Goal: Check status: Check status

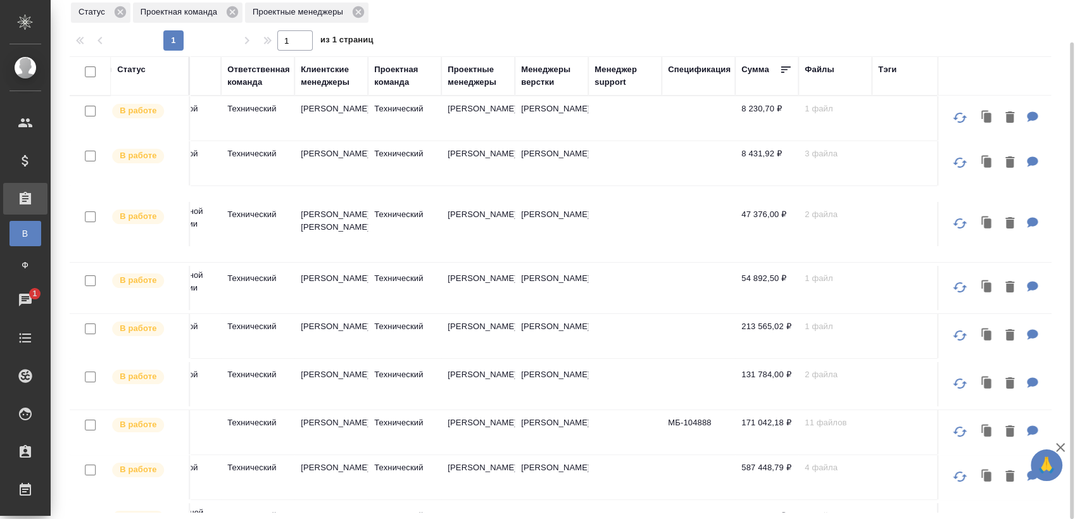
scroll to position [0, 969]
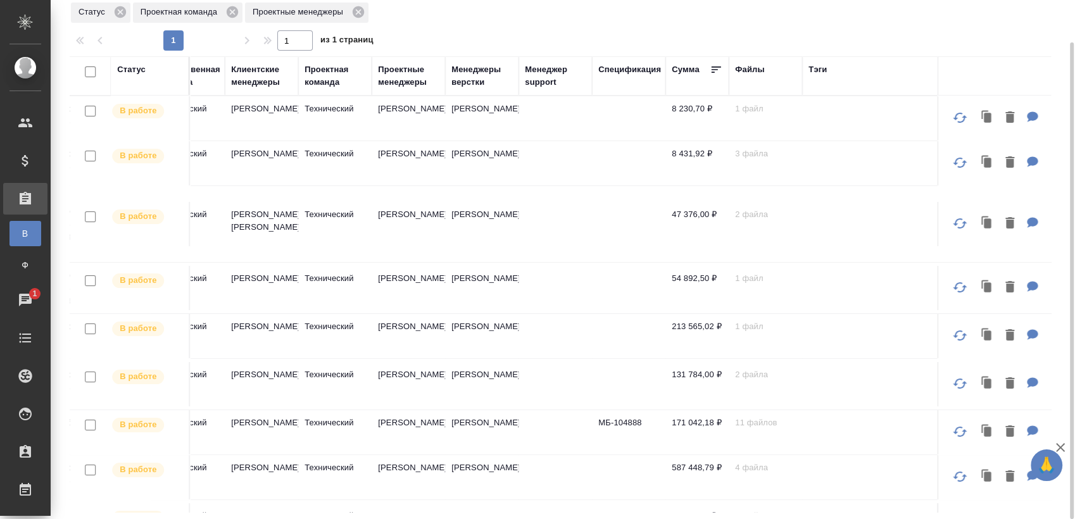
click at [424, 77] on div "Проектные менеджеры" at bounding box center [408, 75] width 61 height 25
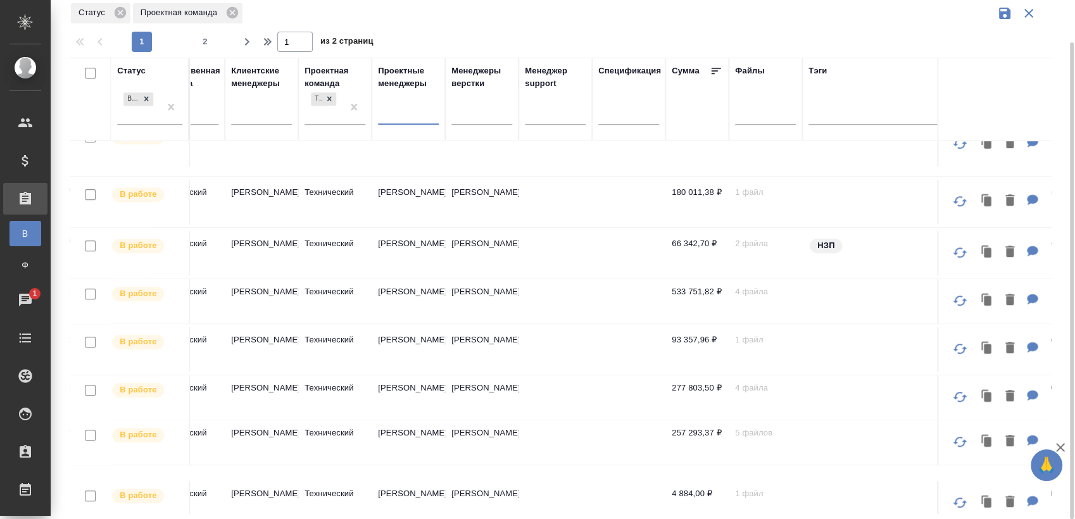
scroll to position [874, 969]
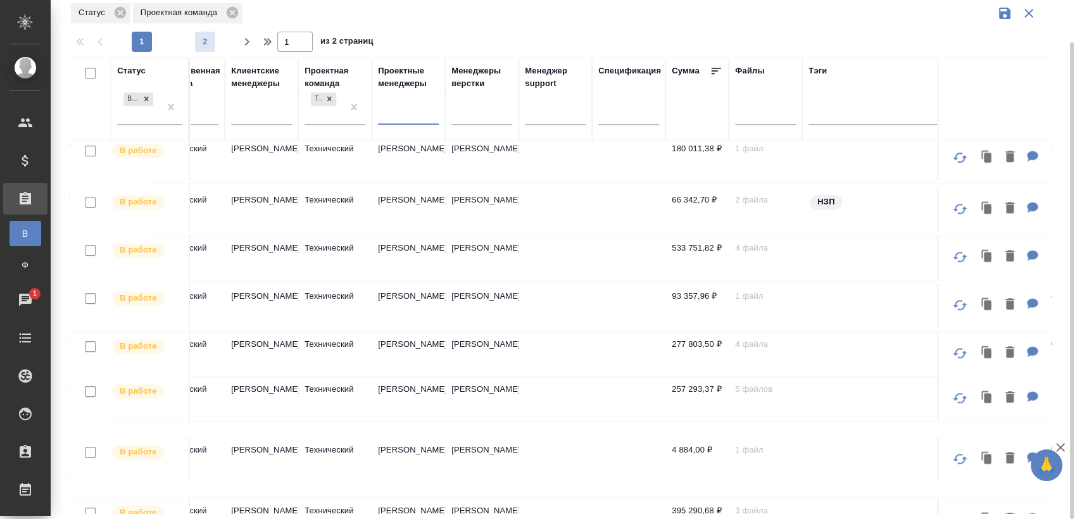
click at [204, 44] on span "2" at bounding box center [205, 41] width 20 height 13
type input "2"
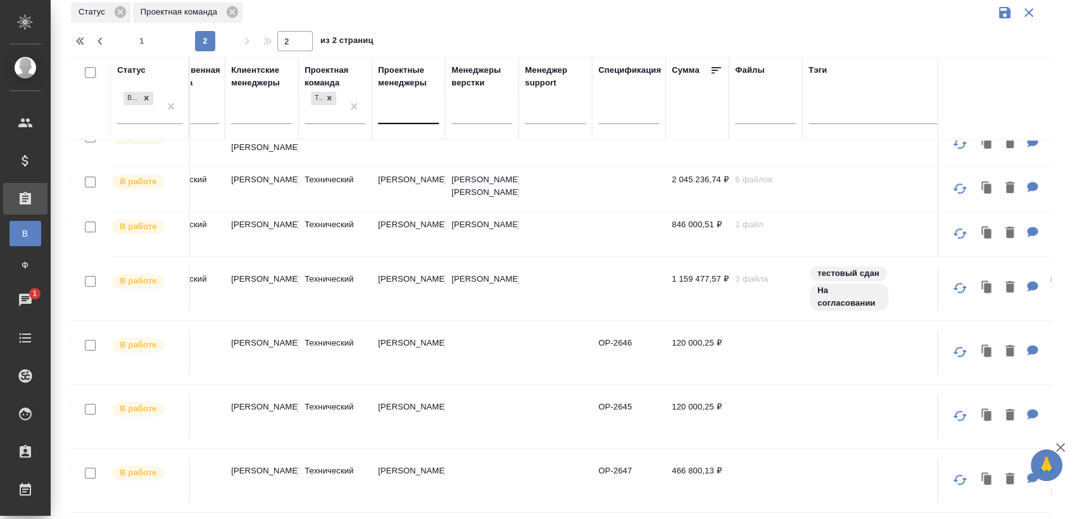
scroll to position [469, 969]
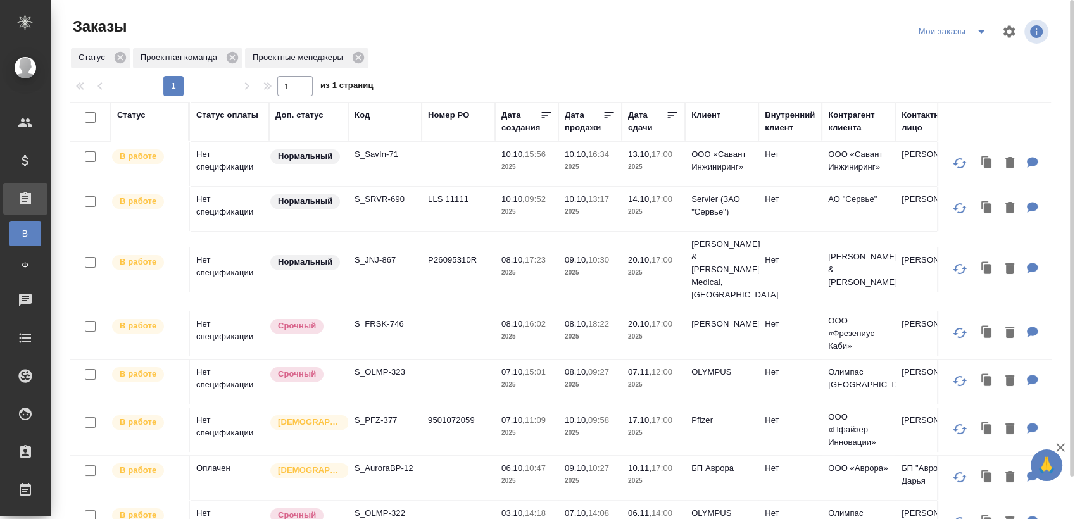
click at [384, 157] on p "S_SavIn-71" at bounding box center [385, 154] width 61 height 13
click at [388, 195] on p "S_SRVR-690" at bounding box center [385, 199] width 61 height 13
click at [384, 254] on p "S_JNJ-867" at bounding box center [385, 260] width 61 height 13
click at [394, 318] on p "S_FRSK-746" at bounding box center [385, 324] width 61 height 13
click at [394, 367] on td "S_OLMP-323" at bounding box center [384, 382] width 73 height 44
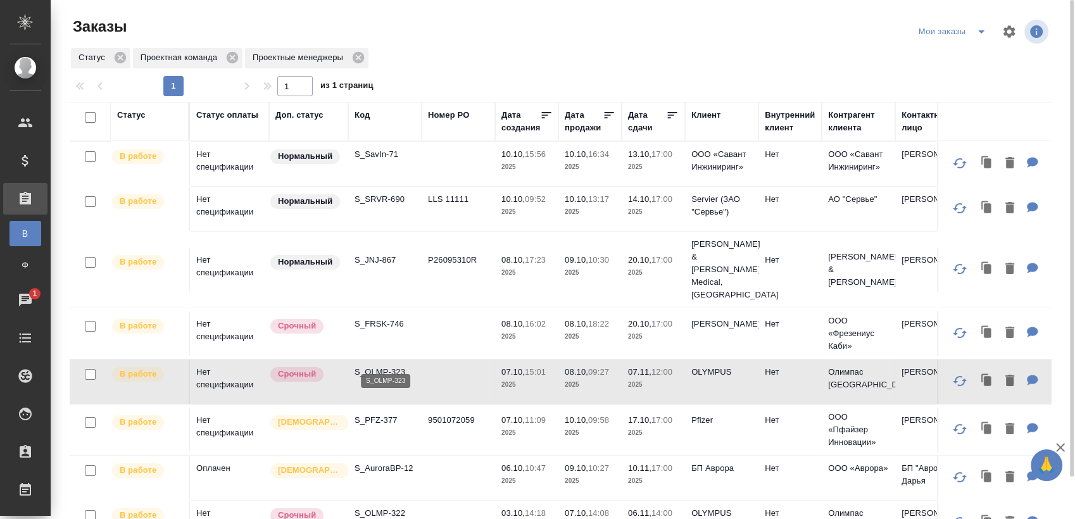
click at [394, 366] on p "S_OLMP-323" at bounding box center [385, 372] width 61 height 13
click at [375, 414] on p "S_PFZ-377" at bounding box center [385, 420] width 61 height 13
click at [400, 462] on p "S_AuroraBP-12" at bounding box center [385, 468] width 61 height 13
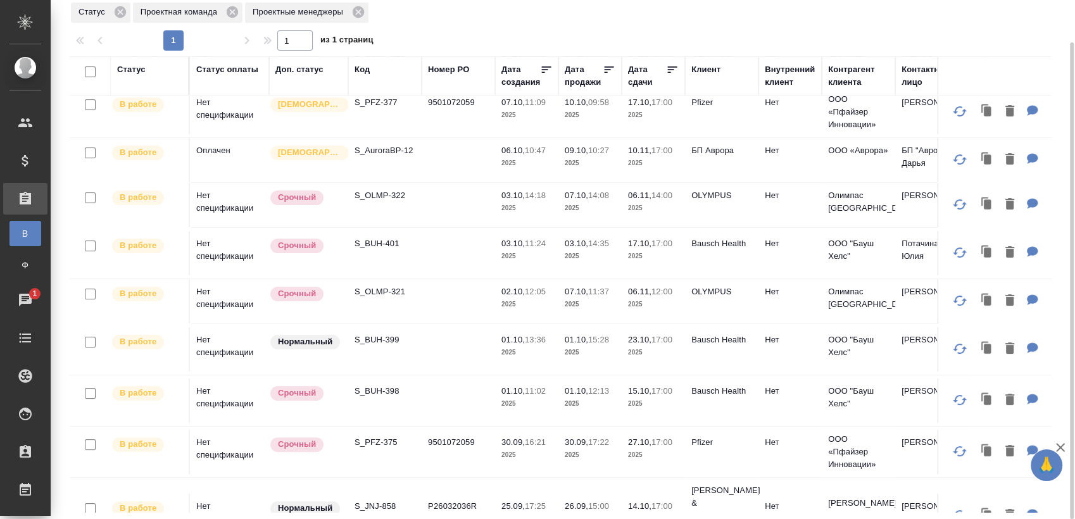
scroll to position [281, 0]
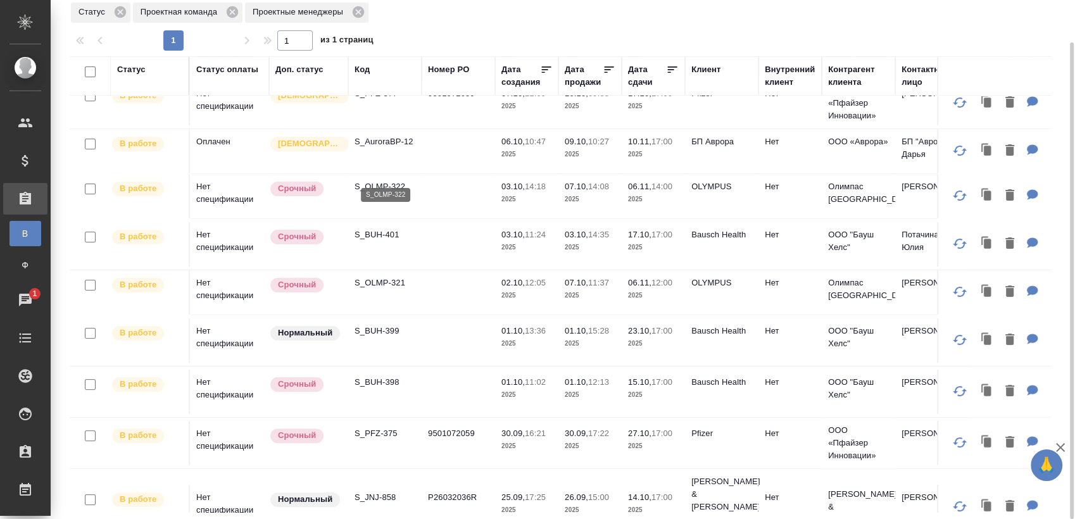
click at [382, 180] on p "S_OLMP-322" at bounding box center [385, 186] width 61 height 13
click at [392, 229] on p "S_BUH-401" at bounding box center [385, 235] width 61 height 13
click at [377, 277] on p "S_OLMP-321" at bounding box center [385, 283] width 61 height 13
click at [380, 325] on p "S_BUH-399" at bounding box center [385, 331] width 61 height 13
click at [372, 376] on p "S_BUH-398" at bounding box center [385, 382] width 61 height 13
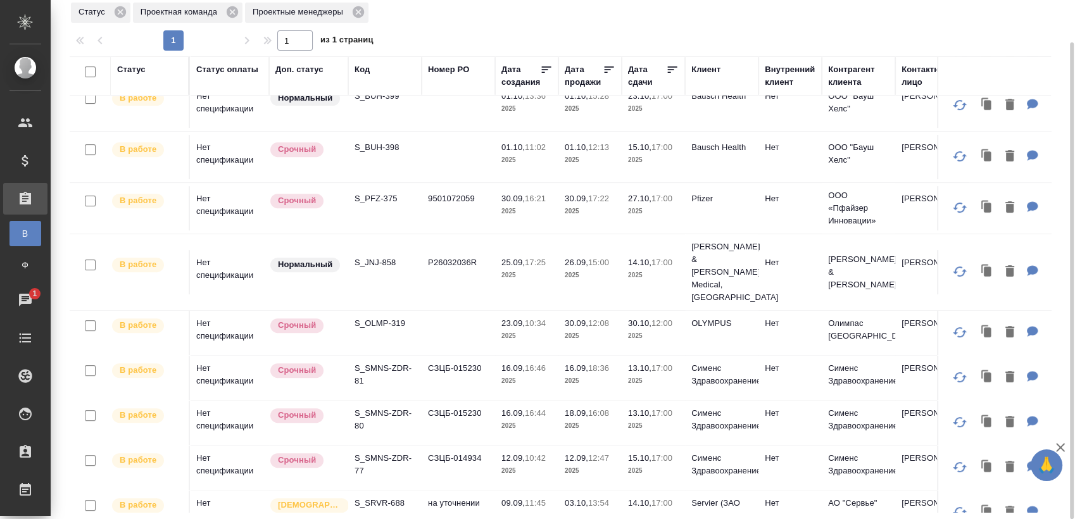
scroll to position [492, 0]
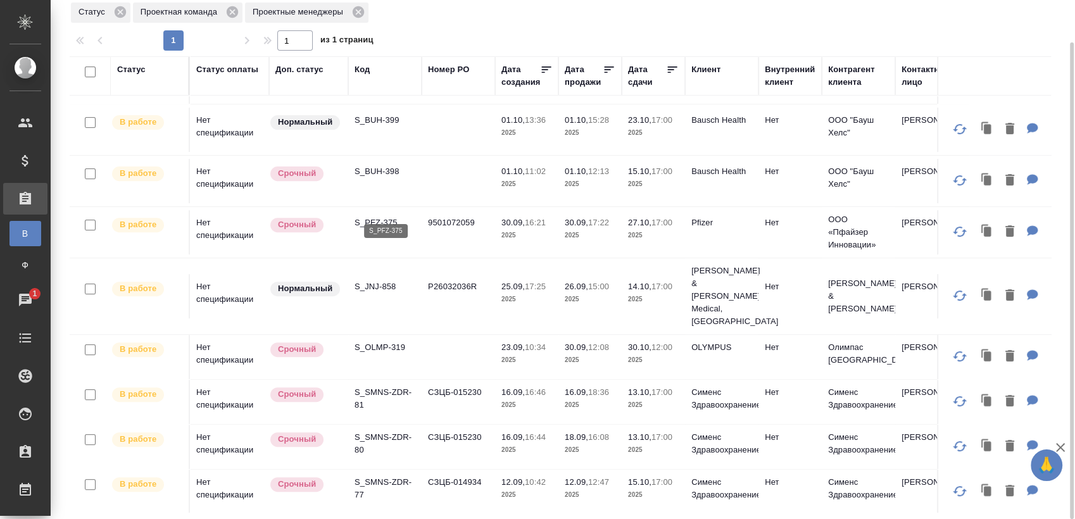
click at [380, 217] on p "S_PFZ-375" at bounding box center [385, 223] width 61 height 13
click at [392, 280] on p "S_JNJ-858" at bounding box center [385, 286] width 61 height 13
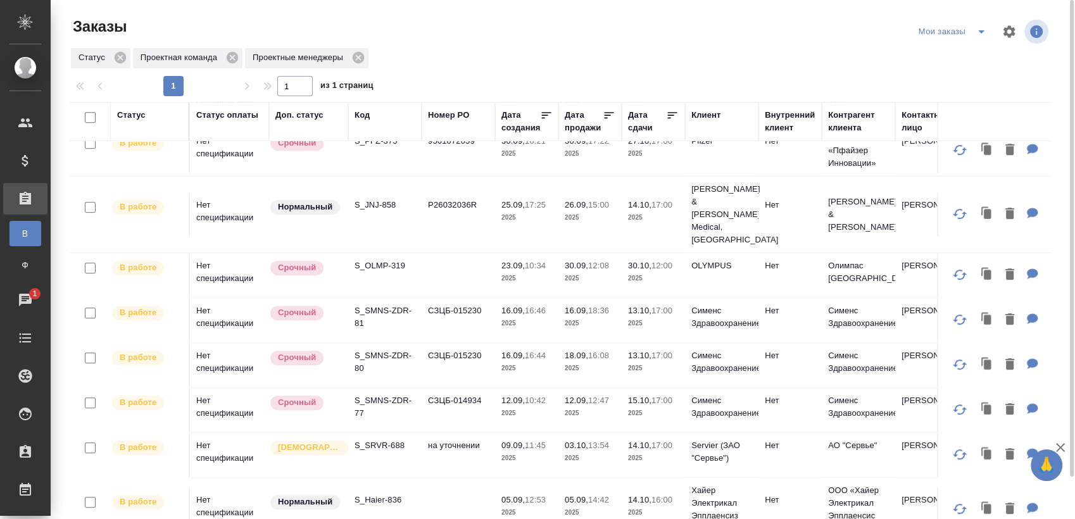
scroll to position [600, 0]
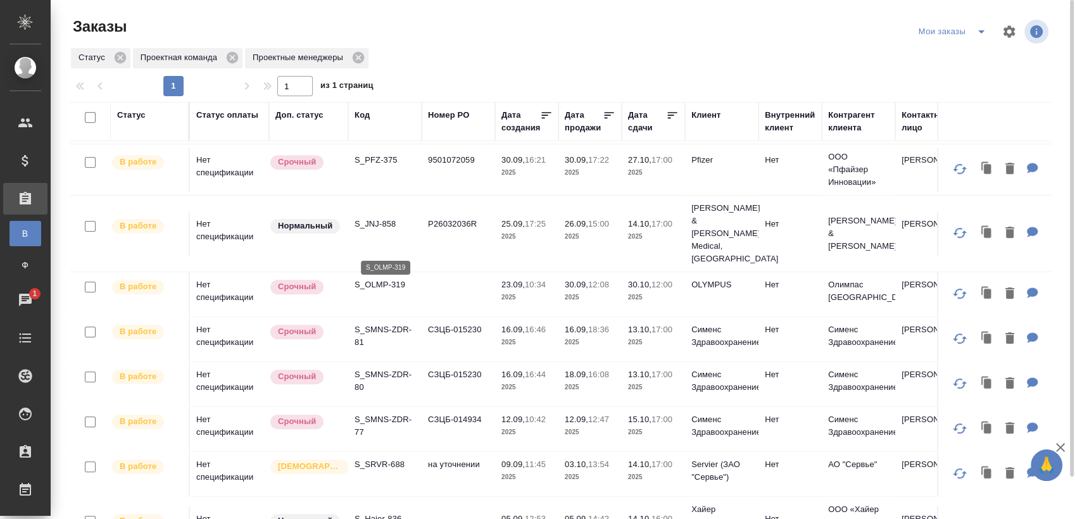
click at [381, 279] on p "S_OLMP-319" at bounding box center [385, 285] width 61 height 13
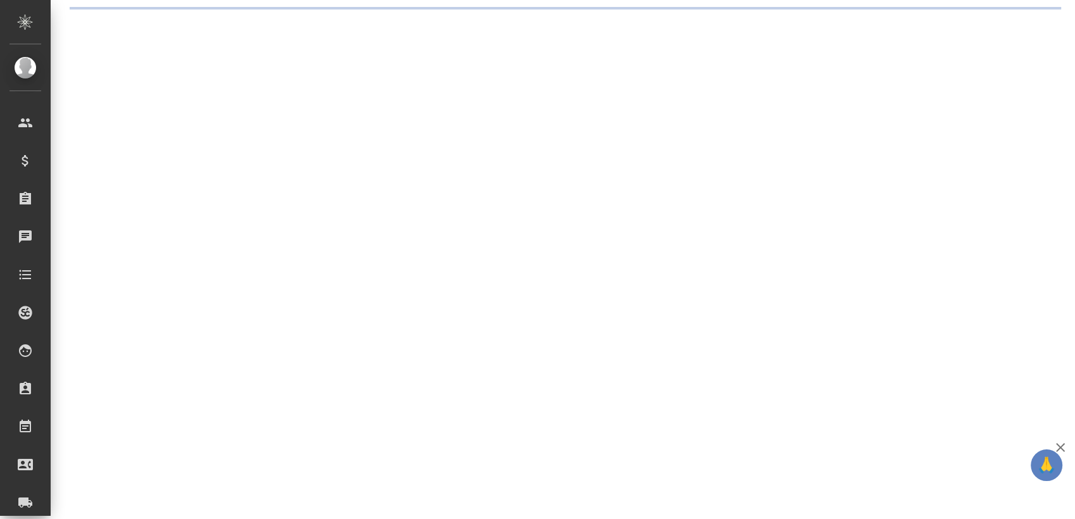
select select "RU"
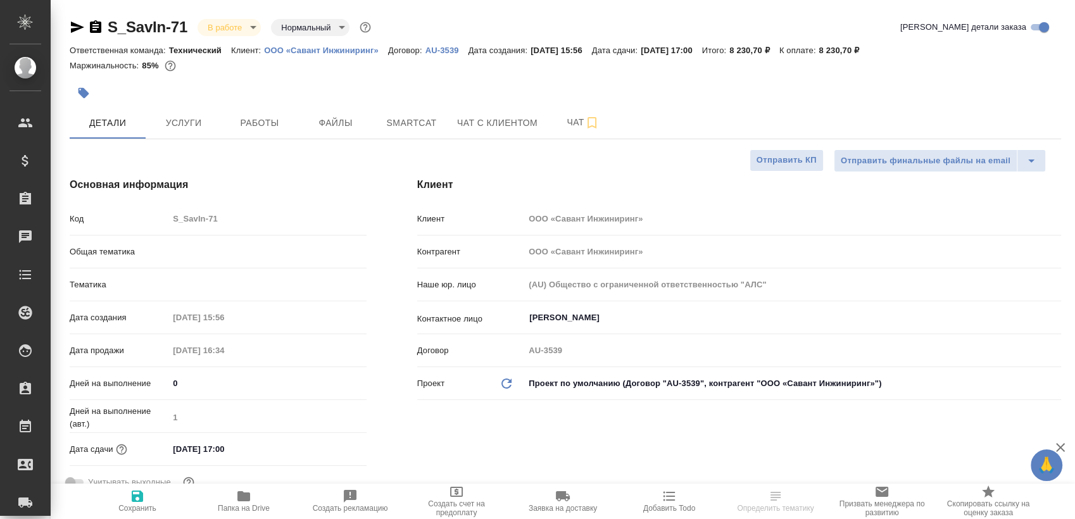
type textarea "x"
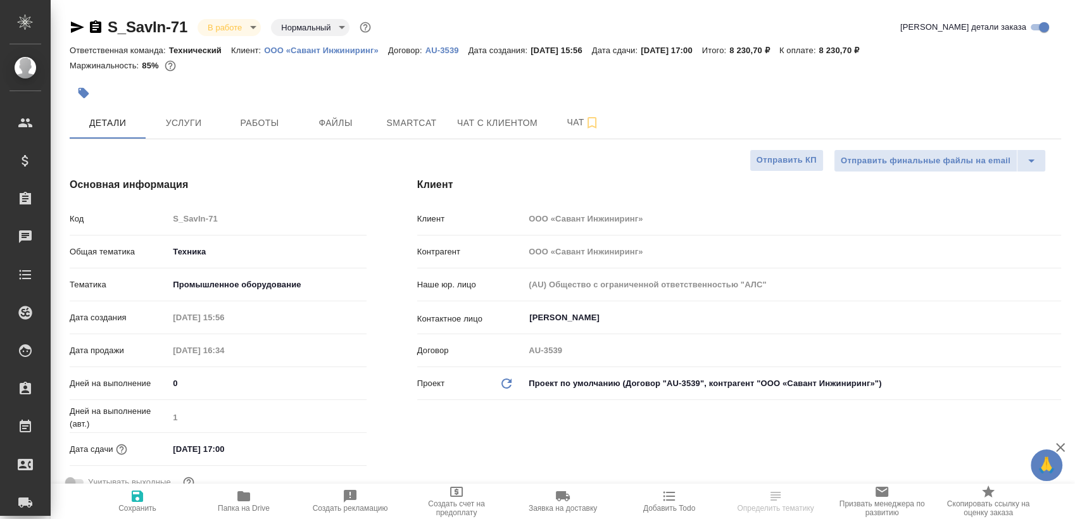
type textarea "x"
click at [286, 128] on span "Работы" at bounding box center [259, 123] width 61 height 16
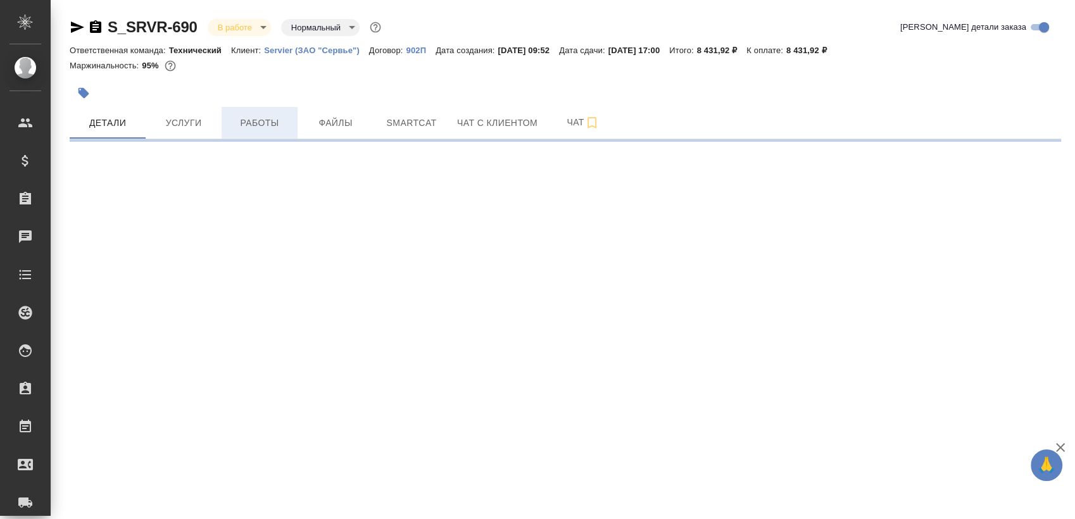
select select "RU"
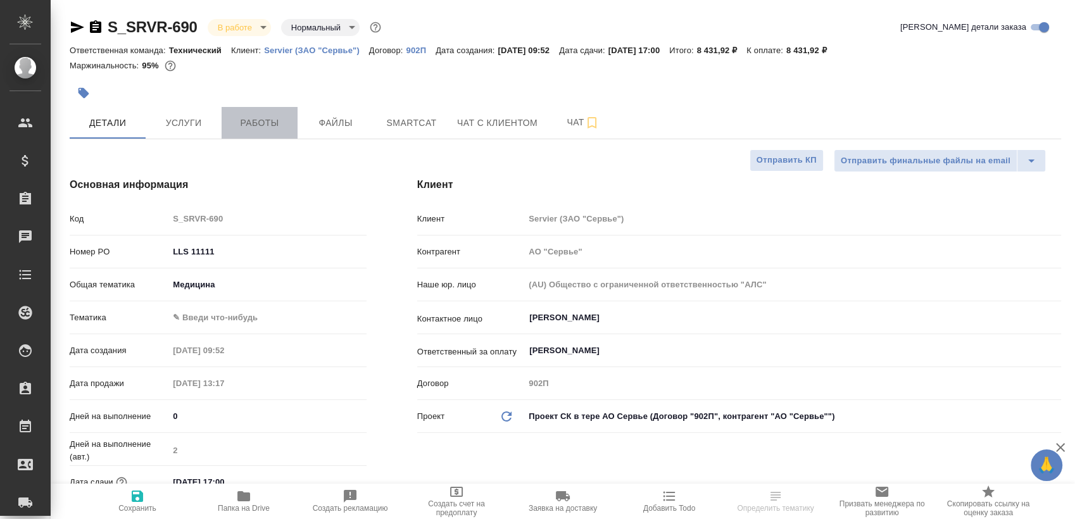
click at [277, 126] on span "Работы" at bounding box center [259, 123] width 61 height 16
type textarea "x"
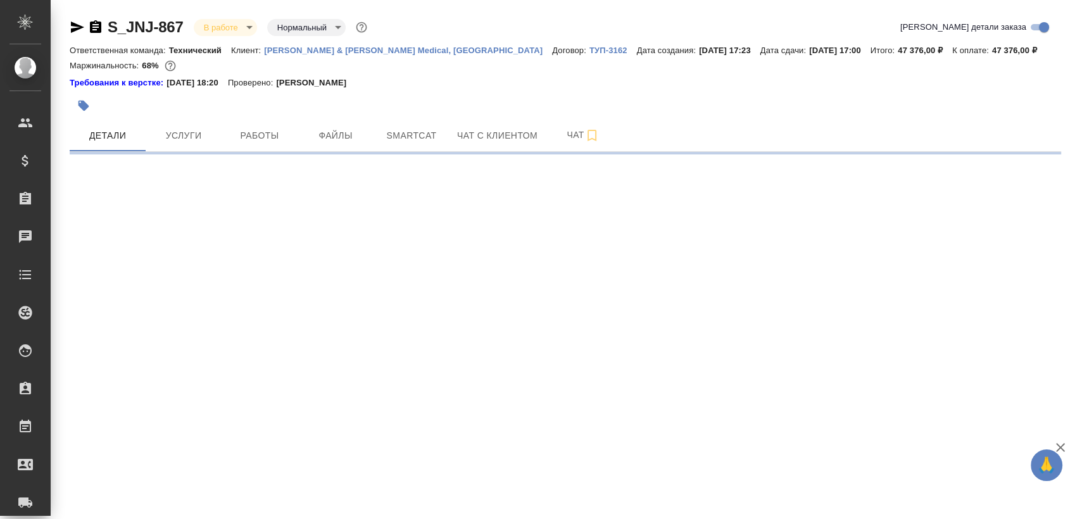
select select "RU"
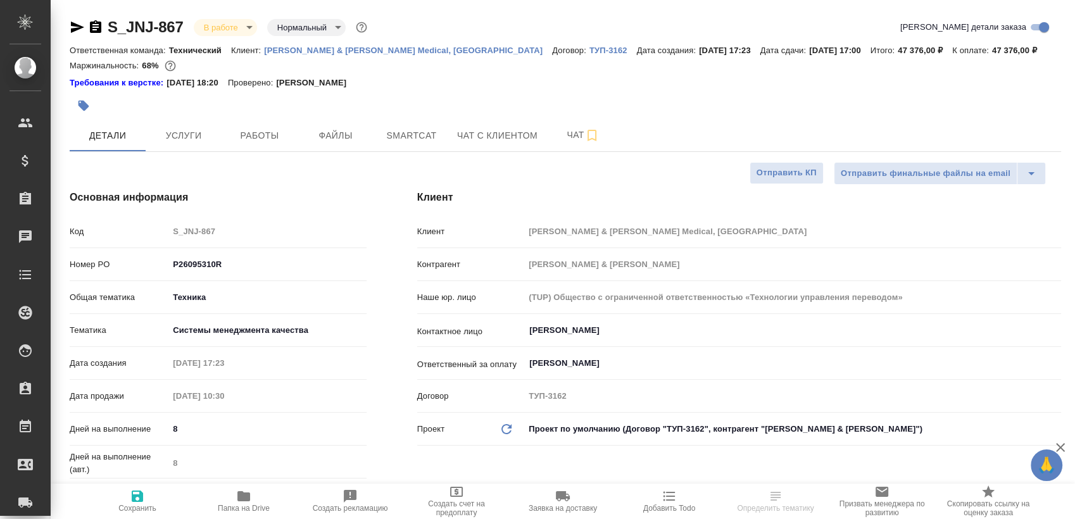
type textarea "x"
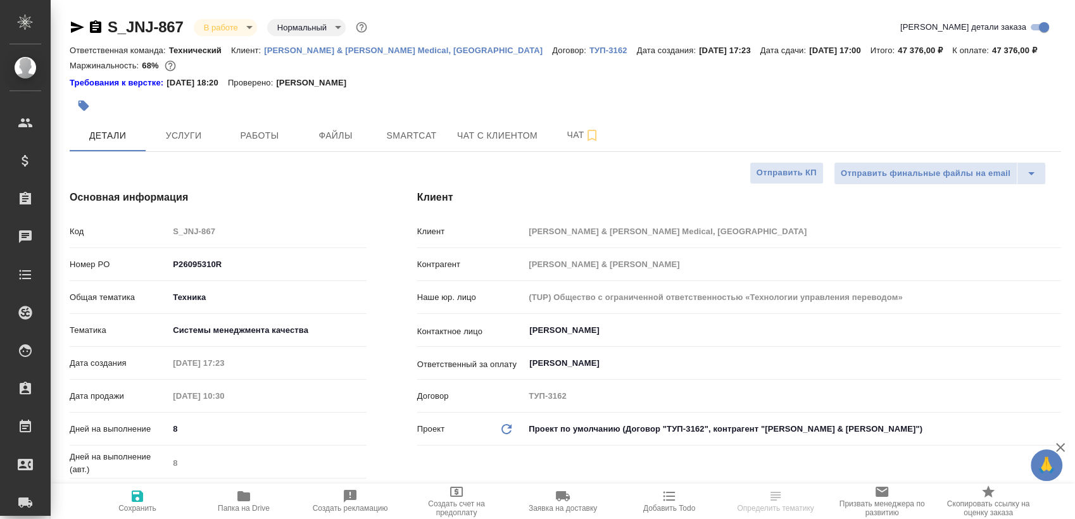
type textarea "x"
click at [273, 137] on span "Работы" at bounding box center [259, 136] width 61 height 16
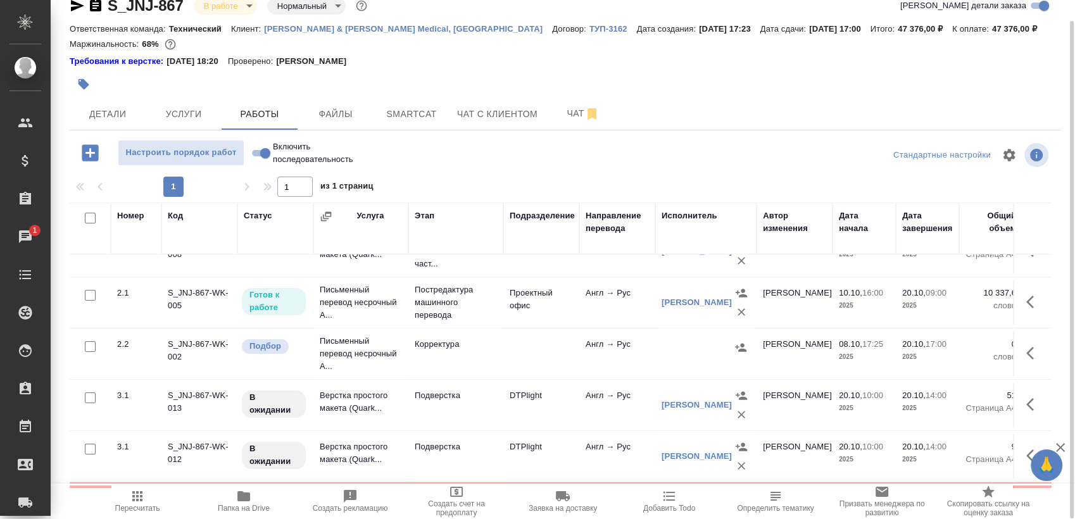
scroll to position [136, 0]
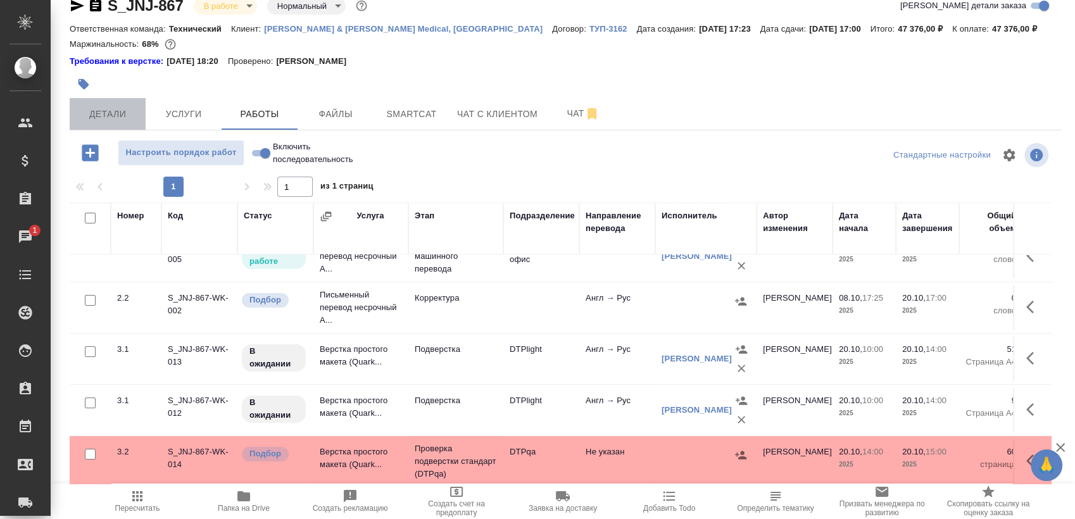
click at [114, 113] on span "Детали" at bounding box center [107, 114] width 61 height 16
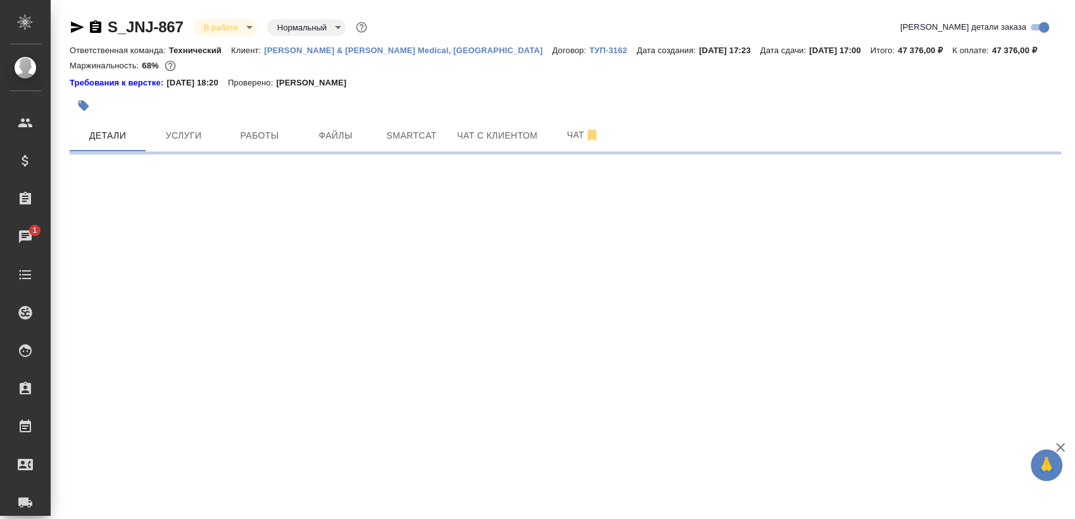
select select "RU"
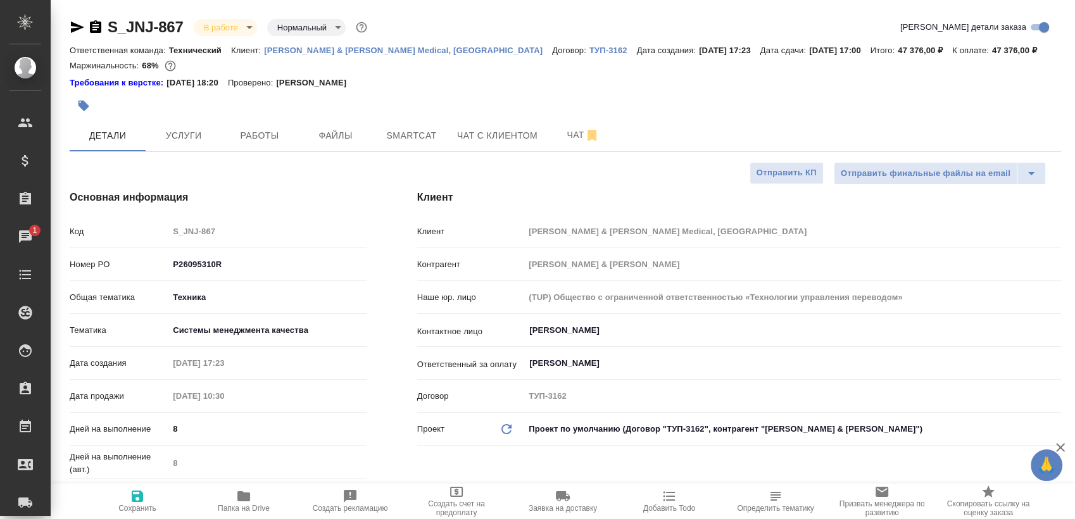
type textarea "x"
click at [247, 121] on button "Работы" at bounding box center [260, 136] width 76 height 32
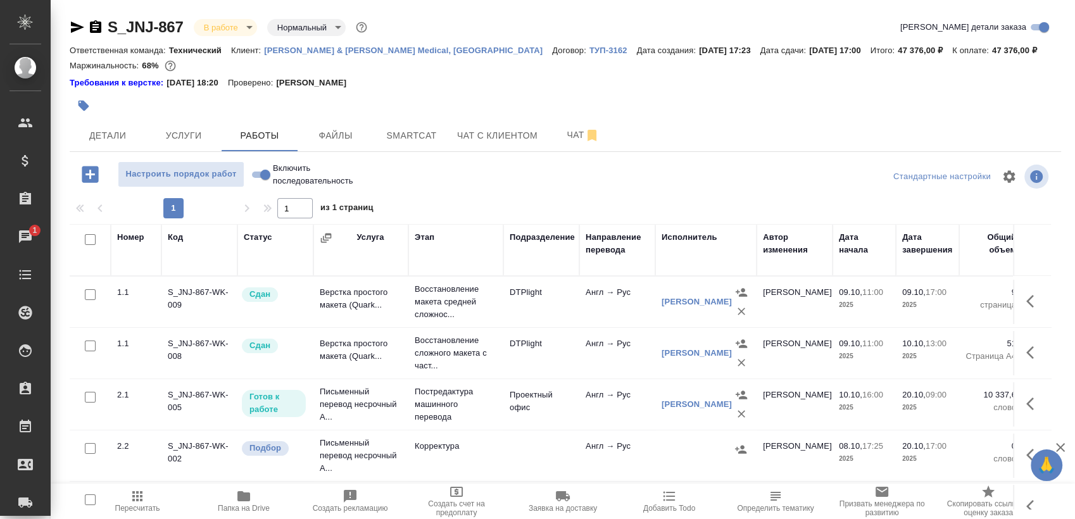
click at [1026, 449] on icon "button" at bounding box center [1033, 455] width 15 height 15
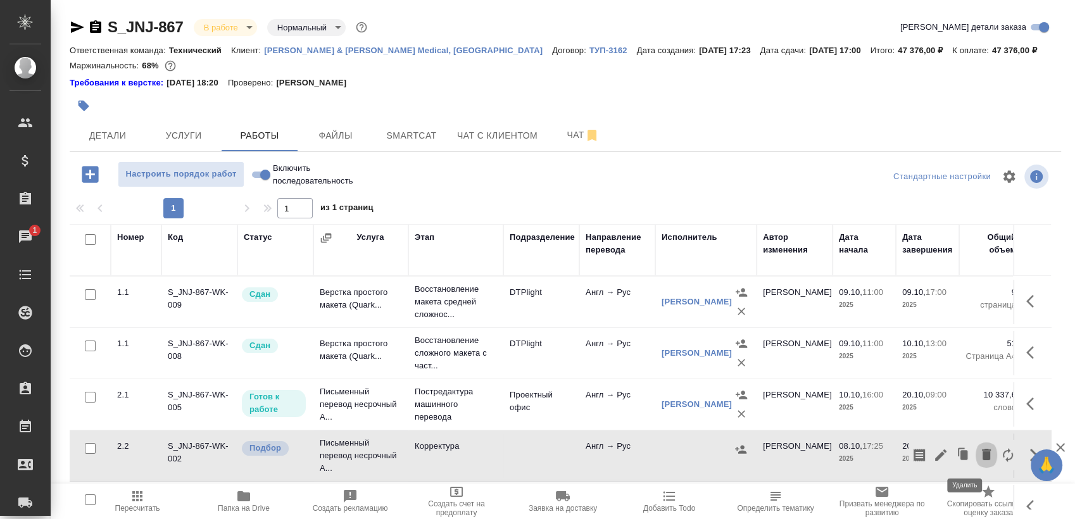
drag, startPoint x: 972, startPoint y: 450, endPoint x: 957, endPoint y: 449, distance: 14.6
click at [979, 450] on icon "button" at bounding box center [986, 454] width 15 height 15
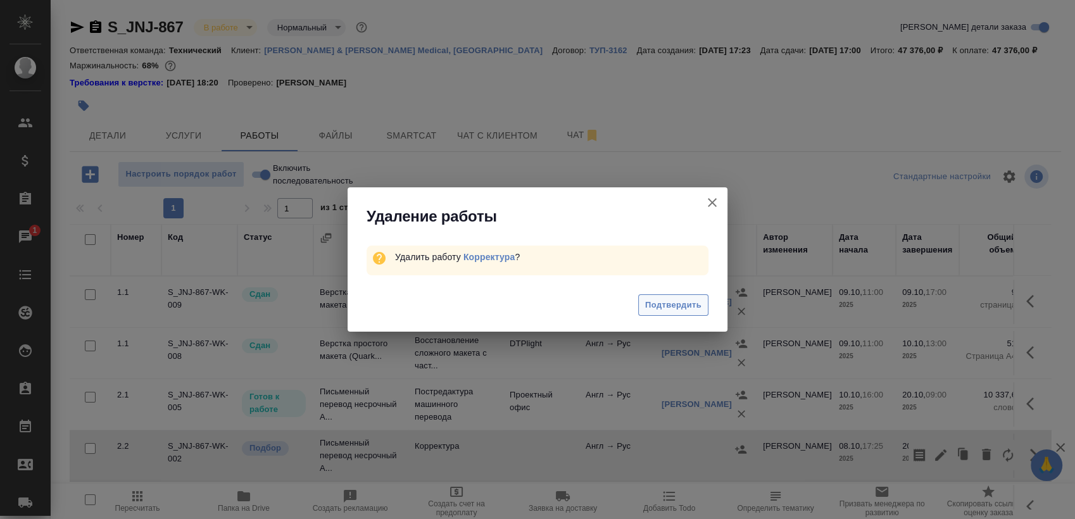
click at [695, 307] on span "Подтвердить" at bounding box center [673, 305] width 56 height 15
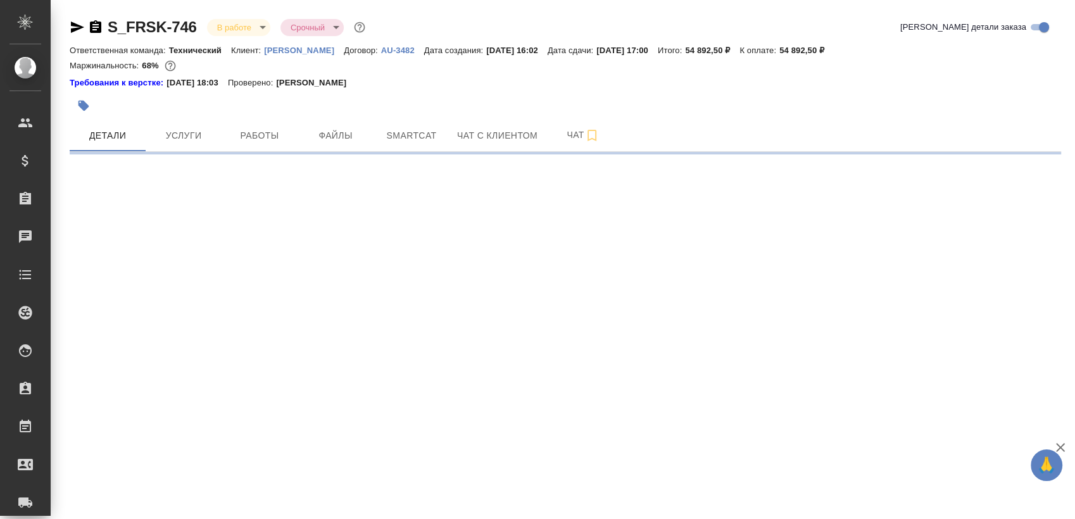
select select "RU"
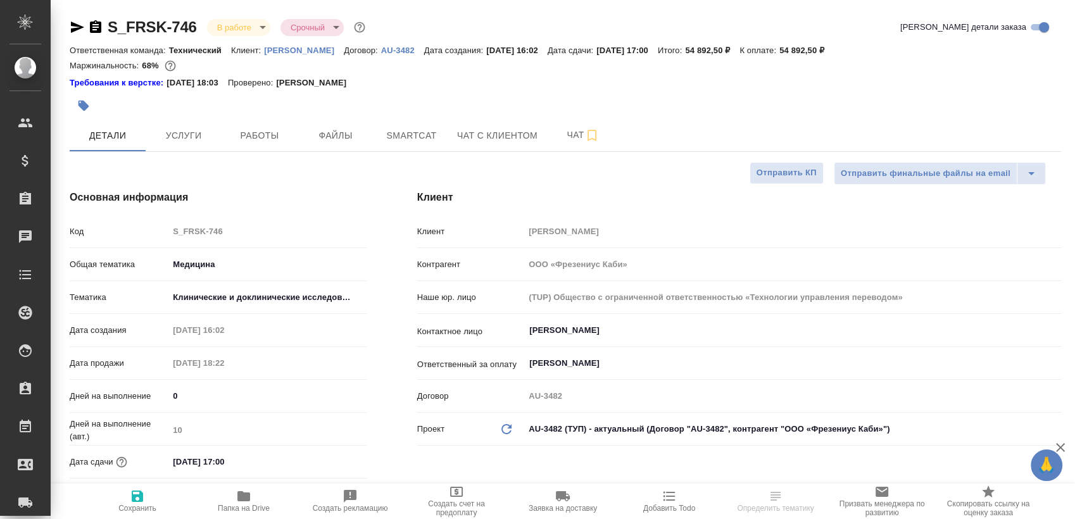
type textarea "x"
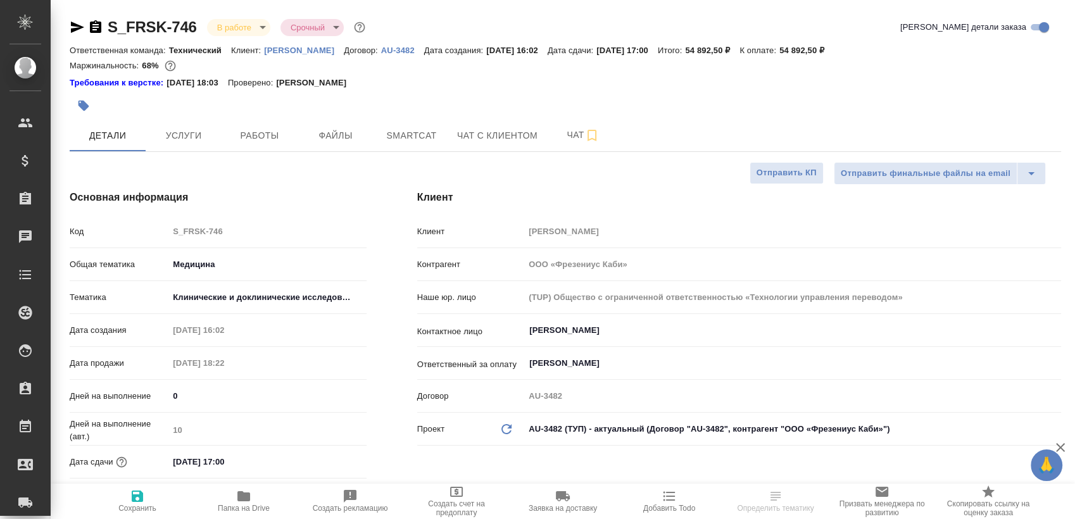
type textarea "x"
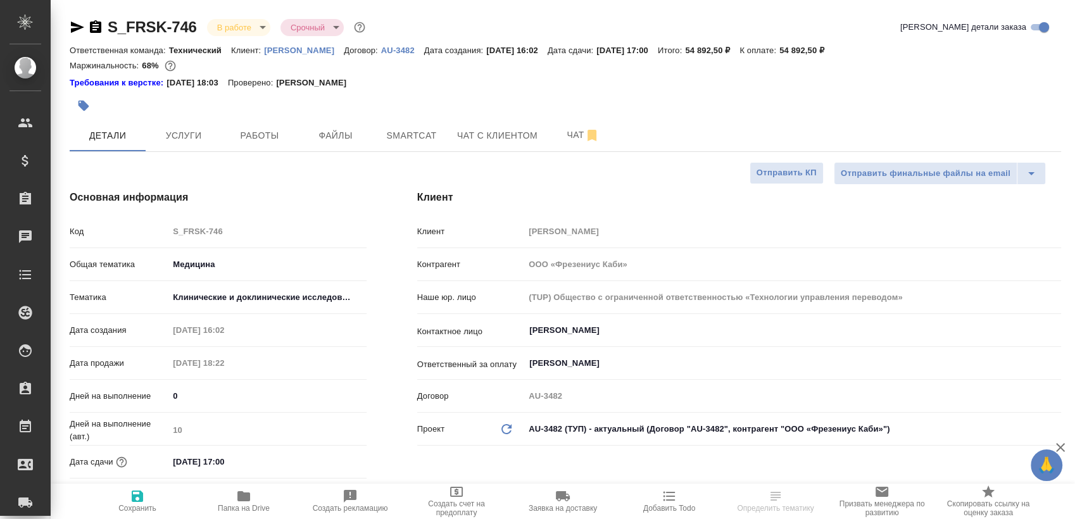
type textarea "x"
click at [289, 132] on span "Работы" at bounding box center [259, 136] width 61 height 16
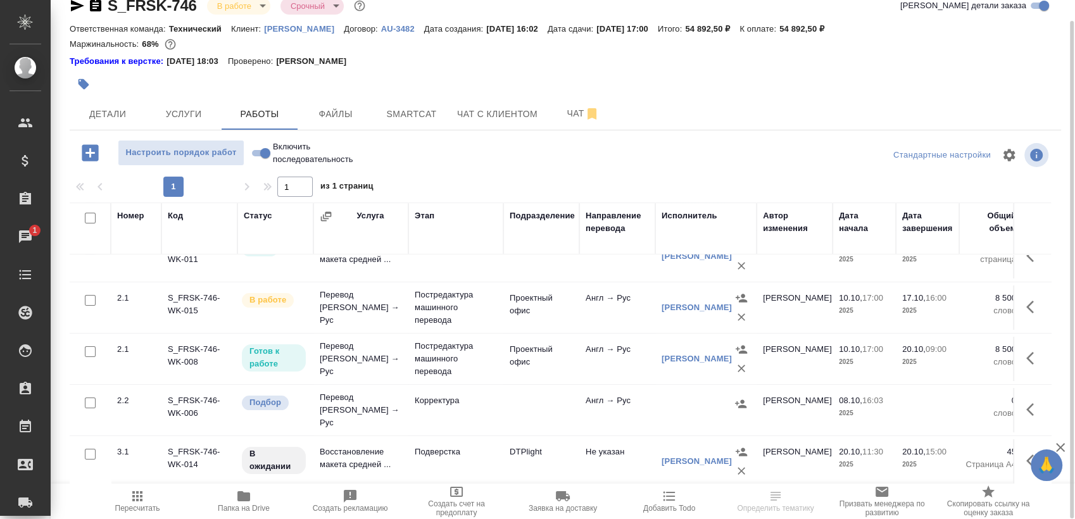
scroll to position [79, 0]
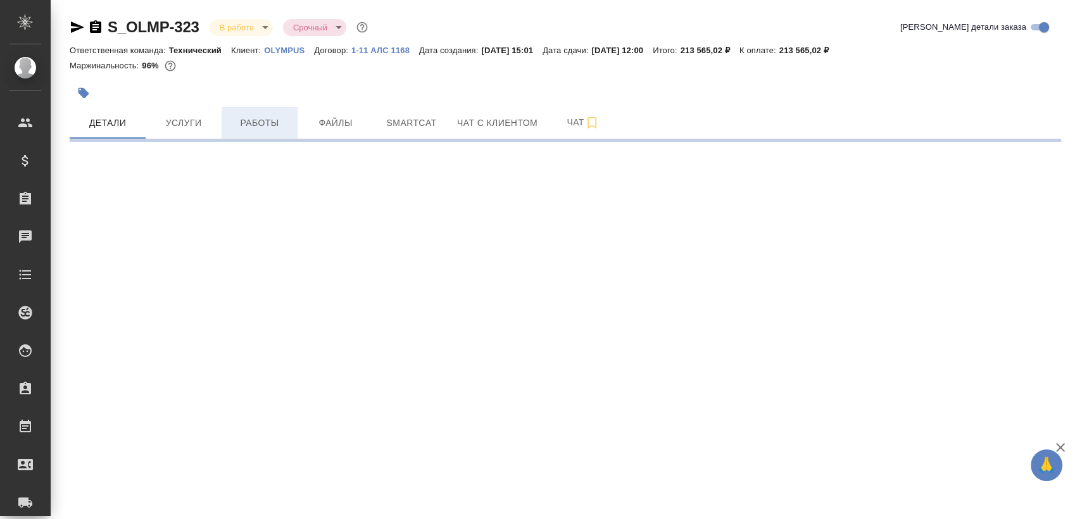
click at [241, 126] on span "Работы" at bounding box center [259, 123] width 61 height 16
select select "RU"
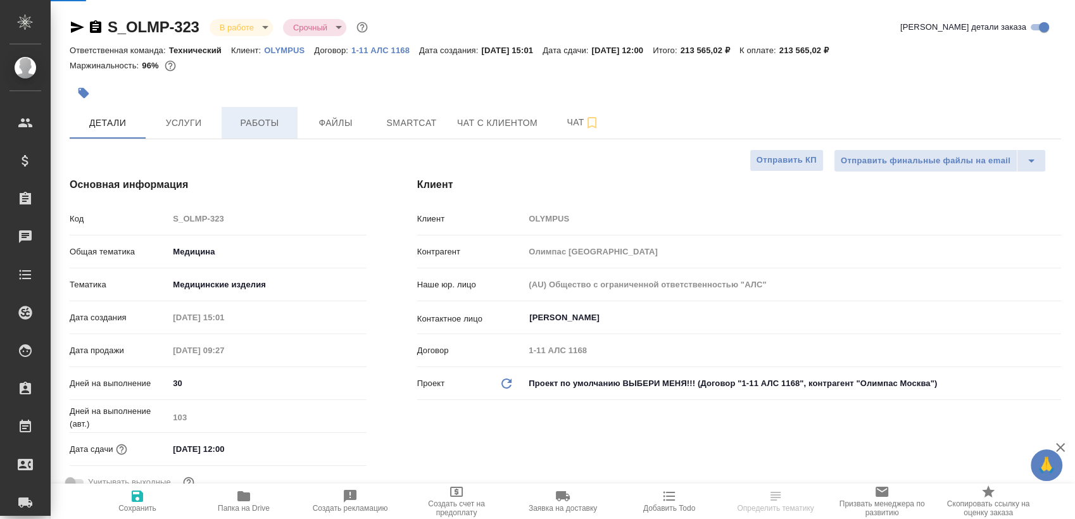
type textarea "x"
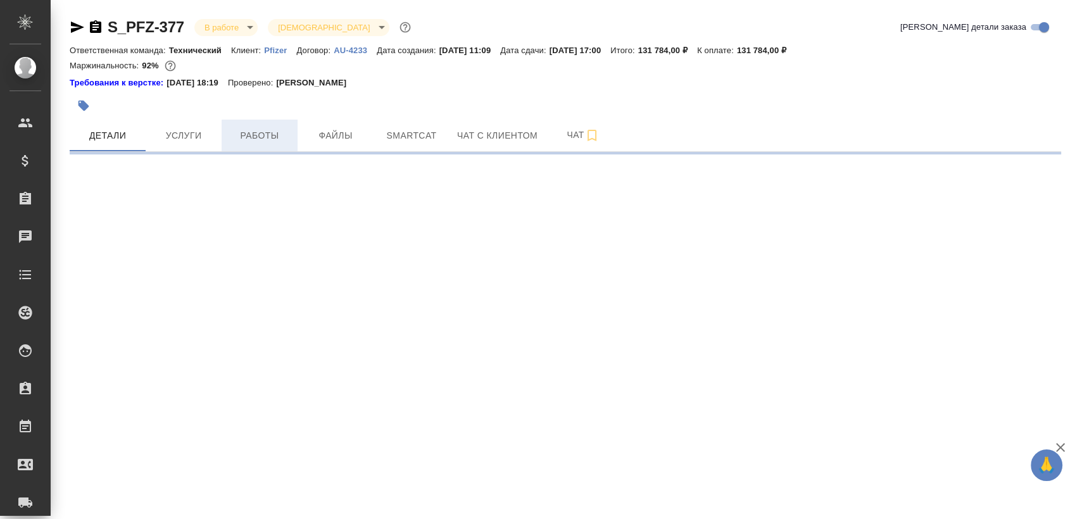
select select "RU"
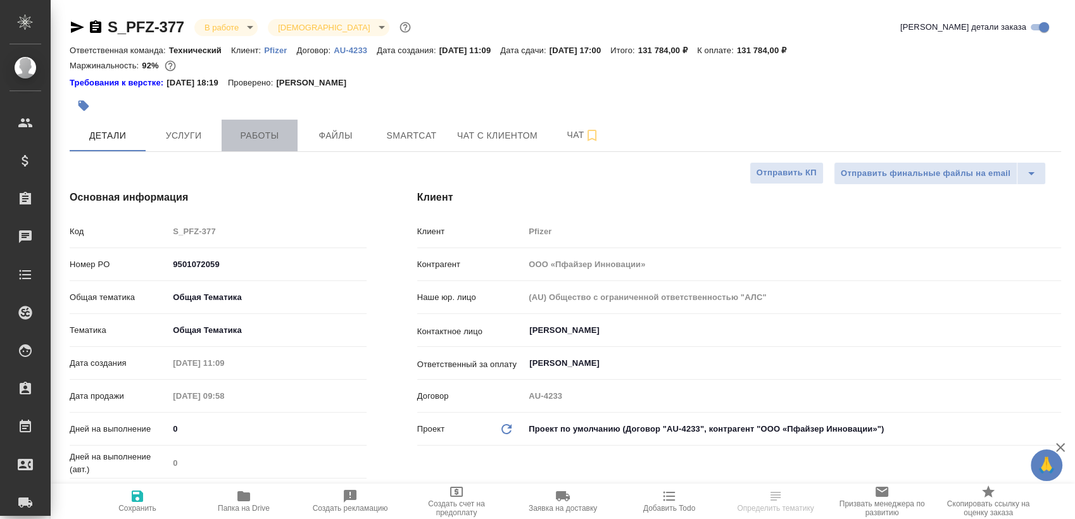
click at [263, 127] on button "Работы" at bounding box center [260, 136] width 76 height 32
type textarea "x"
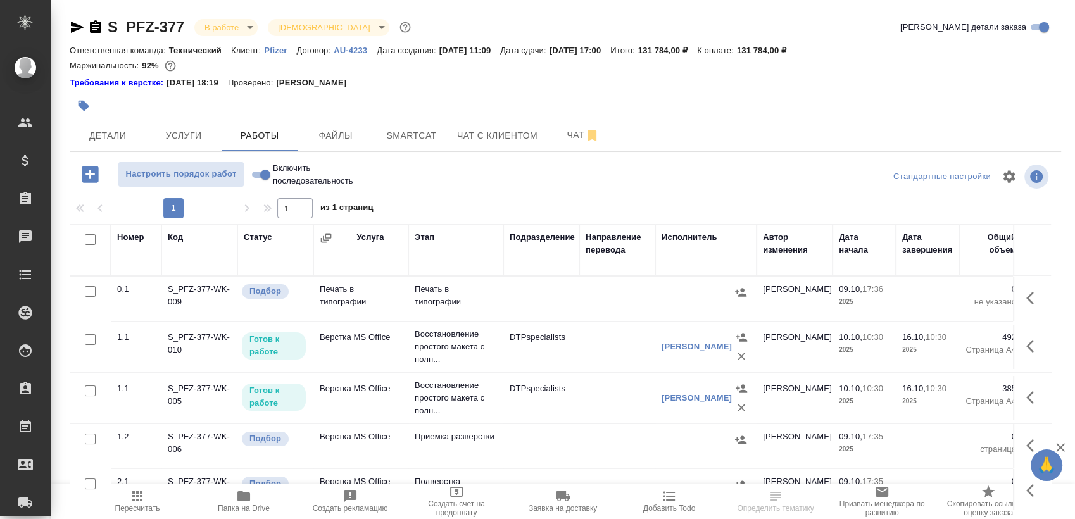
scroll to position [22, 0]
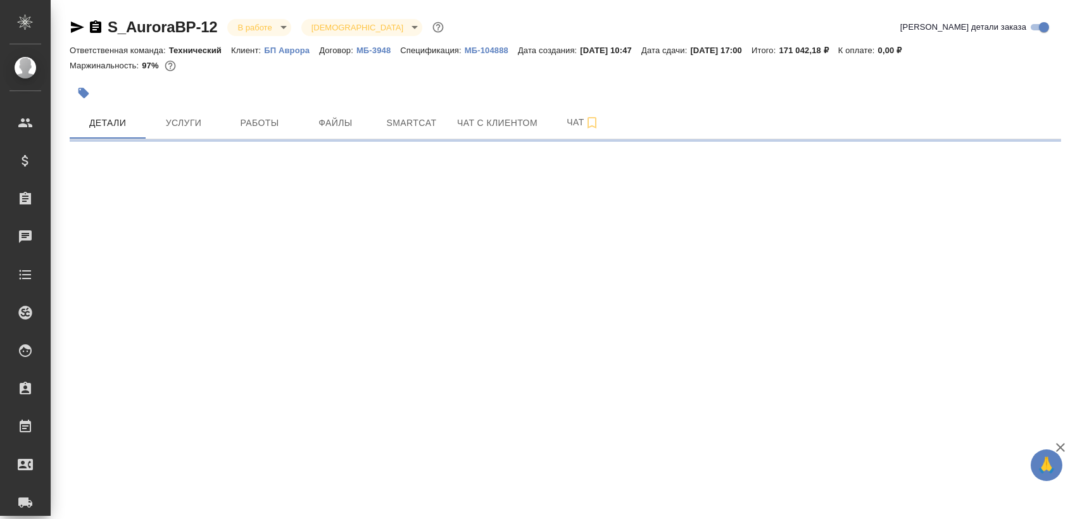
select select "RU"
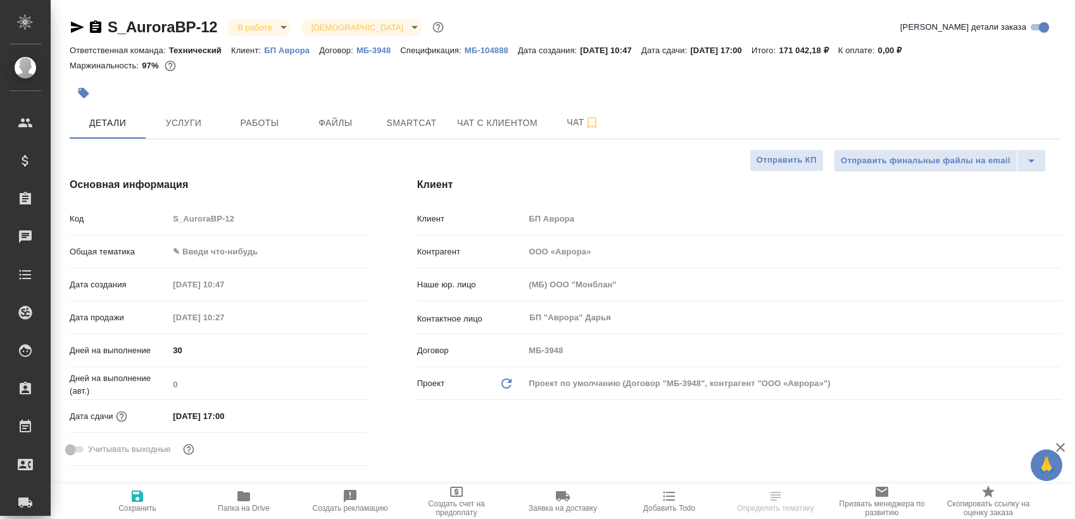
type textarea "x"
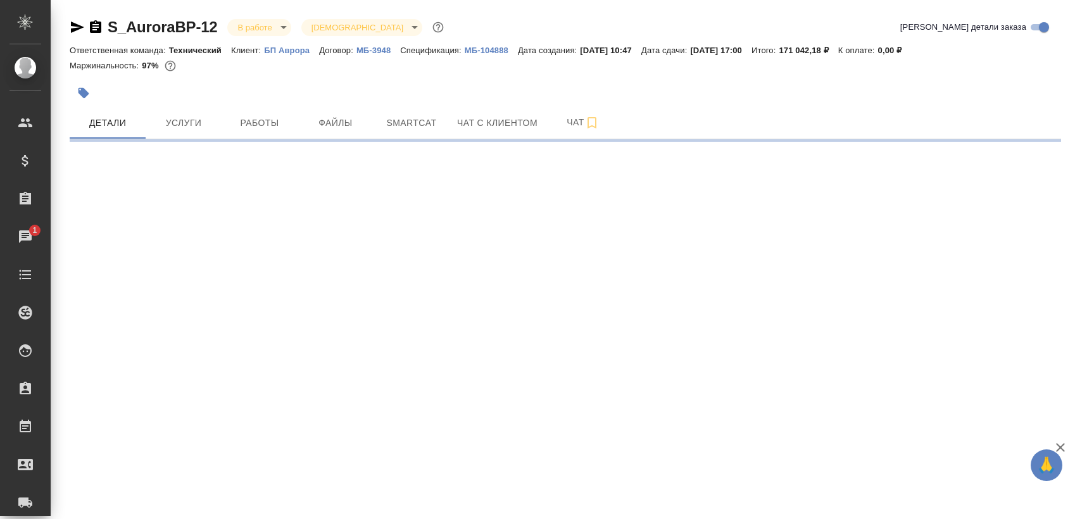
select select "RU"
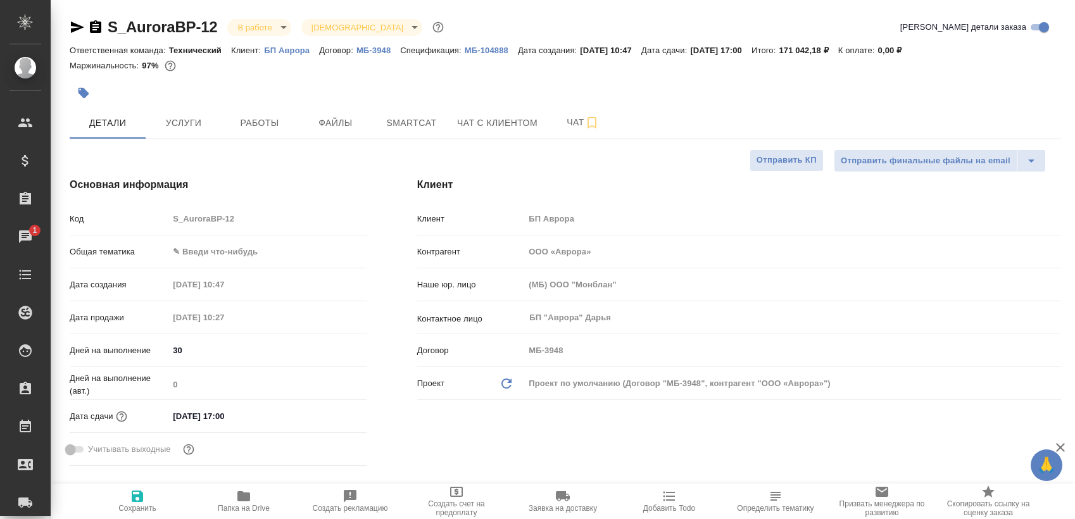
type textarea "x"
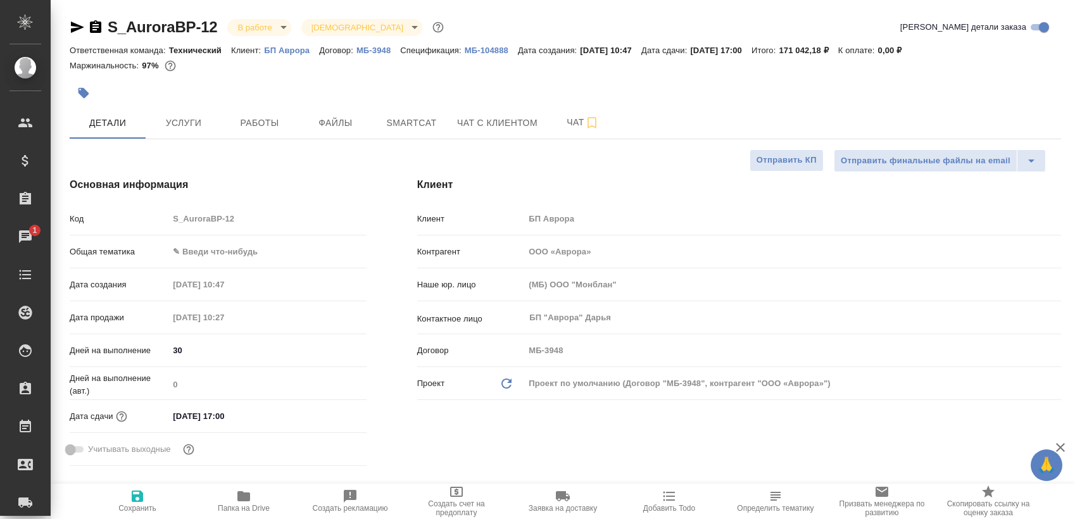
type textarea "x"
click at [282, 118] on span "Работы" at bounding box center [259, 123] width 61 height 16
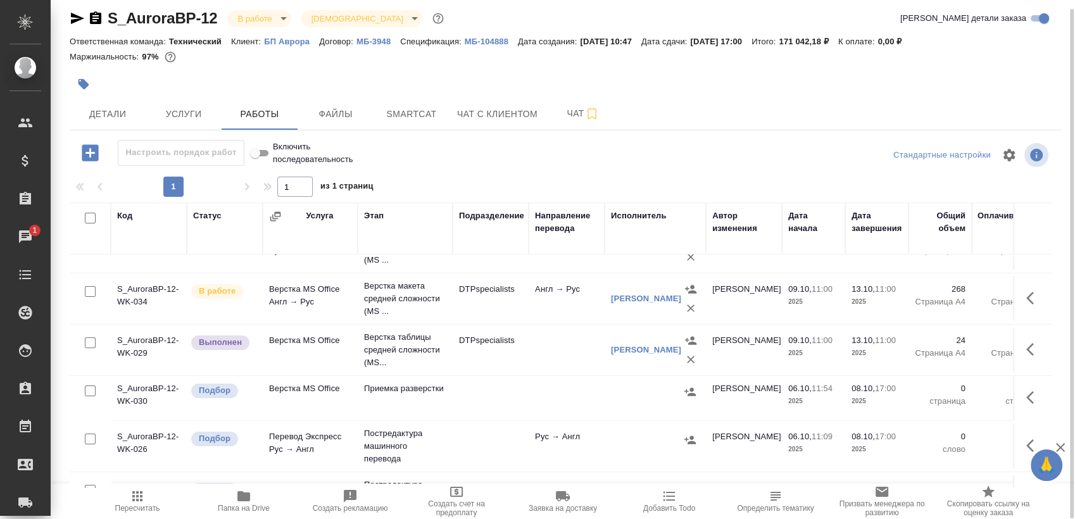
scroll to position [87, 0]
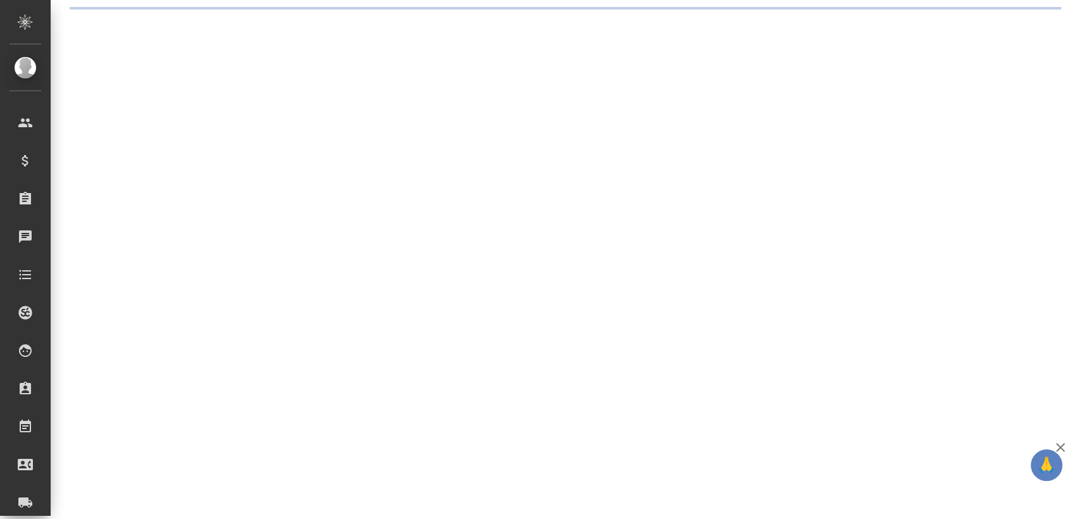
select select "RU"
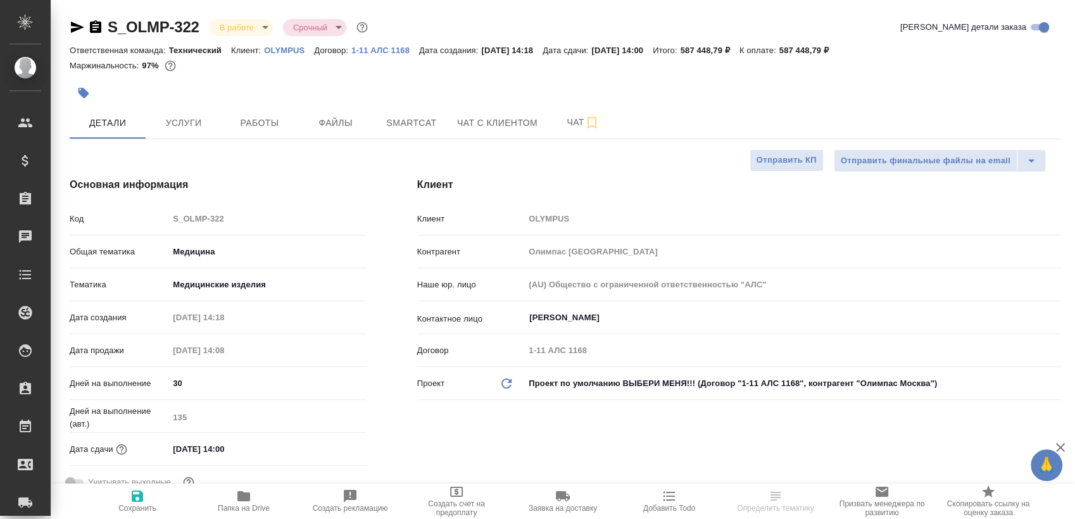
type textarea "x"
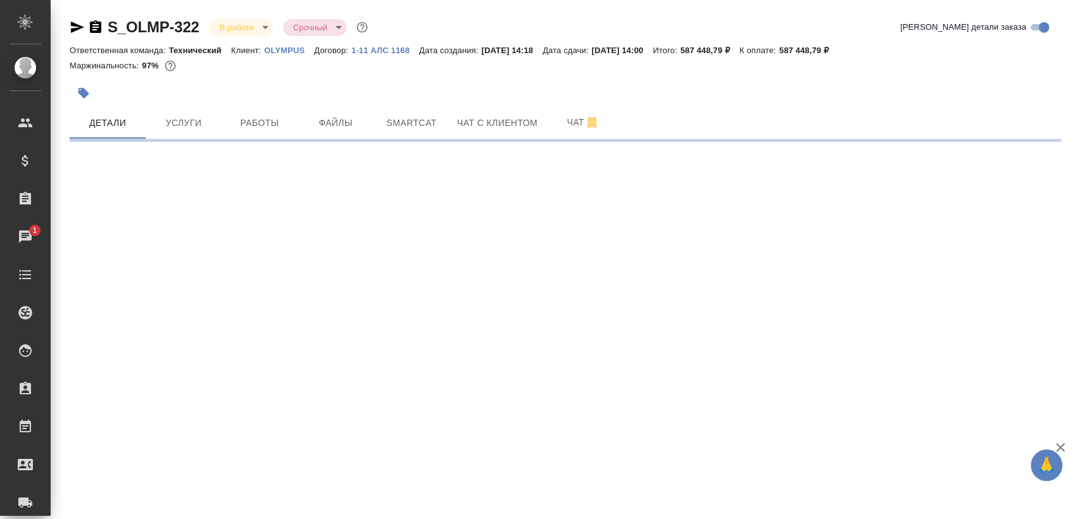
select select "RU"
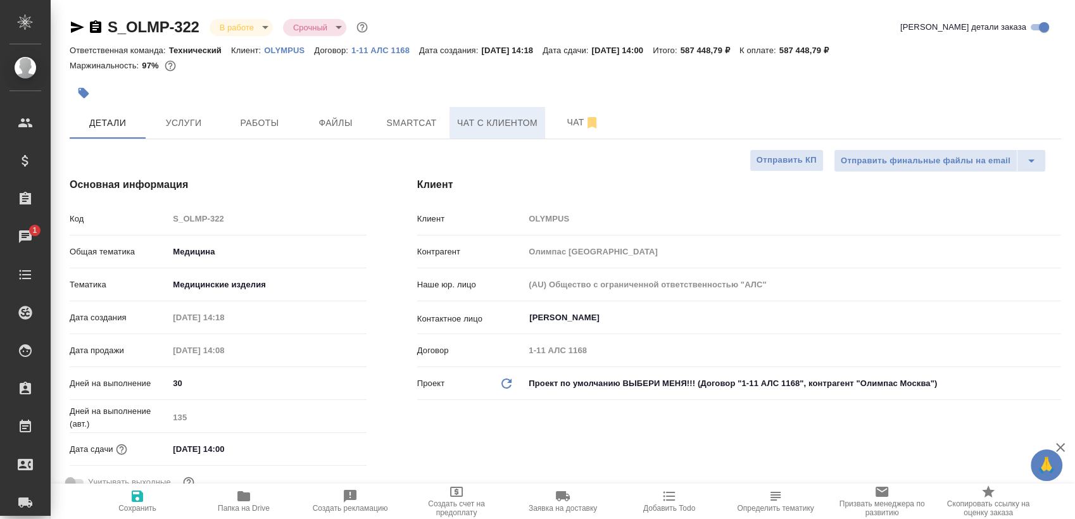
type textarea "x"
click at [280, 127] on span "Работы" at bounding box center [259, 123] width 61 height 16
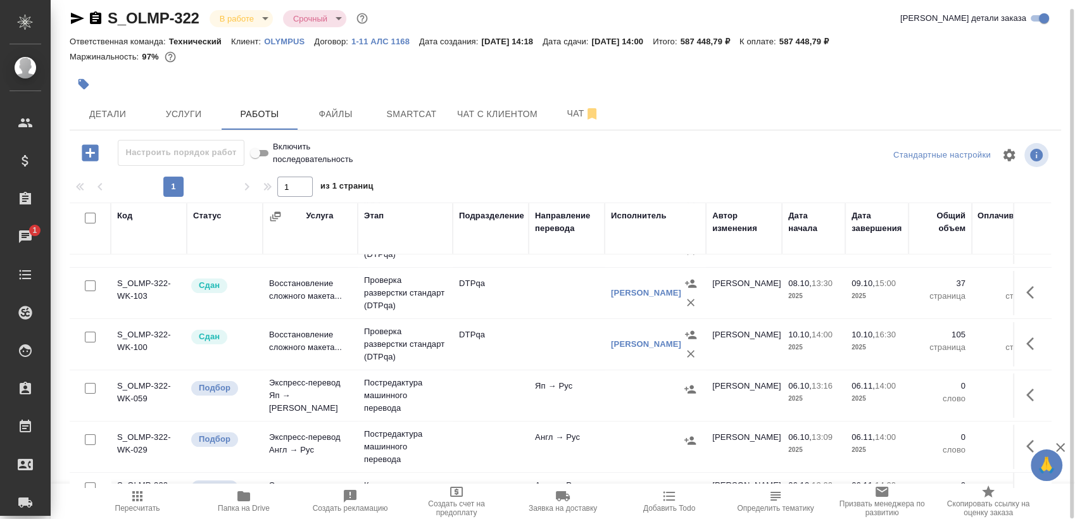
scroll to position [228, 0]
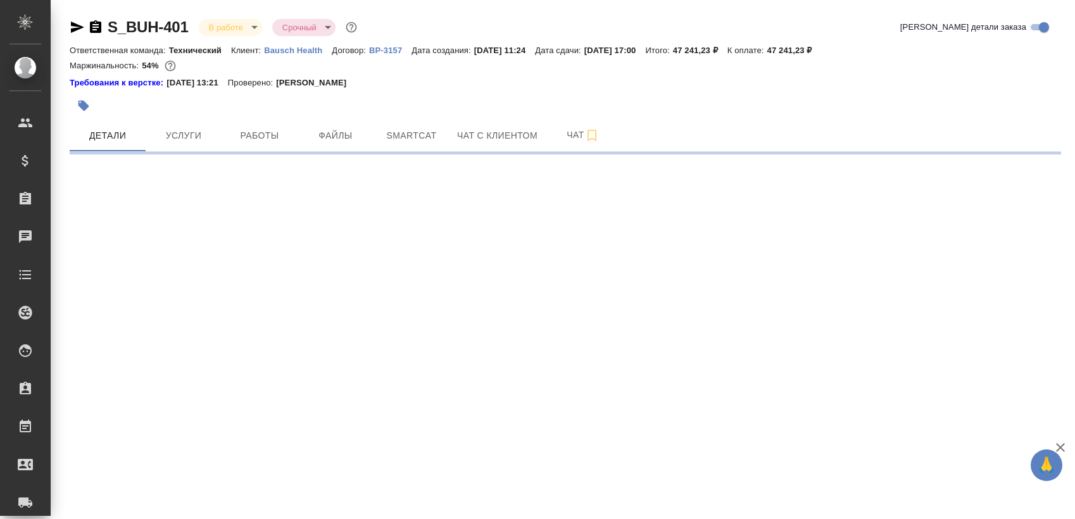
select select "RU"
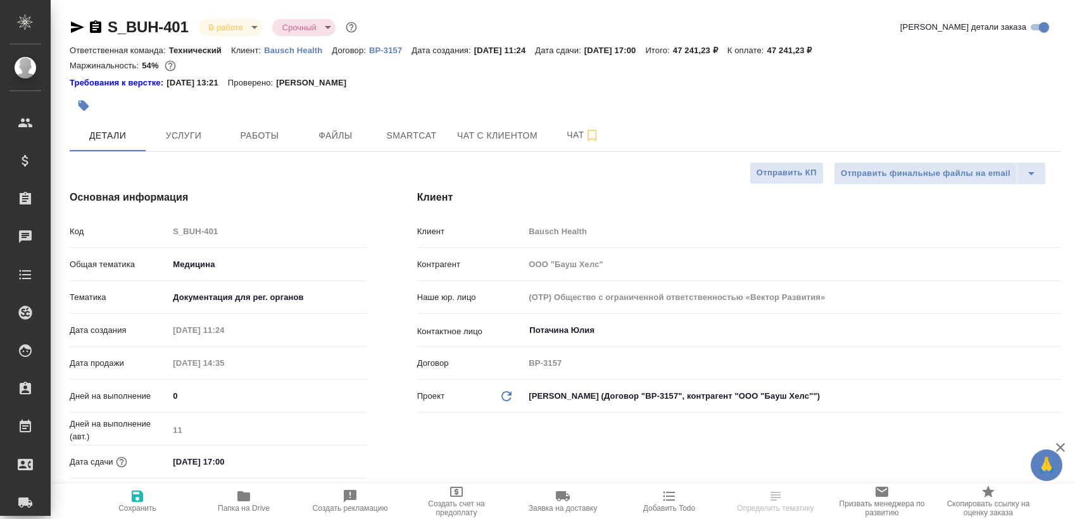
type textarea "x"
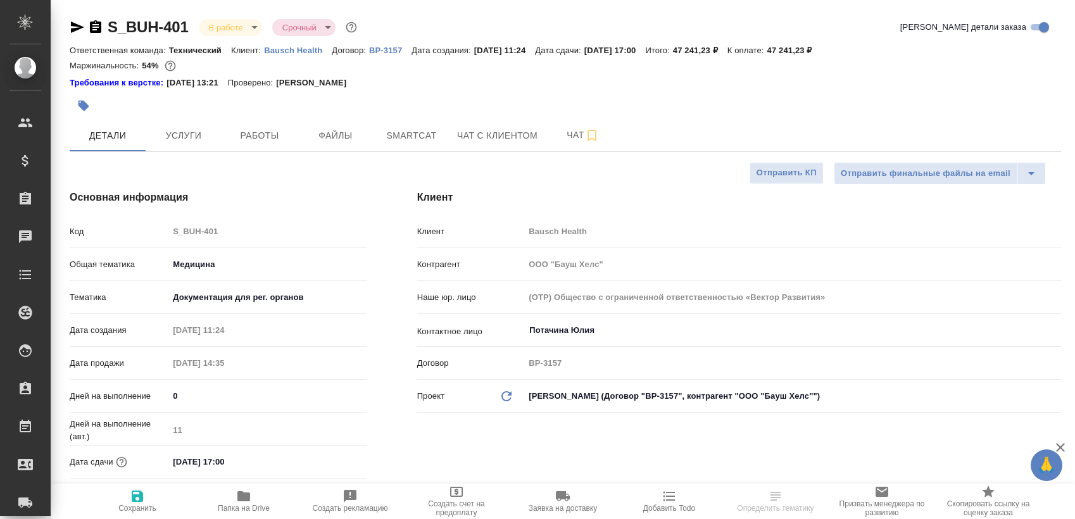
type textarea "x"
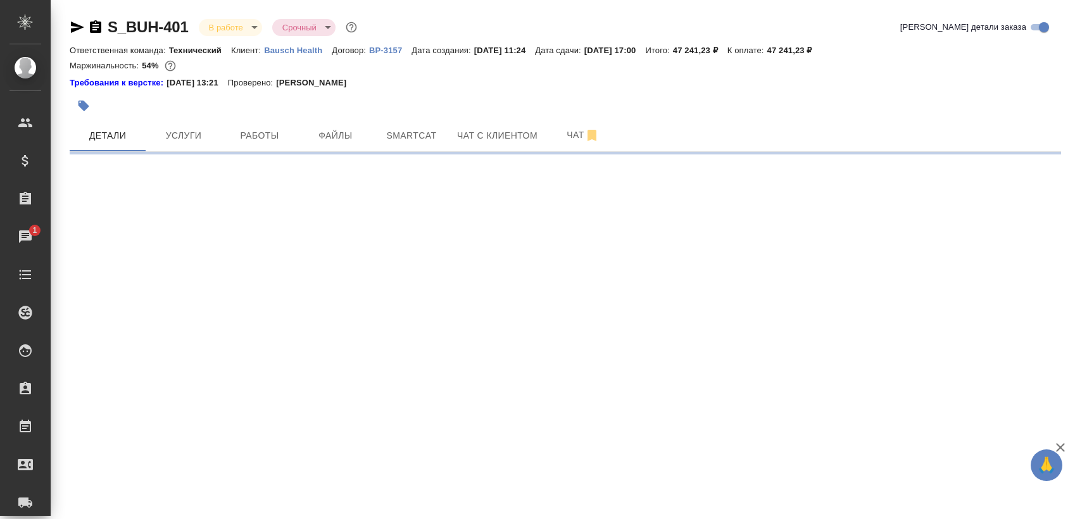
select select "RU"
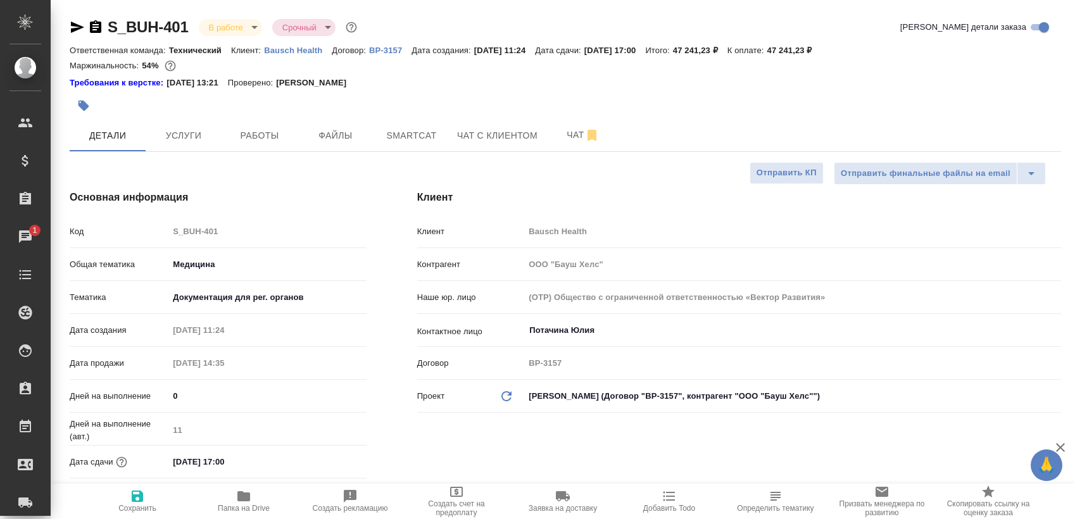
type textarea "x"
click at [253, 125] on button "Работы" at bounding box center [260, 136] width 76 height 32
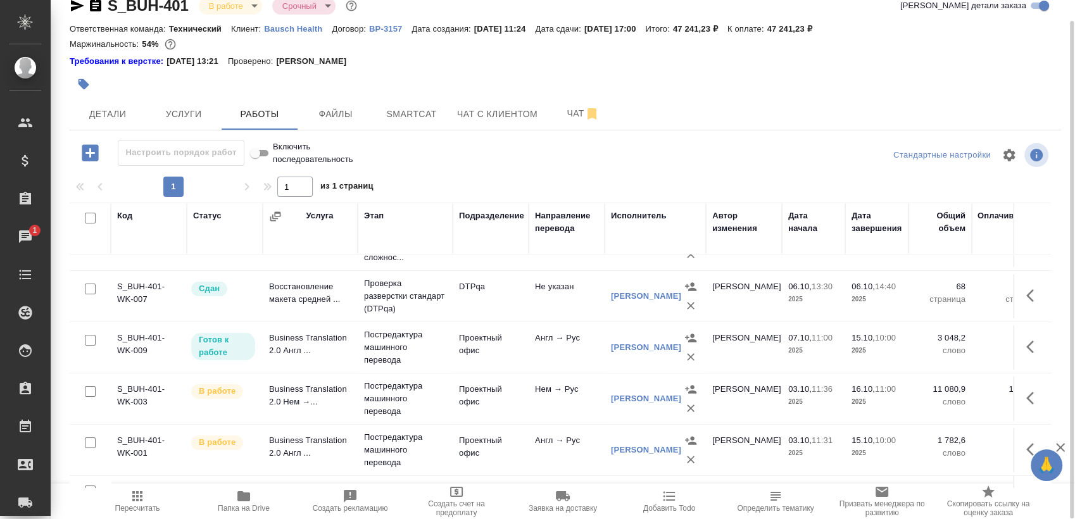
scroll to position [49, 0]
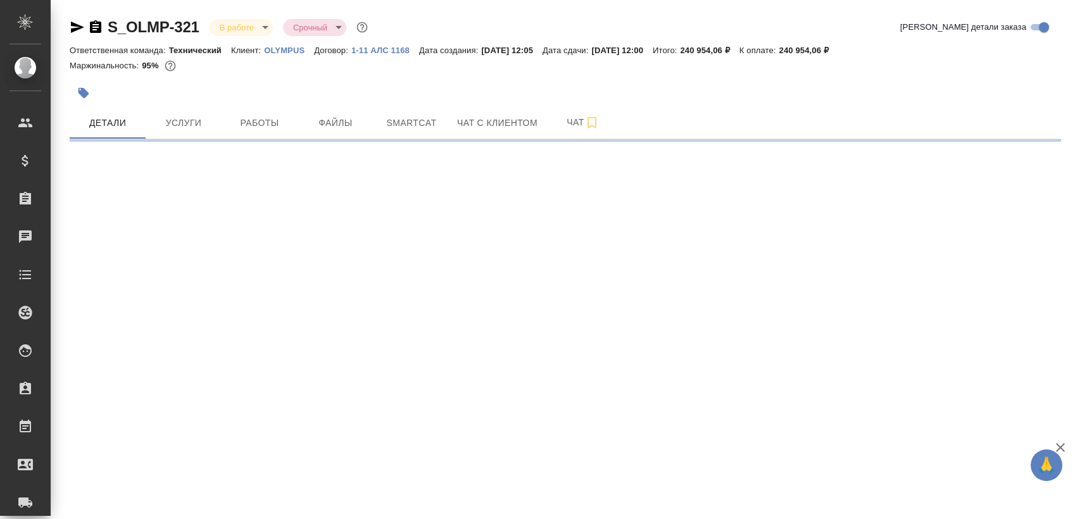
select select "RU"
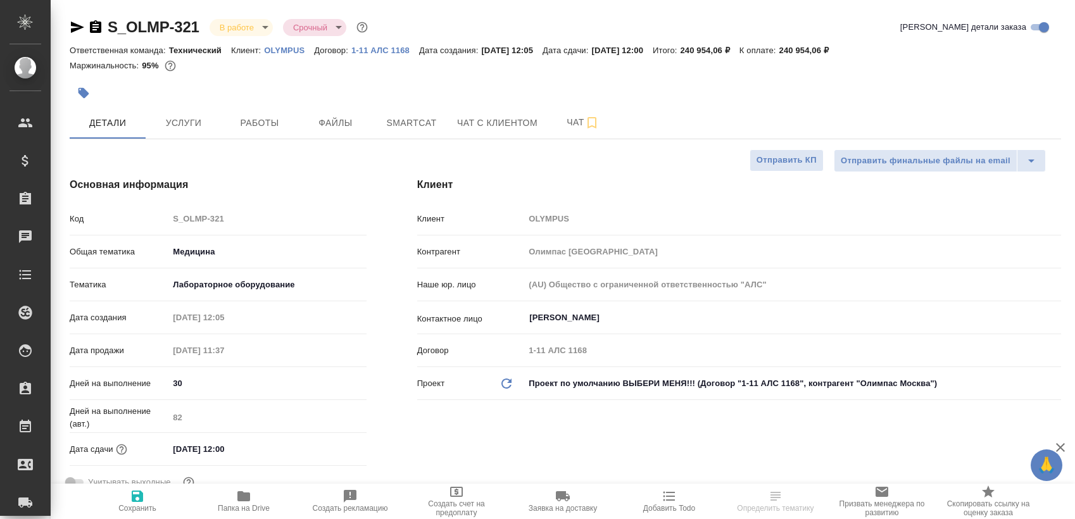
type textarea "x"
select select "RU"
type textarea "x"
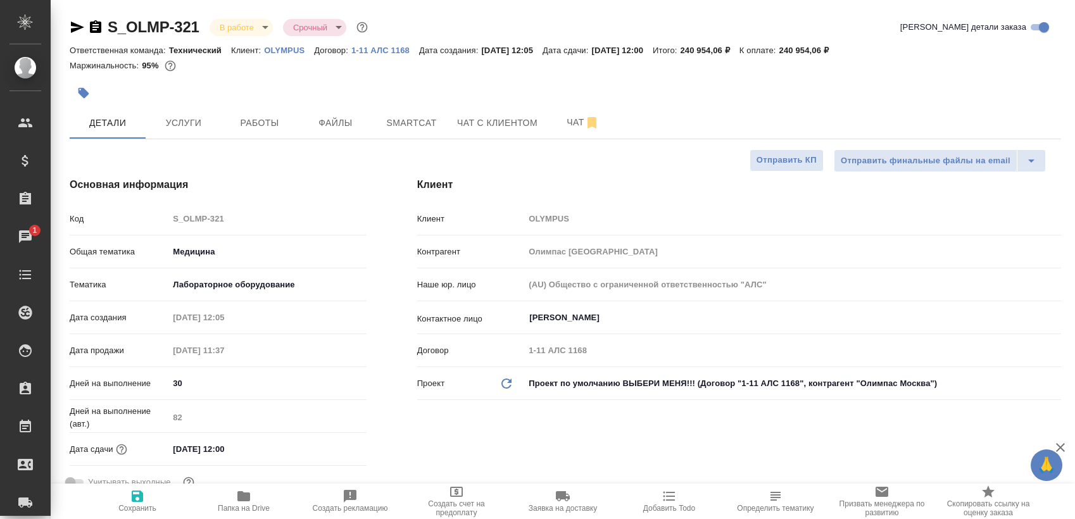
type textarea "x"
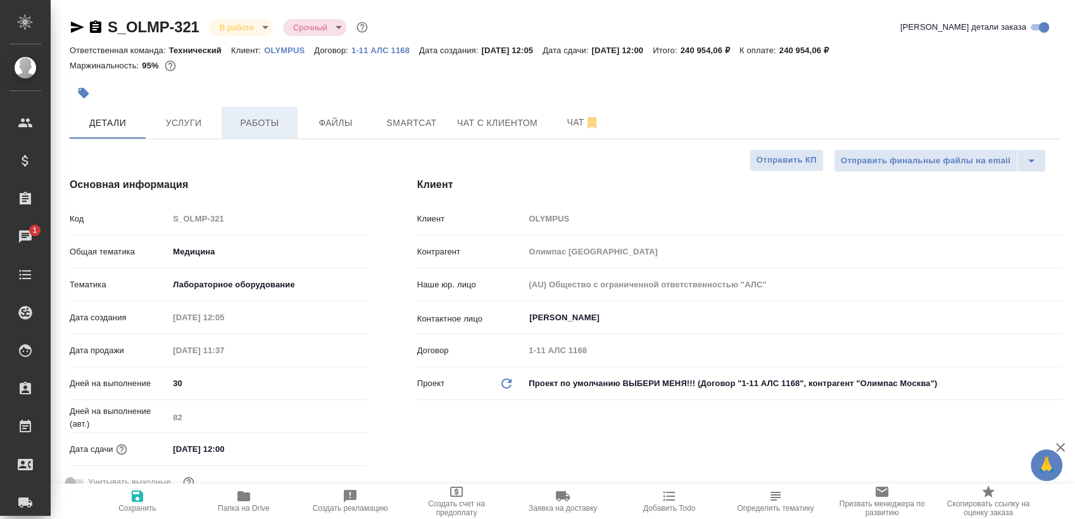
click at [249, 127] on span "Работы" at bounding box center [259, 123] width 61 height 16
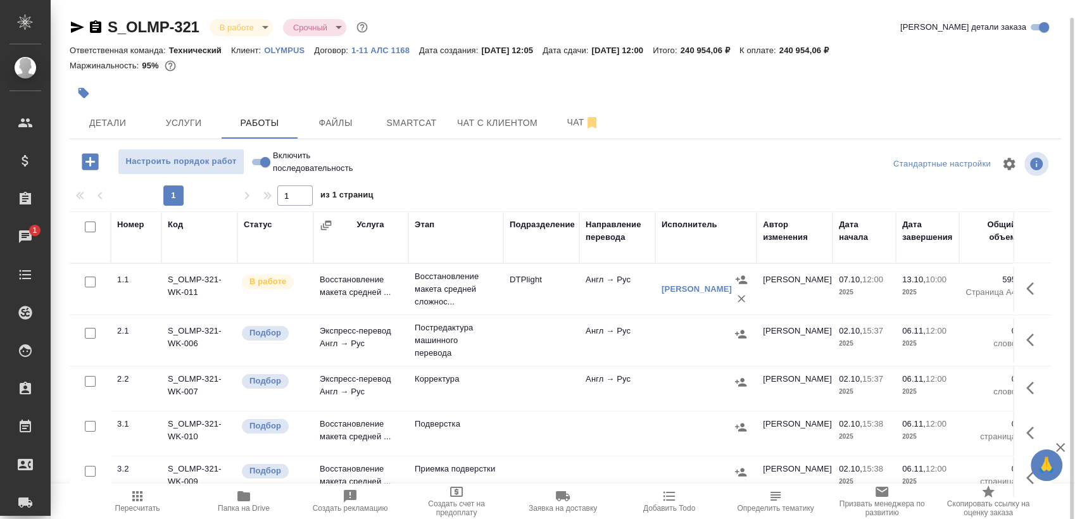
scroll to position [9, 0]
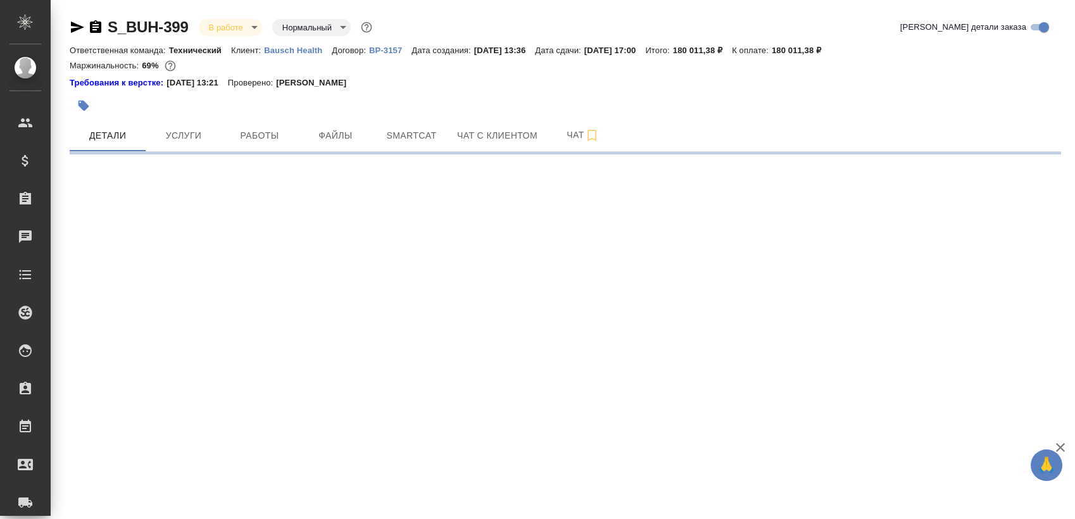
select select "RU"
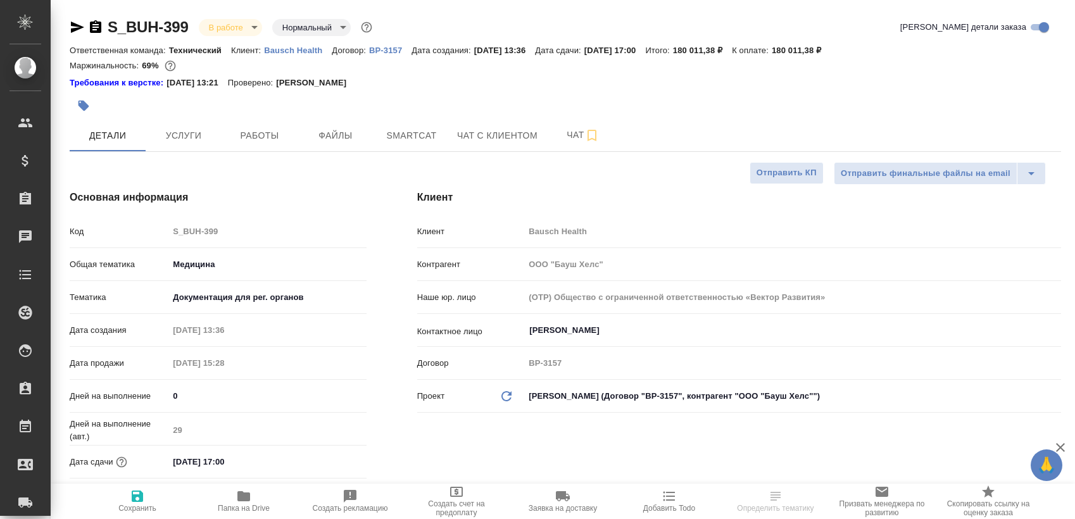
type textarea "x"
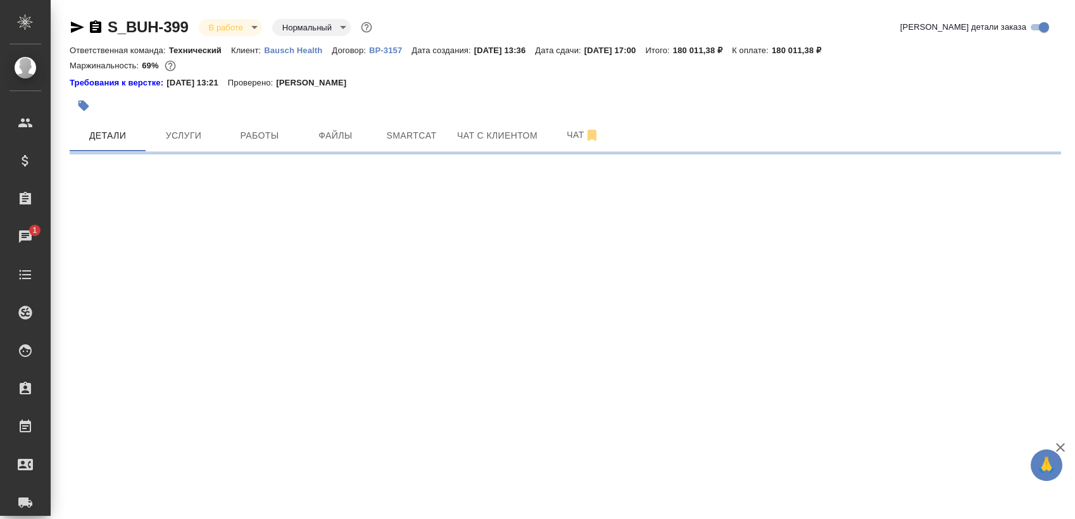
select select "RU"
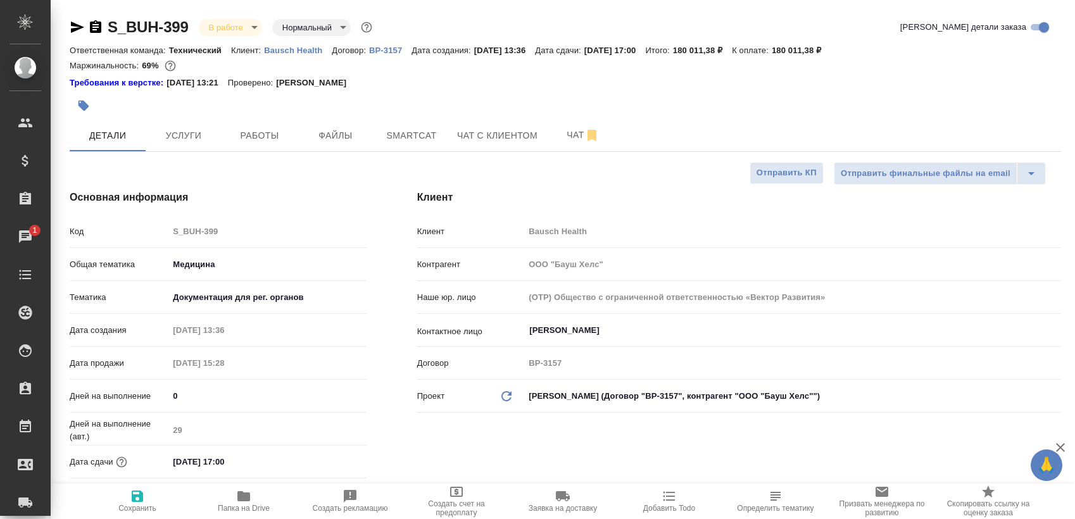
type textarea "x"
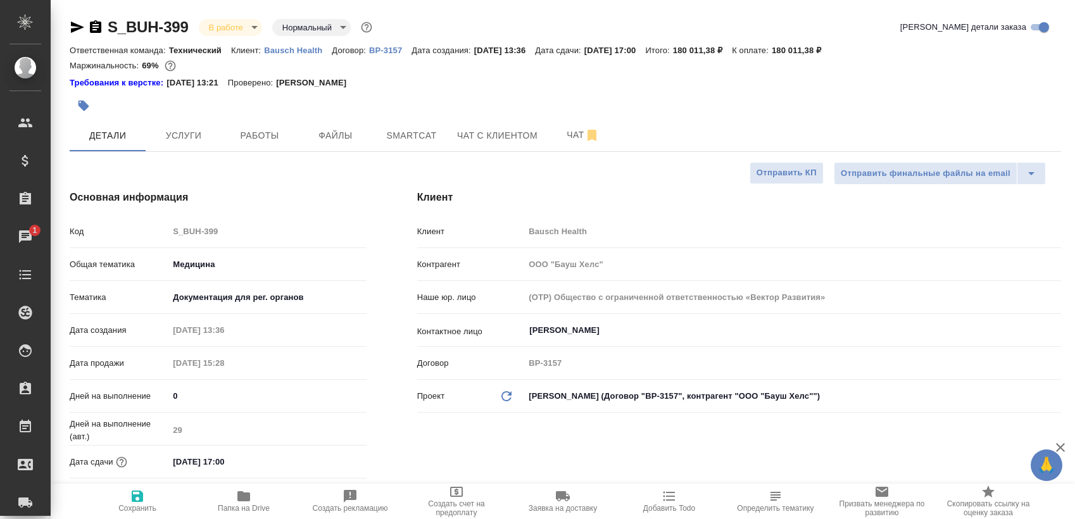
type textarea "x"
click at [216, 135] on button "Услуги" at bounding box center [184, 136] width 76 height 32
click at [238, 134] on span "Работы" at bounding box center [259, 136] width 61 height 16
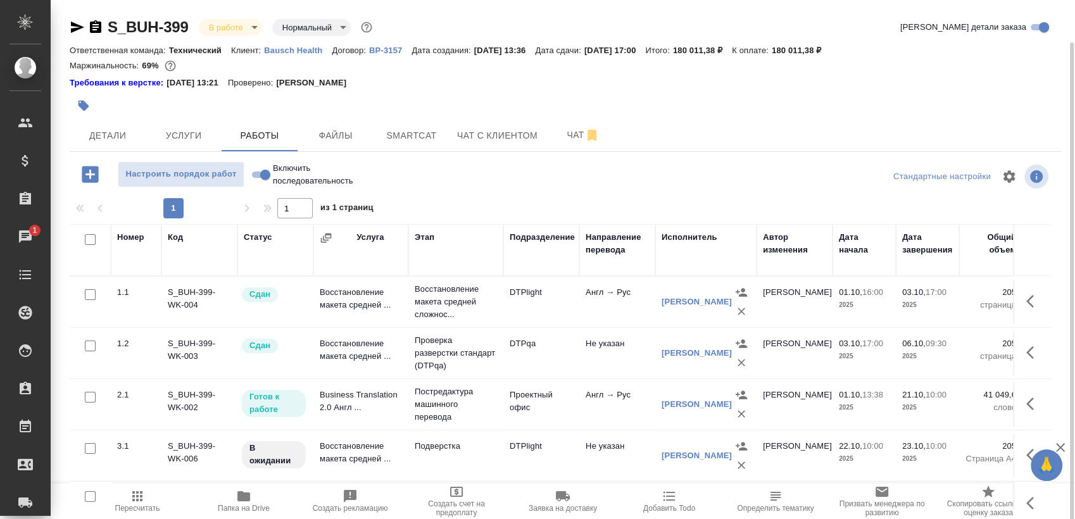
scroll to position [22, 0]
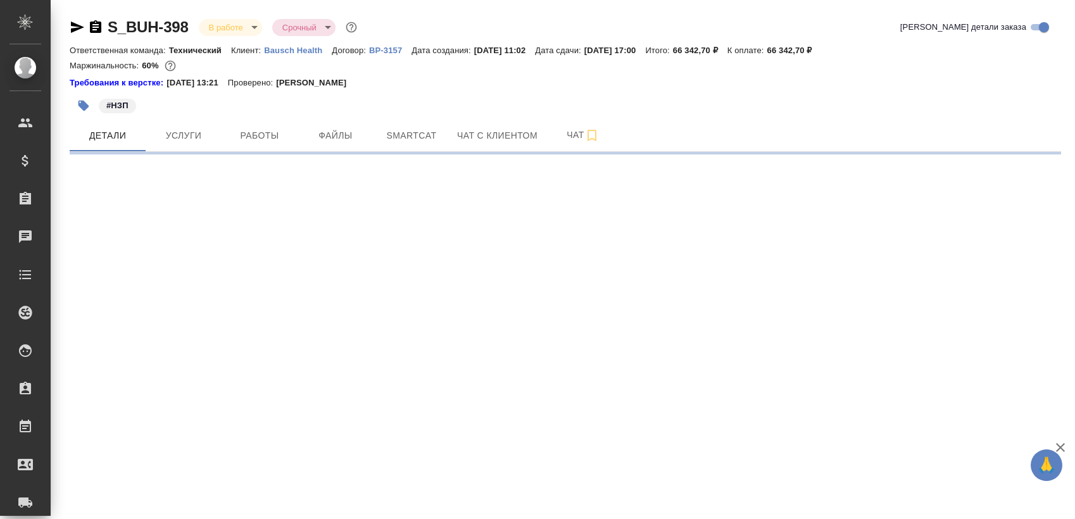
select select "RU"
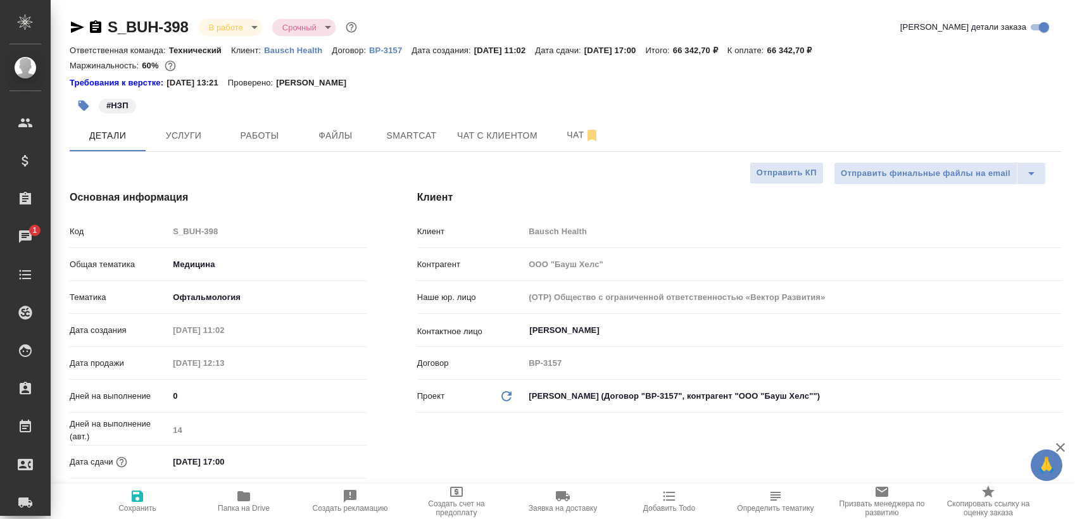
type textarea "x"
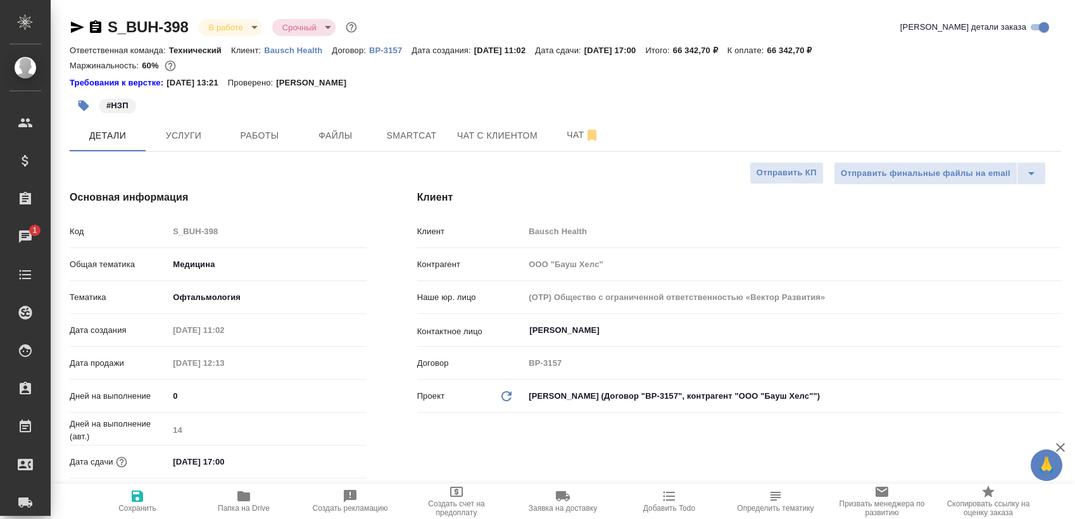
type textarea "x"
click at [258, 141] on span "Работы" at bounding box center [259, 136] width 61 height 16
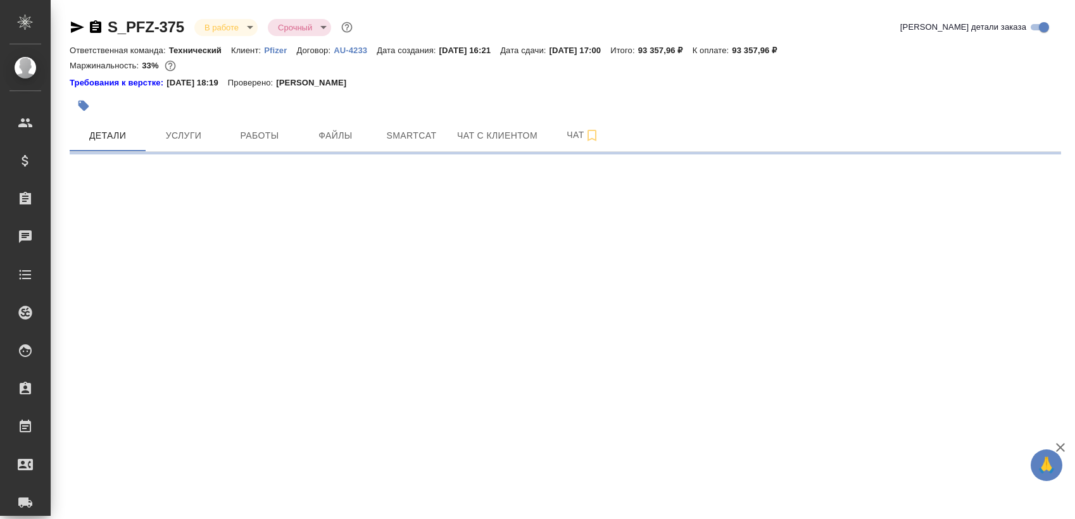
select select "RU"
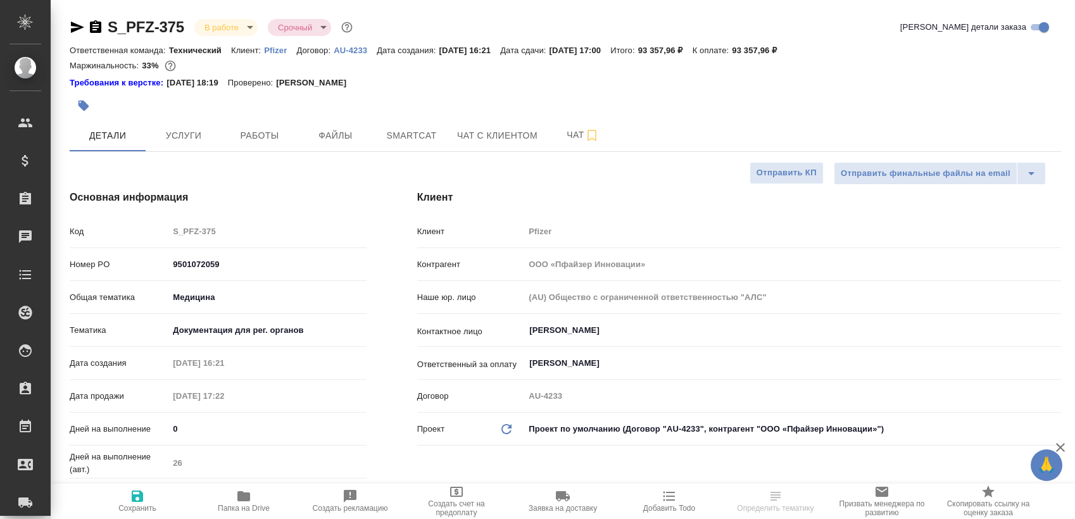
type textarea "x"
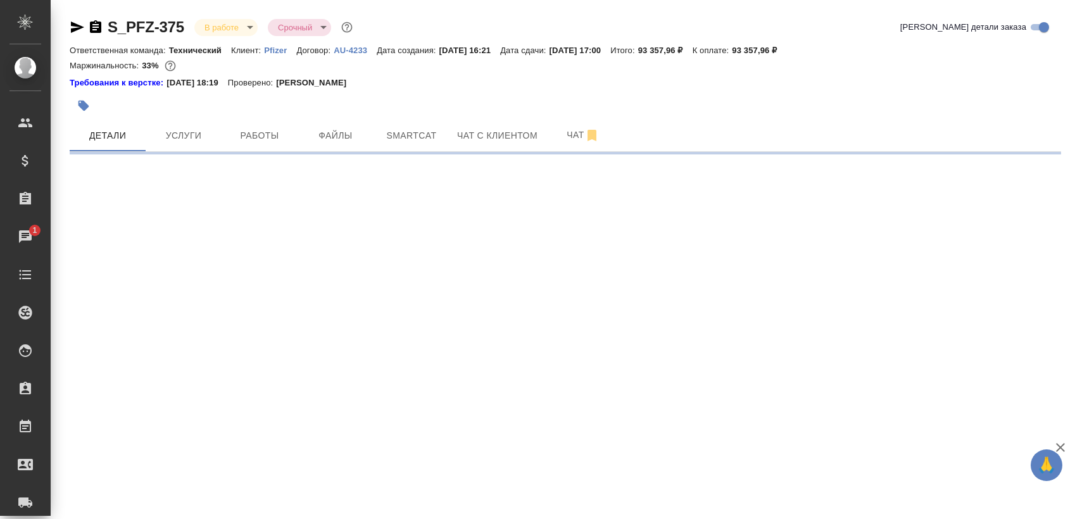
select select "RU"
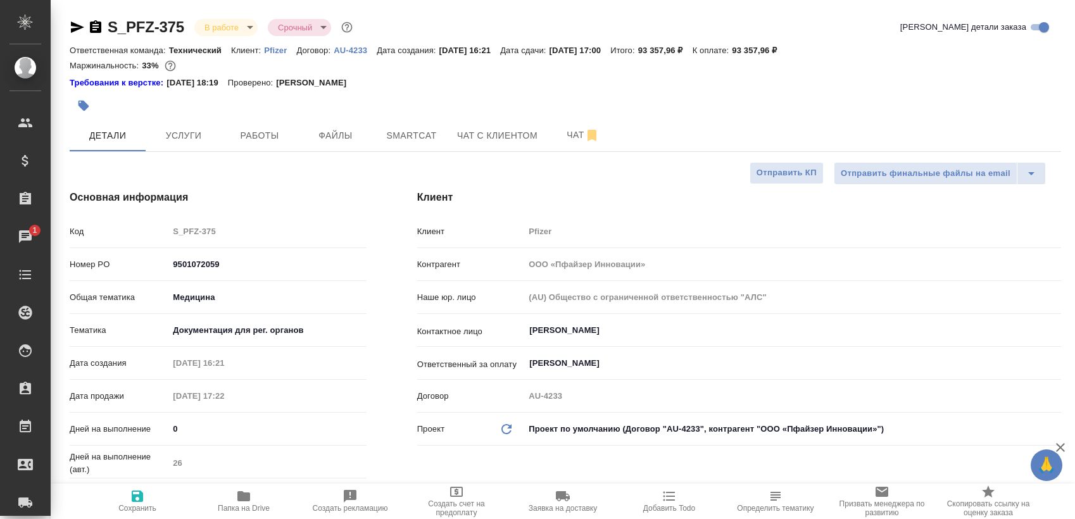
type textarea "x"
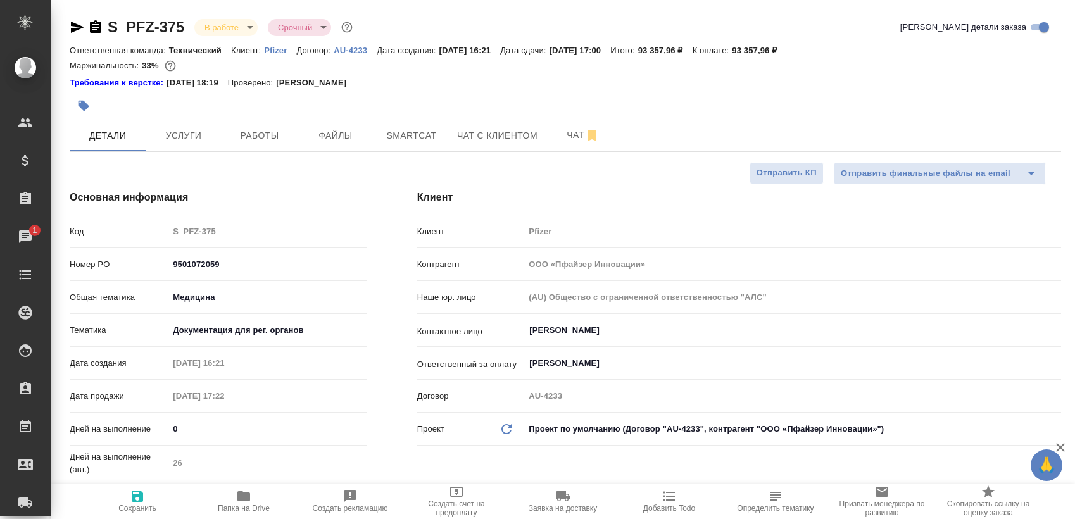
type textarea "x"
click at [284, 129] on span "Работы" at bounding box center [259, 136] width 61 height 16
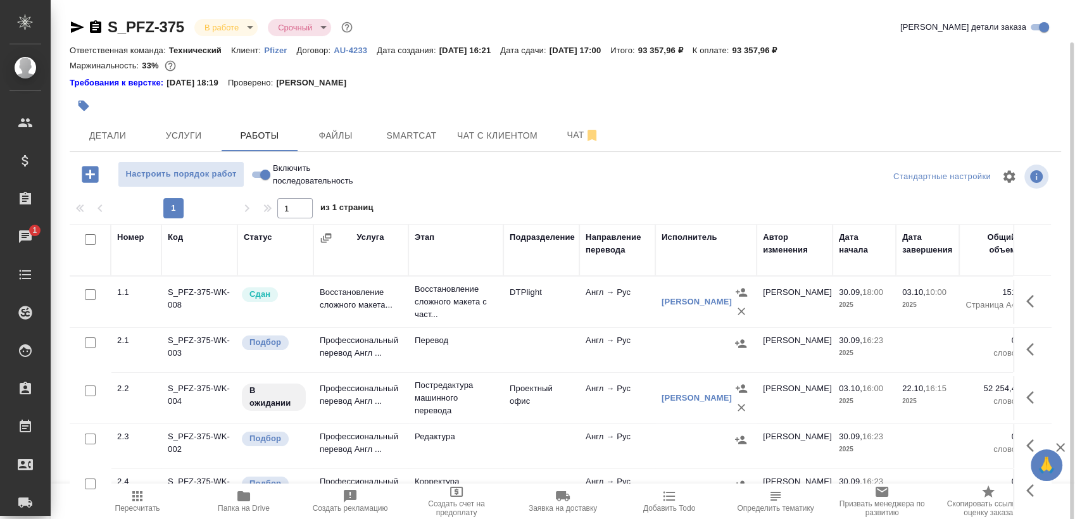
scroll to position [22, 0]
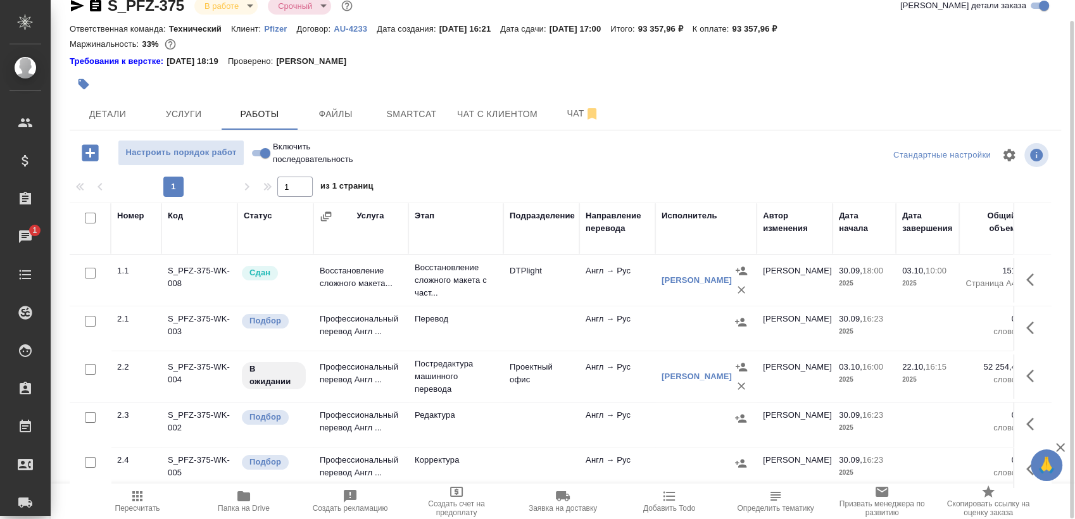
click at [87, 324] on input "checkbox" at bounding box center [90, 321] width 11 height 11
checkbox input "true"
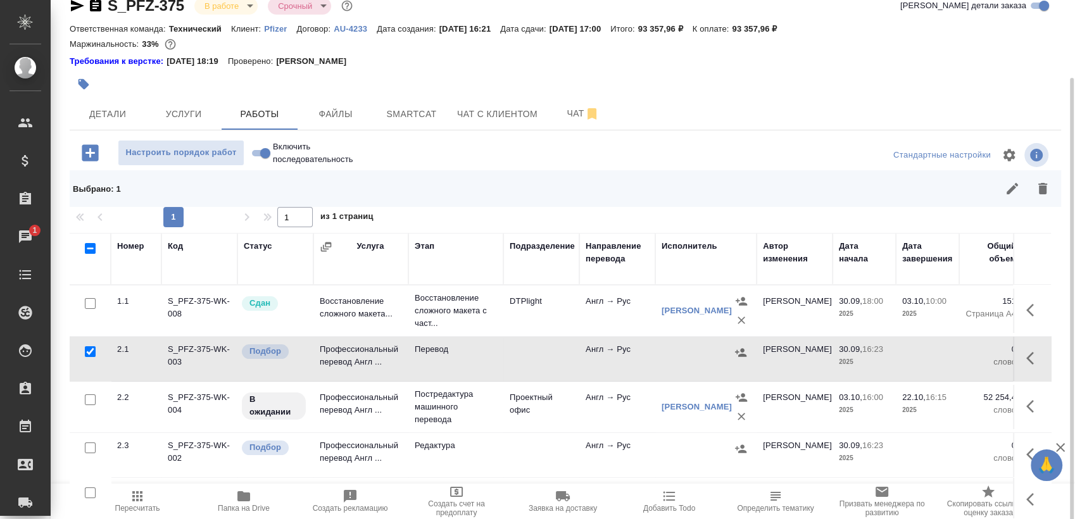
scroll to position [52, 0]
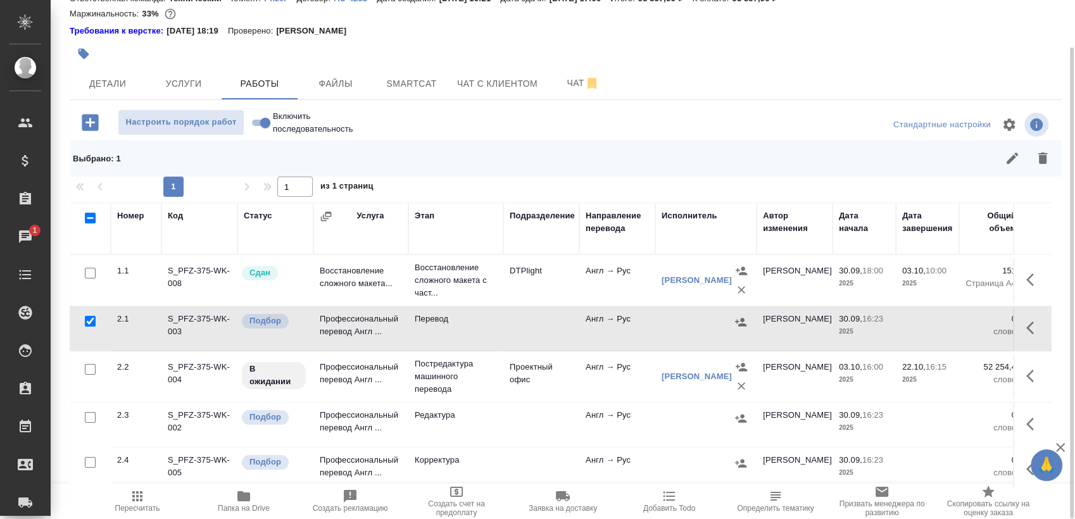
click at [1051, 288] on div "Номер Код Статус Услуга Этап Подразделение Направление перевода Исполнитель Авт…" at bounding box center [565, 345] width 991 height 285
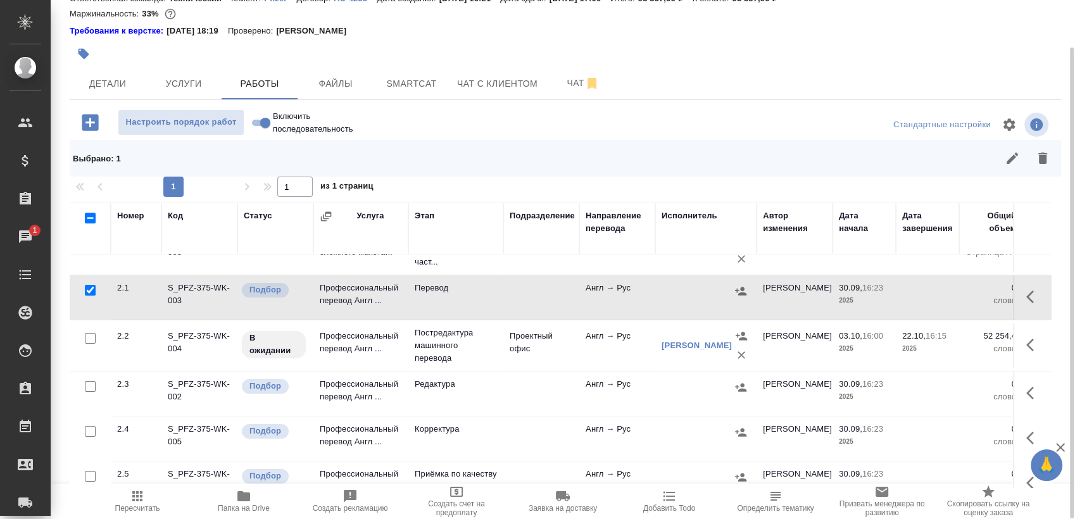
scroll to position [51, 0]
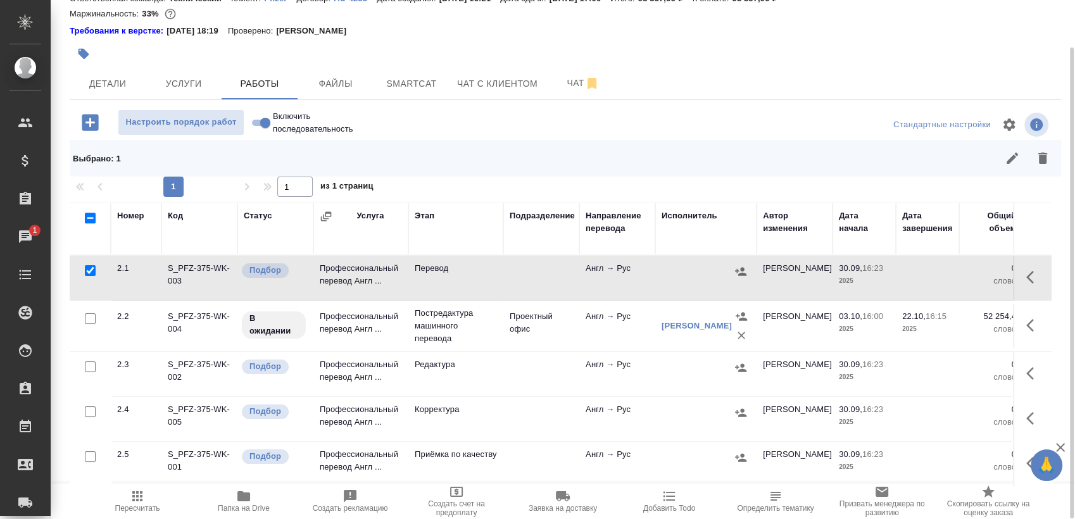
click at [91, 366] on input "checkbox" at bounding box center [90, 366] width 11 height 11
checkbox input "true"
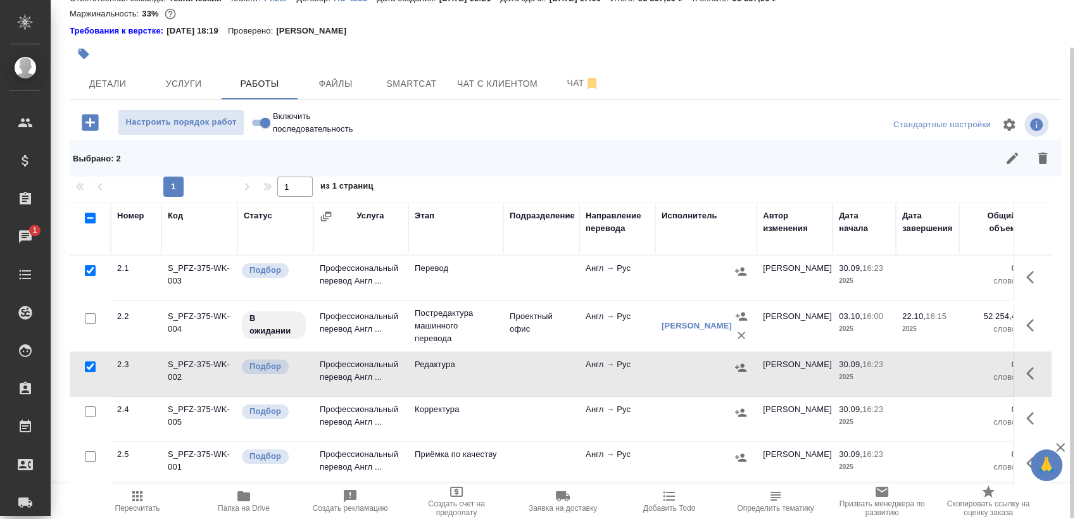
click at [90, 412] on input "checkbox" at bounding box center [90, 411] width 11 height 11
checkbox input "true"
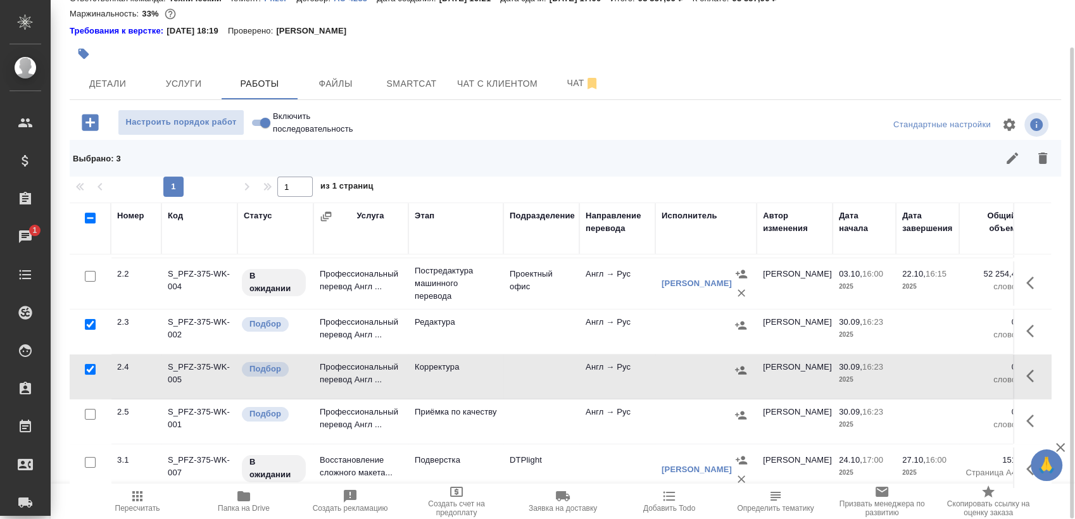
scroll to position [111, 0]
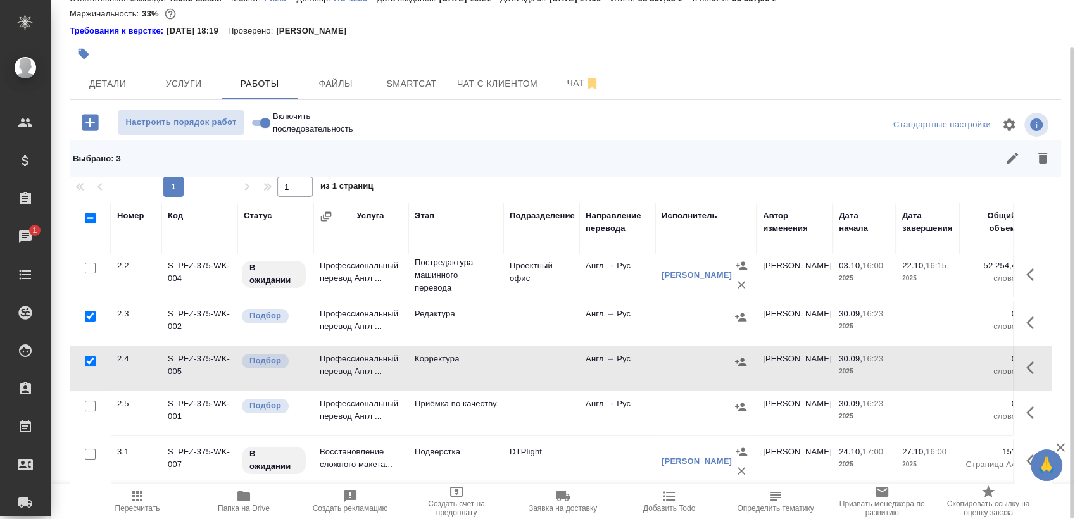
click at [89, 401] on input "checkbox" at bounding box center [90, 406] width 11 height 11
checkbox input "true"
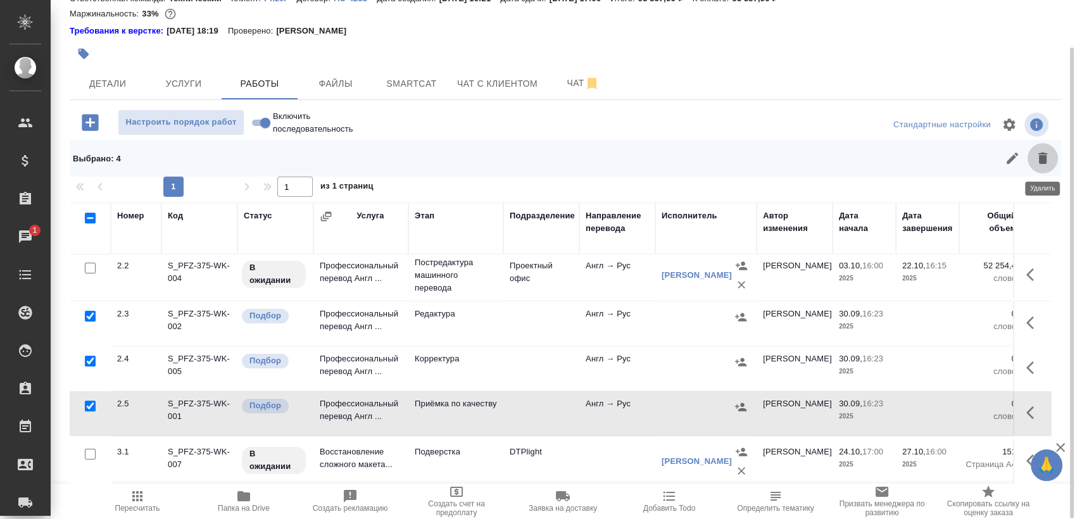
click at [1043, 151] on icon "button" at bounding box center [1042, 158] width 15 height 15
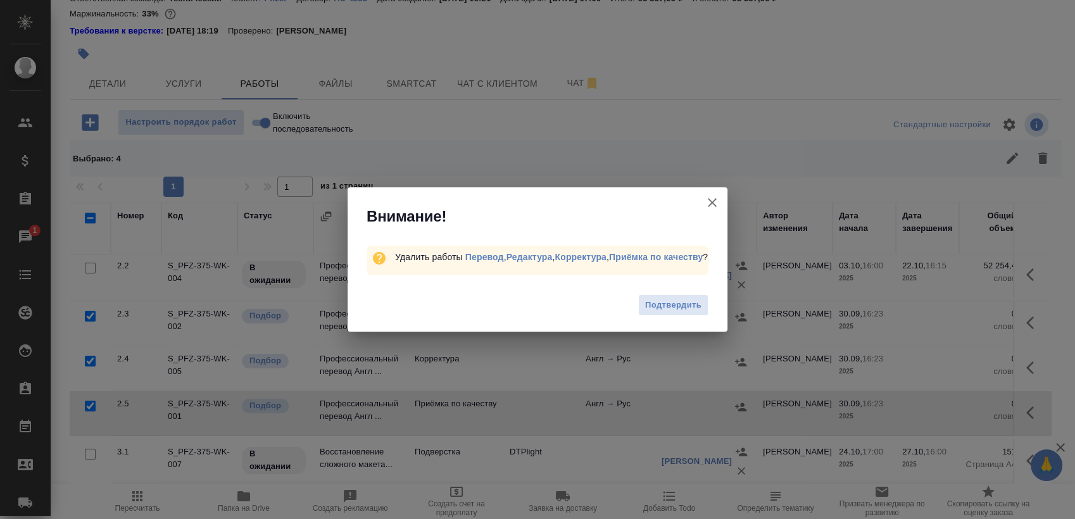
click at [672, 301] on span "Подтвердить" at bounding box center [673, 305] width 56 height 15
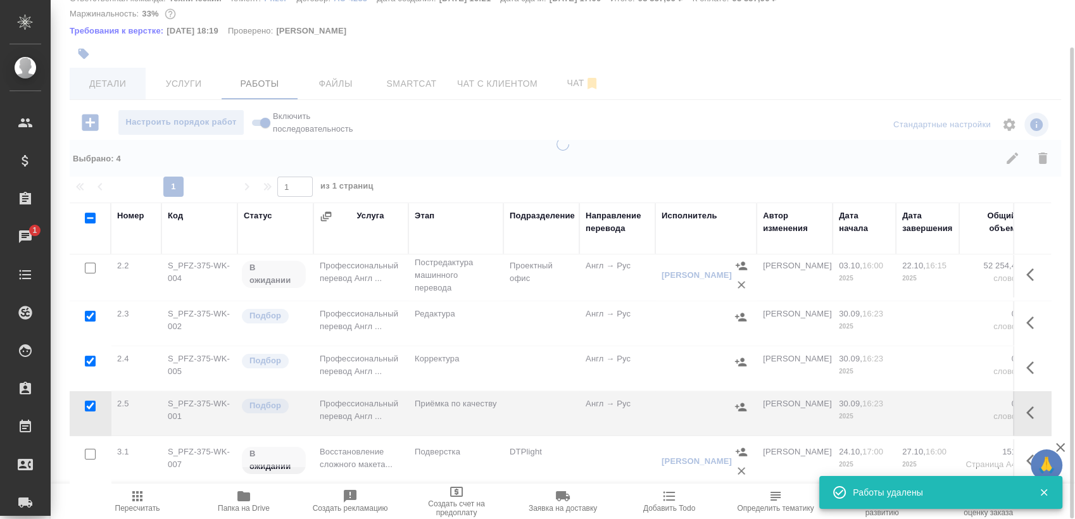
scroll to position [0, 0]
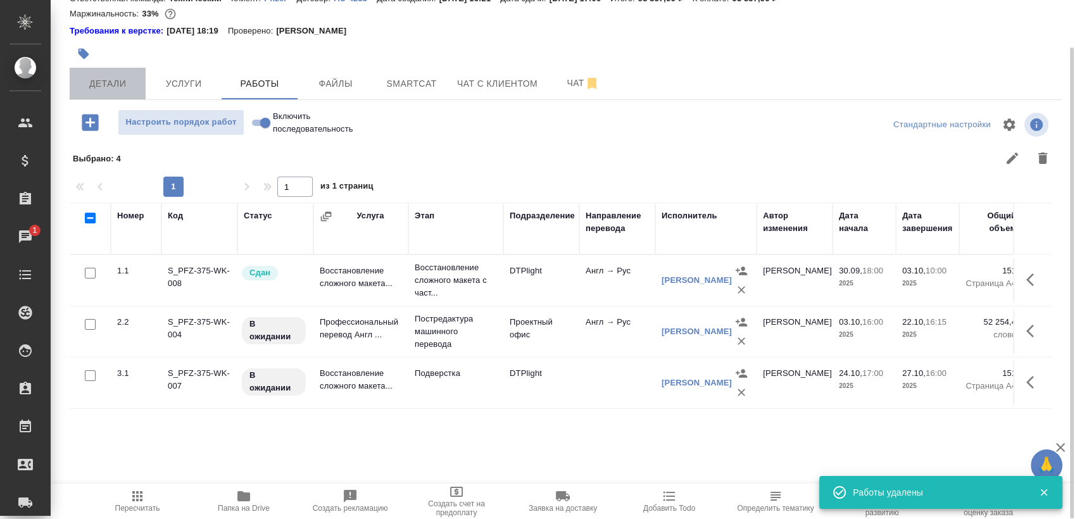
click at [106, 85] on span "Детали" at bounding box center [107, 84] width 61 height 16
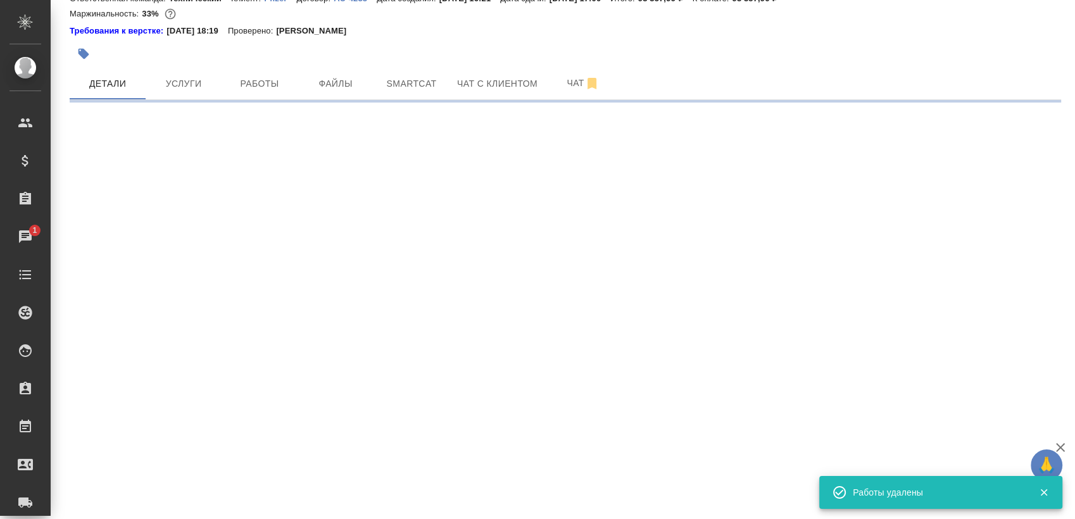
select select "RU"
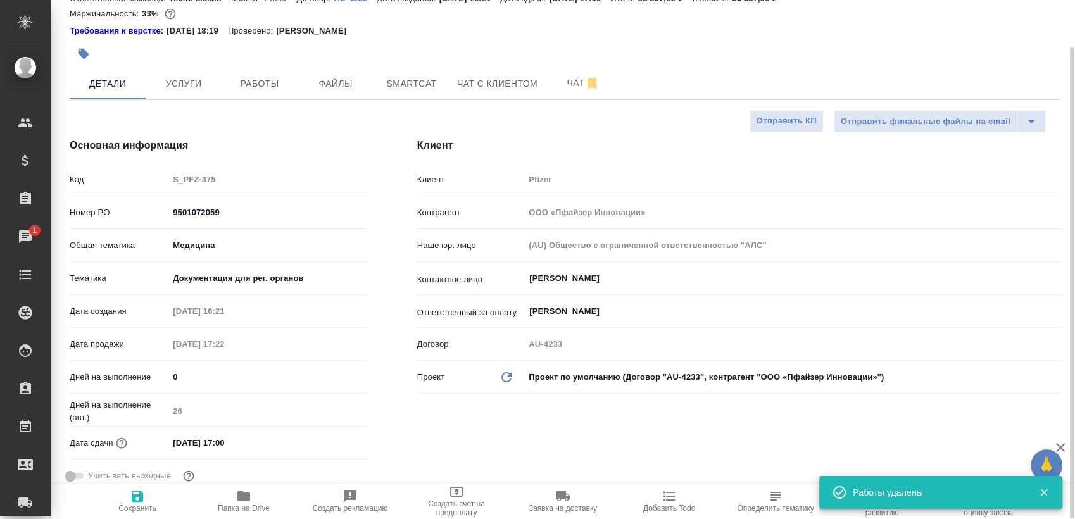
type textarea "x"
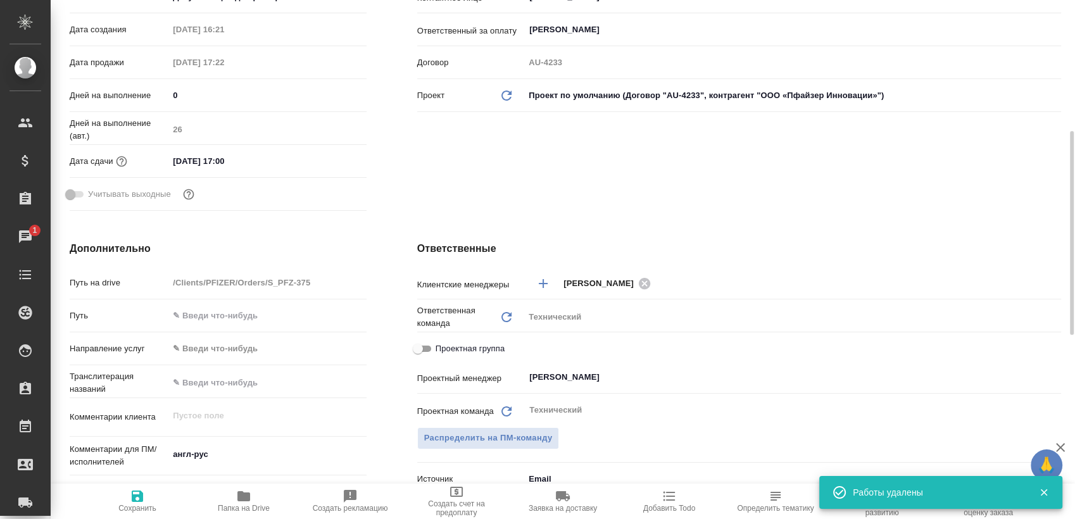
scroll to position [615, 0]
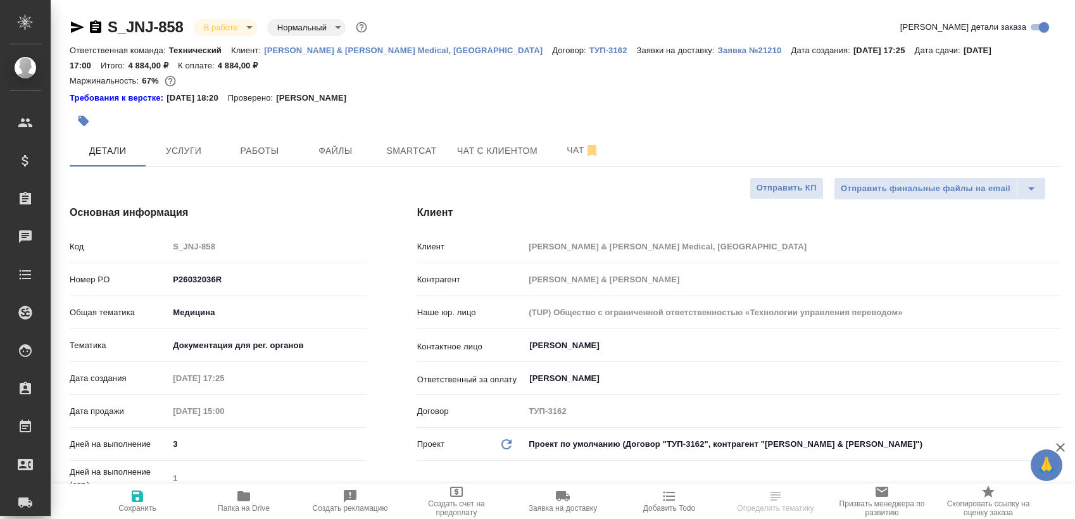
select select "RU"
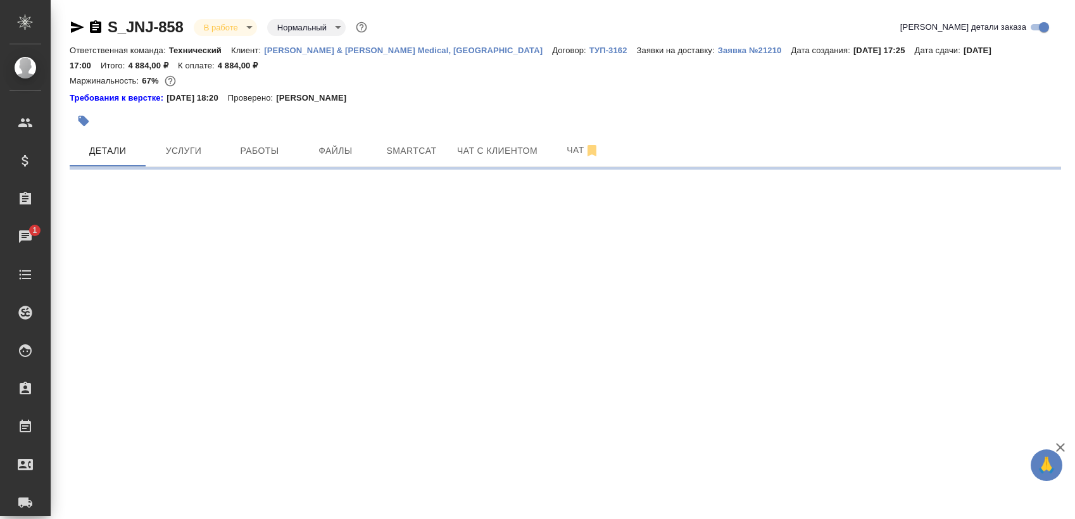
select select "RU"
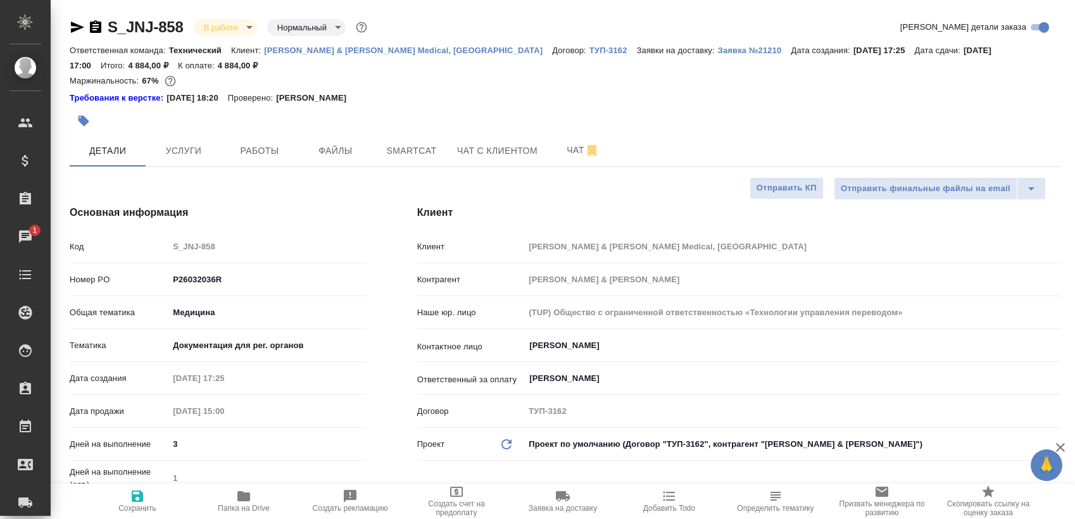
type textarea "x"
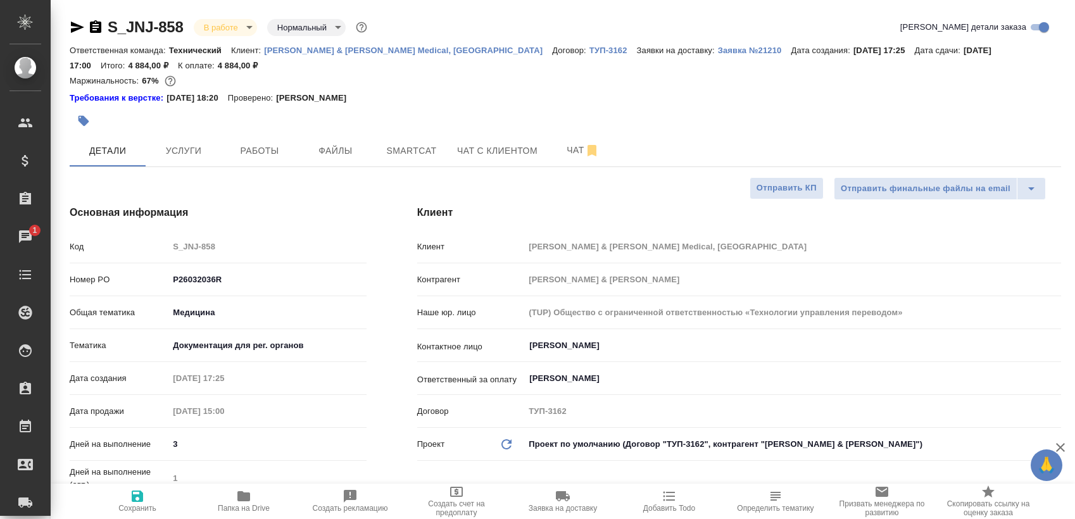
type textarea "x"
click at [239, 146] on span "Работы" at bounding box center [259, 151] width 61 height 16
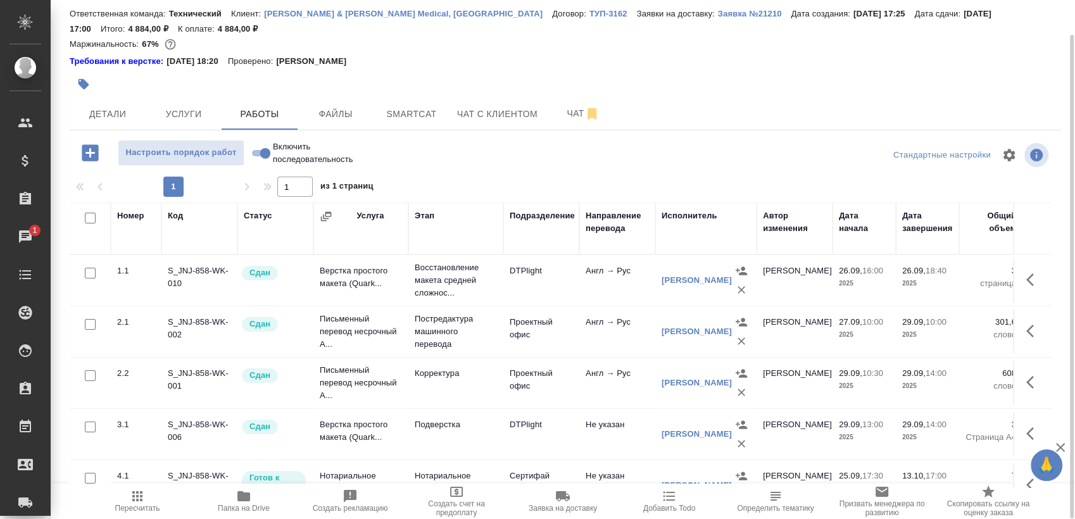
scroll to position [110, 0]
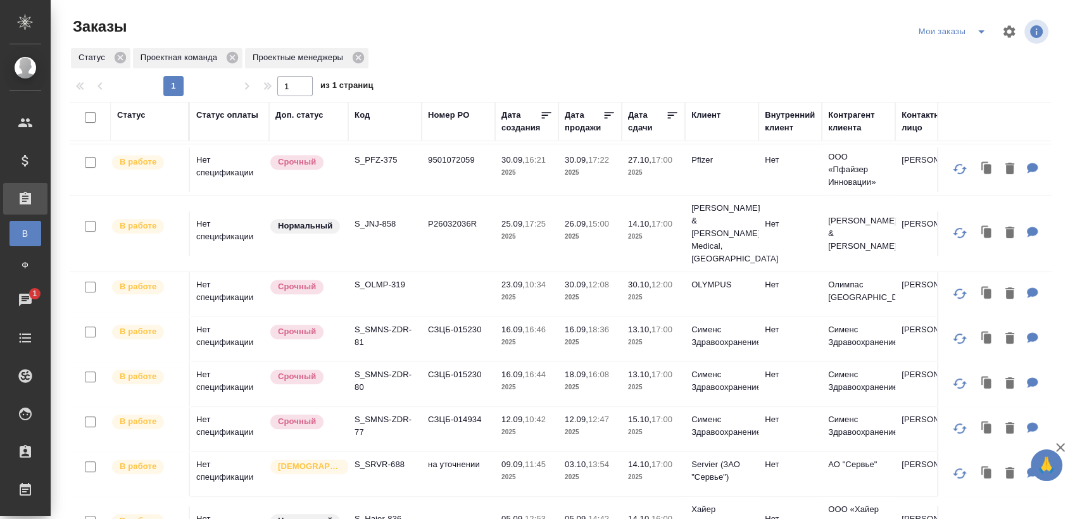
scroll to position [670, 0]
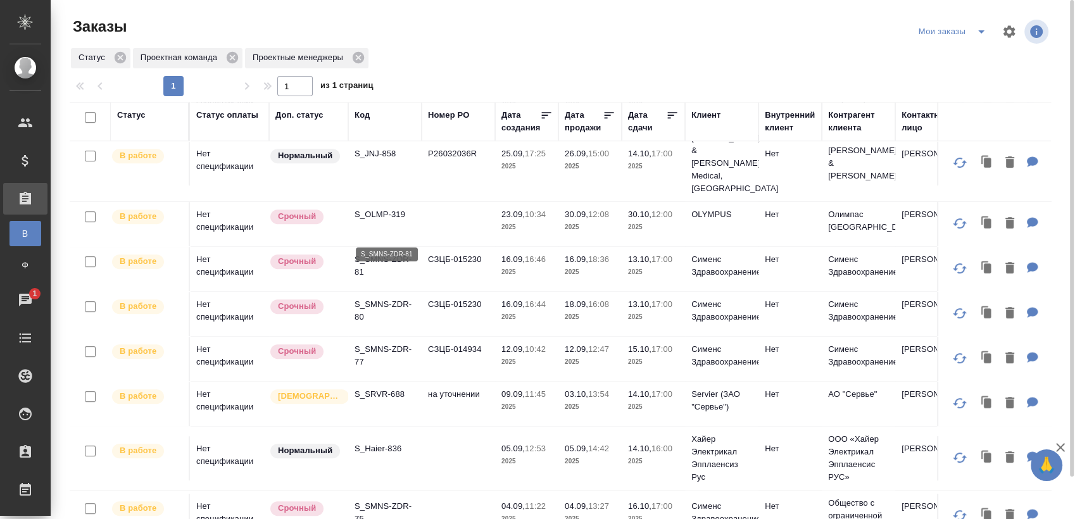
click at [394, 253] on p "S_SMNS-ZDR-81" at bounding box center [385, 265] width 61 height 25
click at [393, 298] on p "S_SMNS-ZDR-80" at bounding box center [385, 310] width 61 height 25
click at [387, 343] on p "S_SMNS-ZDR-77" at bounding box center [385, 355] width 61 height 25
drag, startPoint x: 389, startPoint y: 359, endPoint x: 403, endPoint y: 349, distance: 17.2
click at [389, 388] on p "S_SRVR-688" at bounding box center [385, 394] width 61 height 13
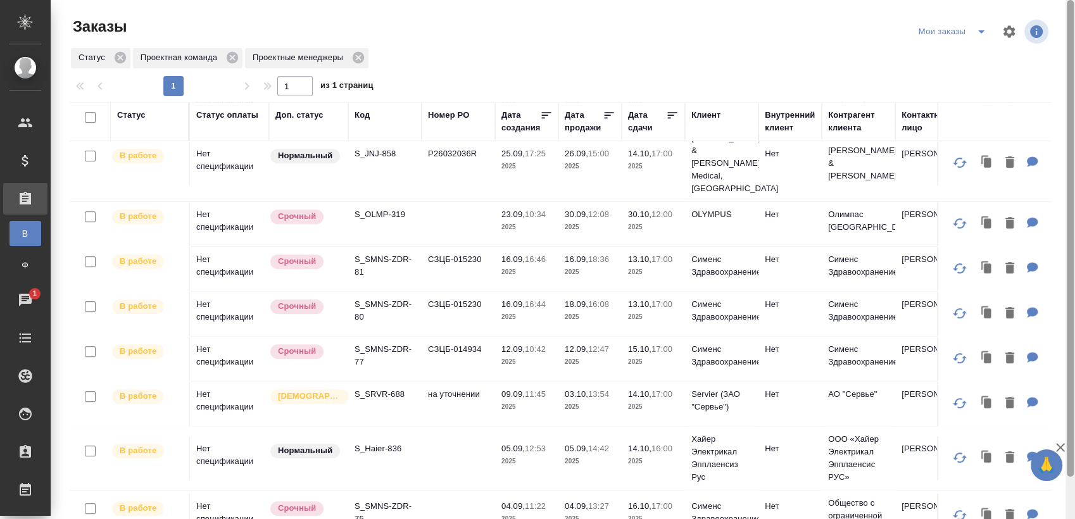
scroll to position [46, 0]
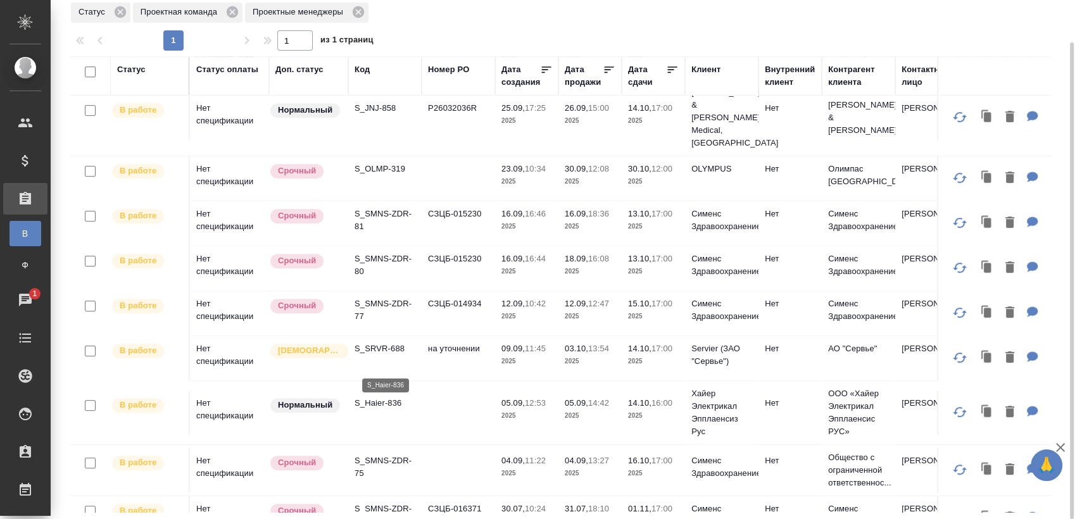
click at [388, 397] on p "S_Haier-836" at bounding box center [385, 403] width 61 height 13
click at [377, 455] on p "S_SMNS-ZDR-75" at bounding box center [385, 467] width 61 height 25
click at [393, 503] on p "S_SMNS-ZDR-54" at bounding box center [385, 515] width 61 height 25
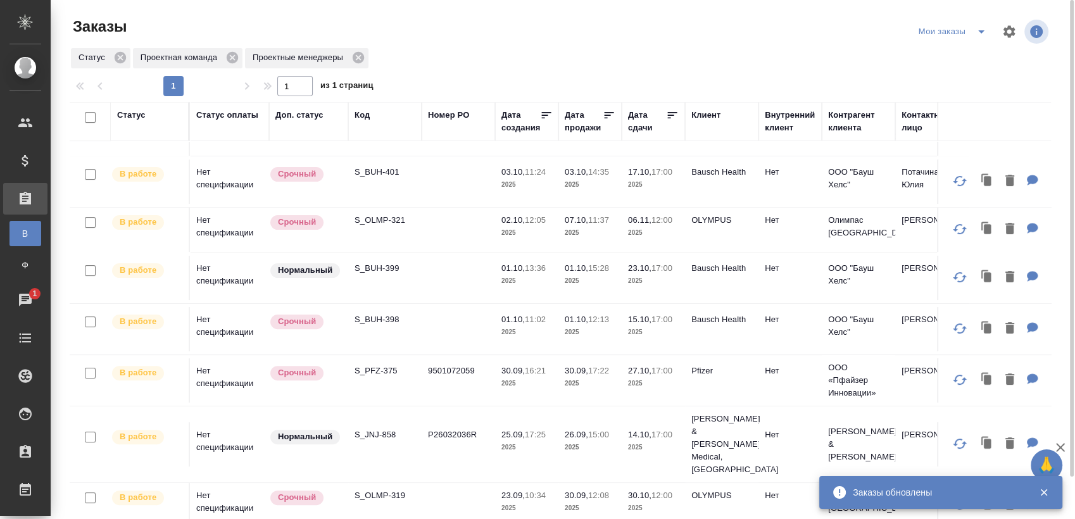
click at [972, 20] on div "Мои заказы" at bounding box center [982, 31] width 135 height 30
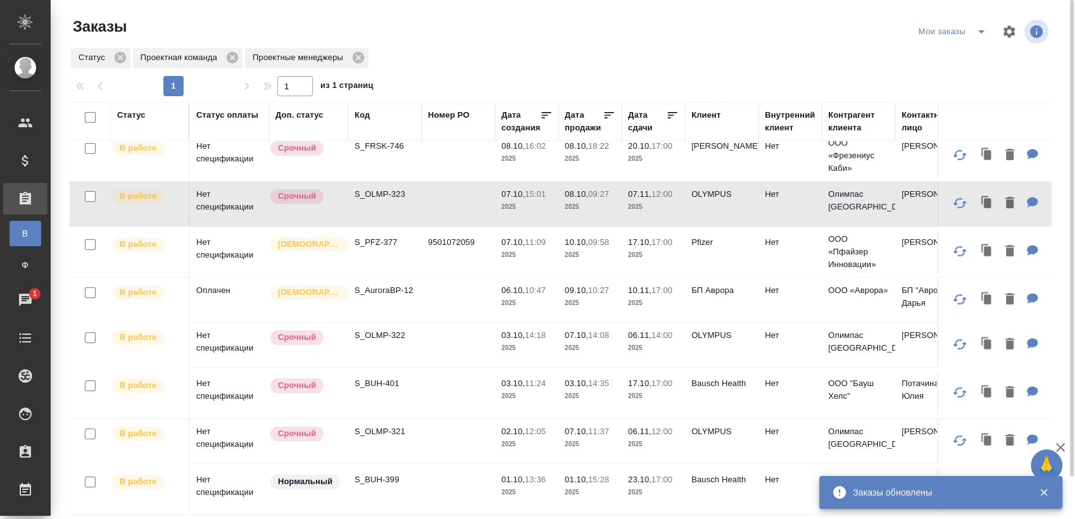
click at [977, 35] on icon "split button" at bounding box center [981, 31] width 15 height 15
click at [952, 78] on li "Cдан без статистики" at bounding box center [955, 77] width 106 height 20
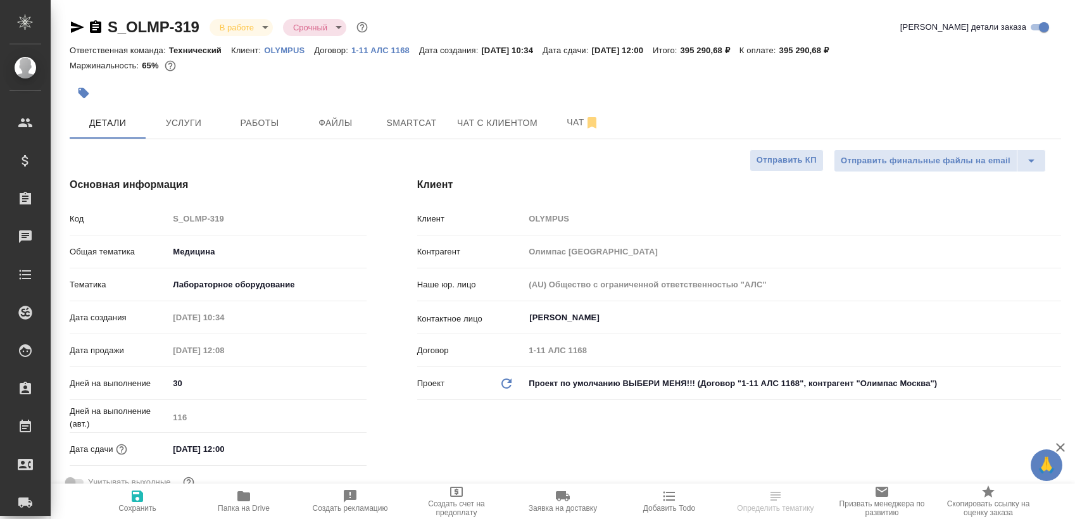
select select "RU"
click at [268, 126] on span "Работы" at bounding box center [259, 123] width 61 height 16
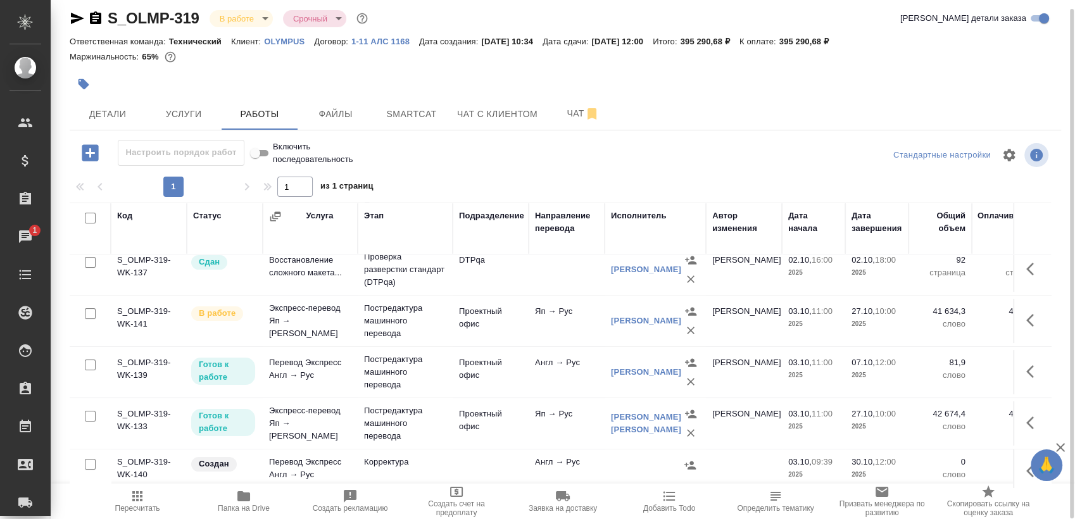
scroll to position [329, 0]
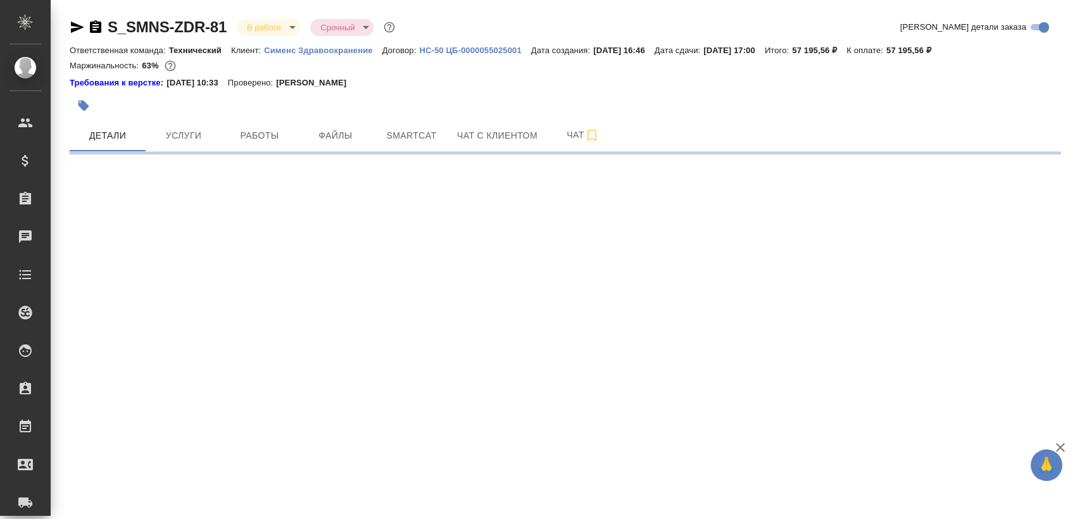
select select "RU"
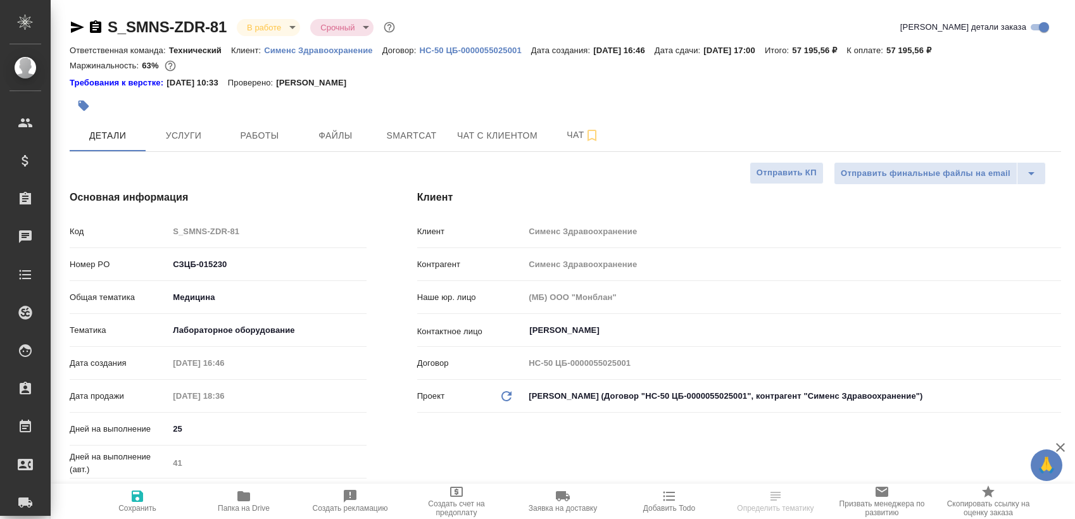
type textarea "x"
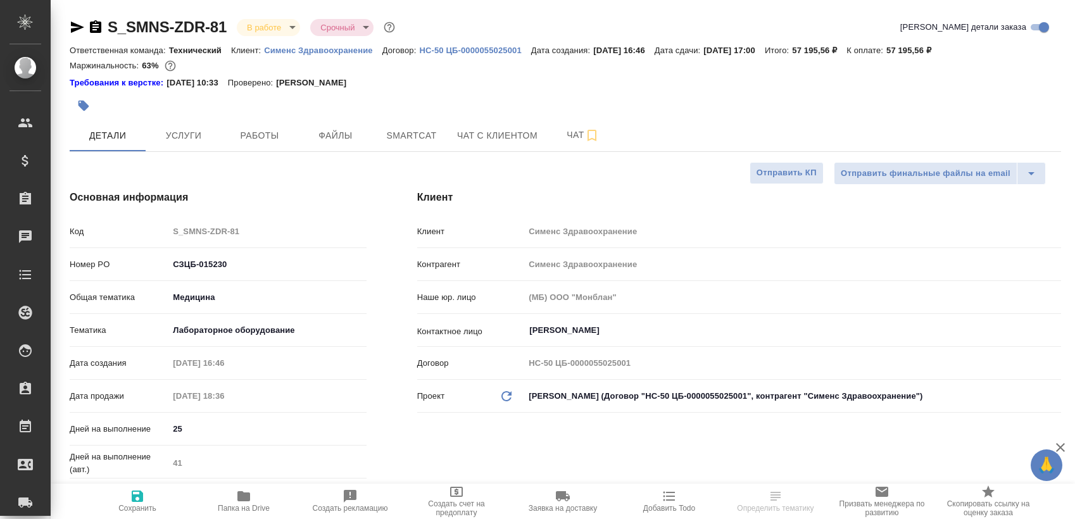
type textarea "x"
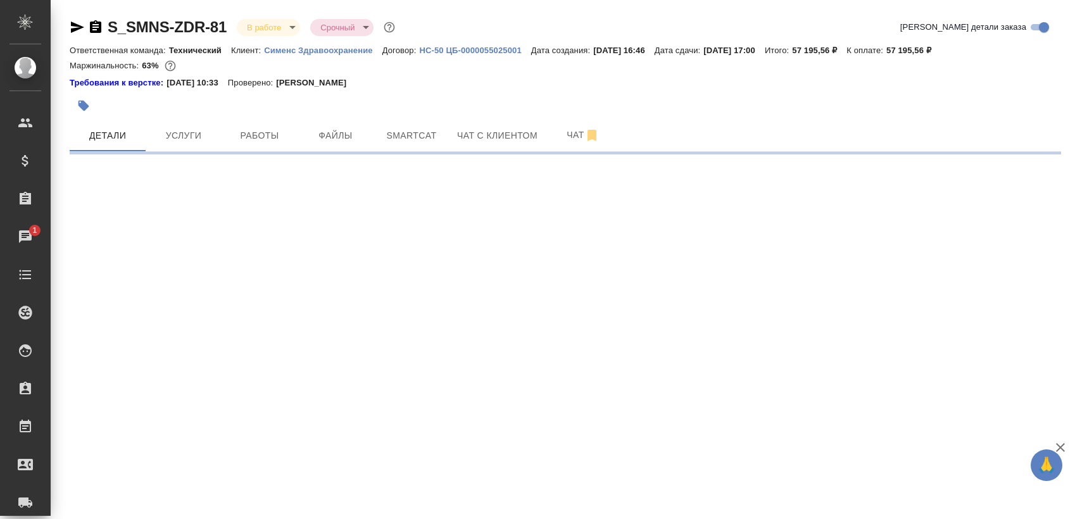
select select "RU"
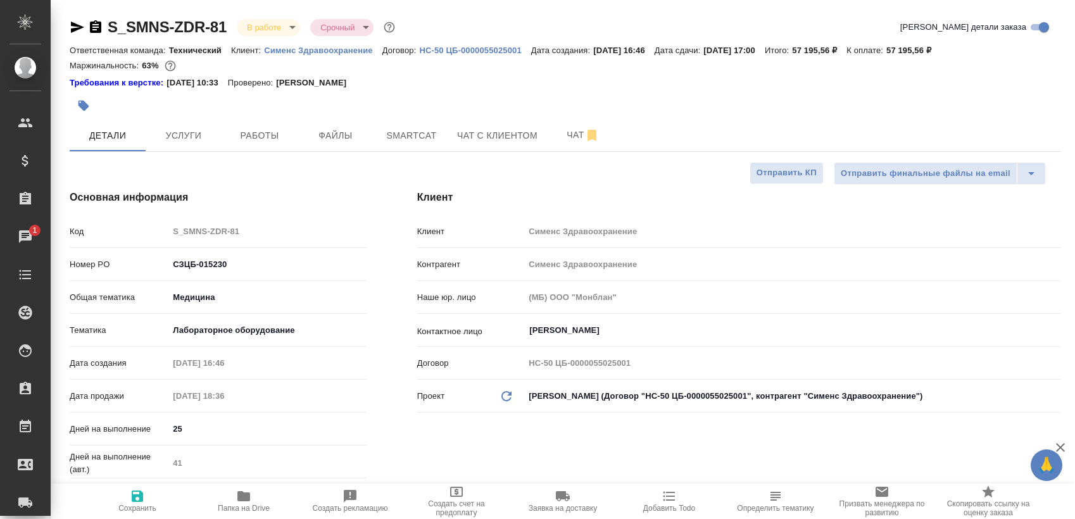
type textarea "x"
click at [263, 137] on span "Работы" at bounding box center [259, 136] width 61 height 16
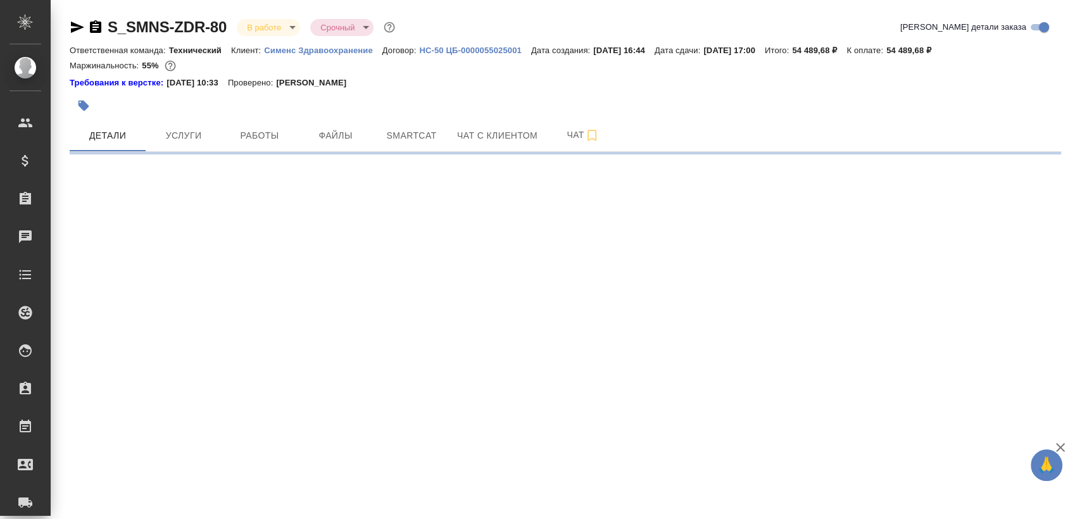
select select "RU"
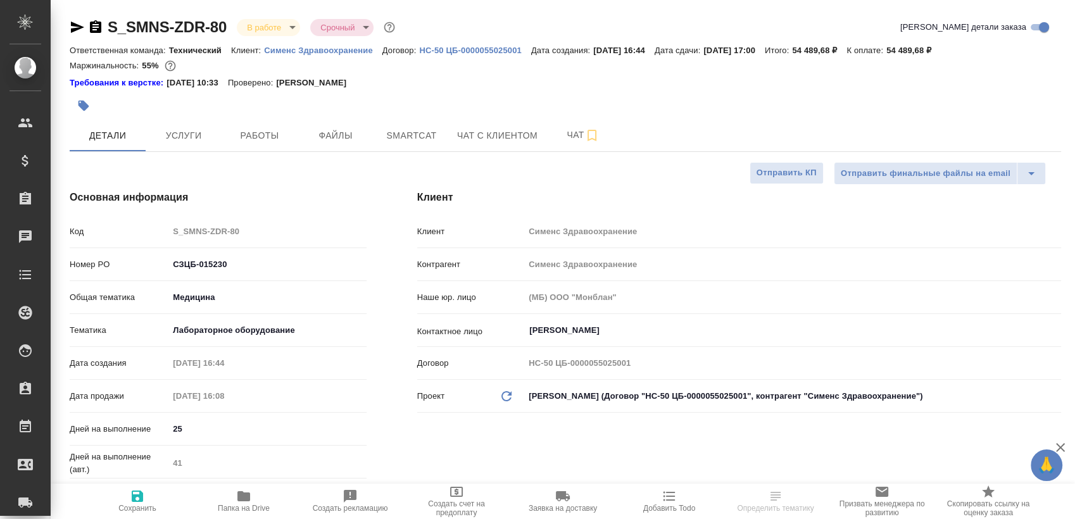
type textarea "x"
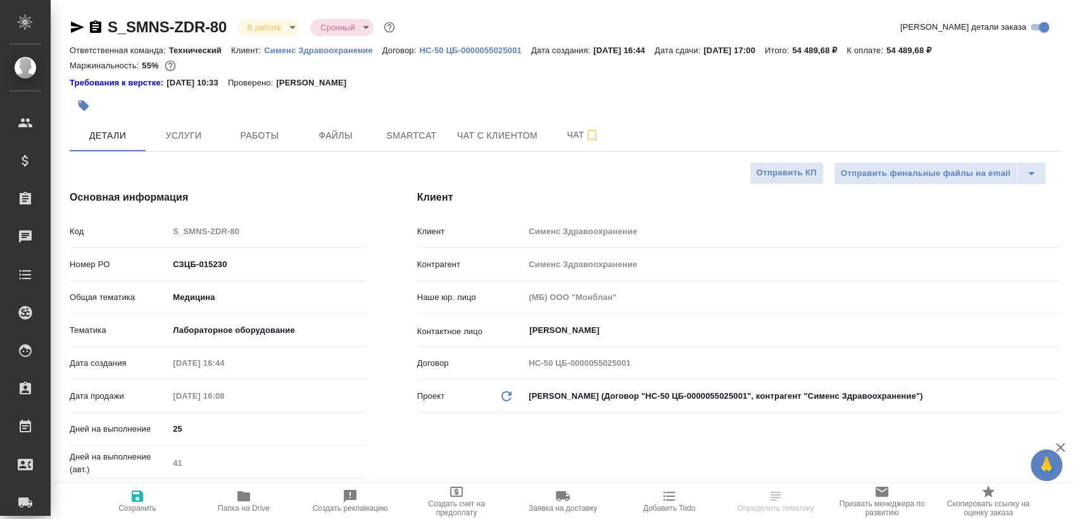
type textarea "x"
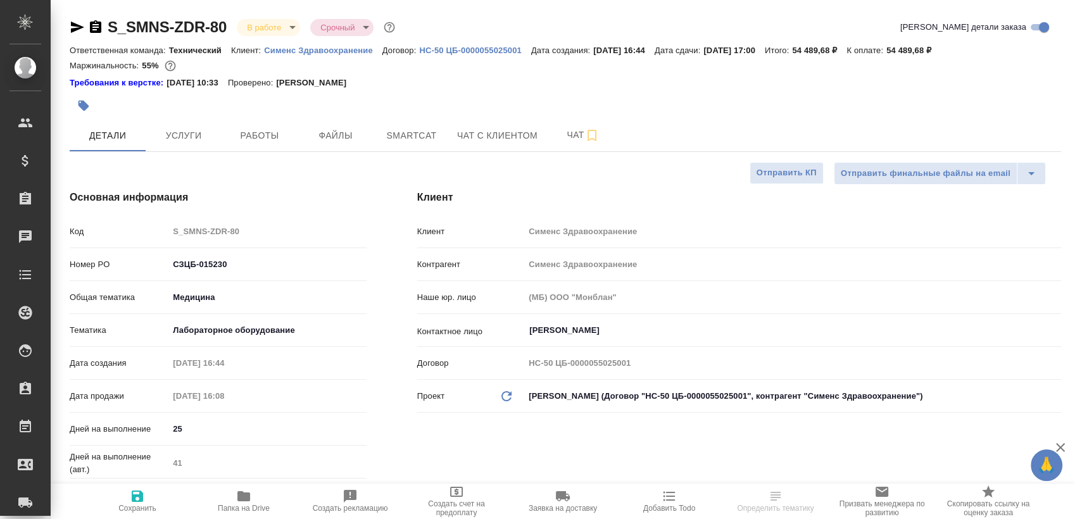
type textarea "x"
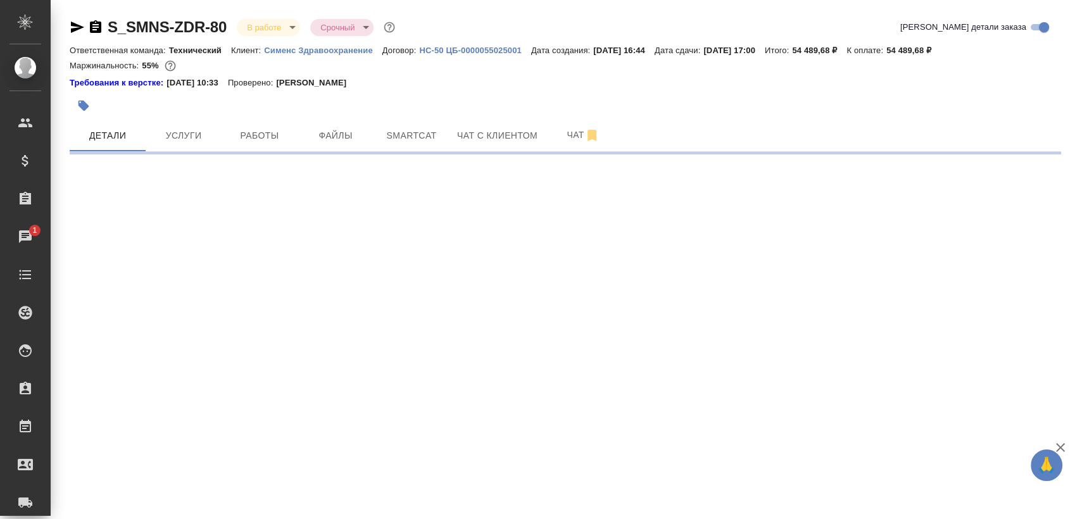
select select "RU"
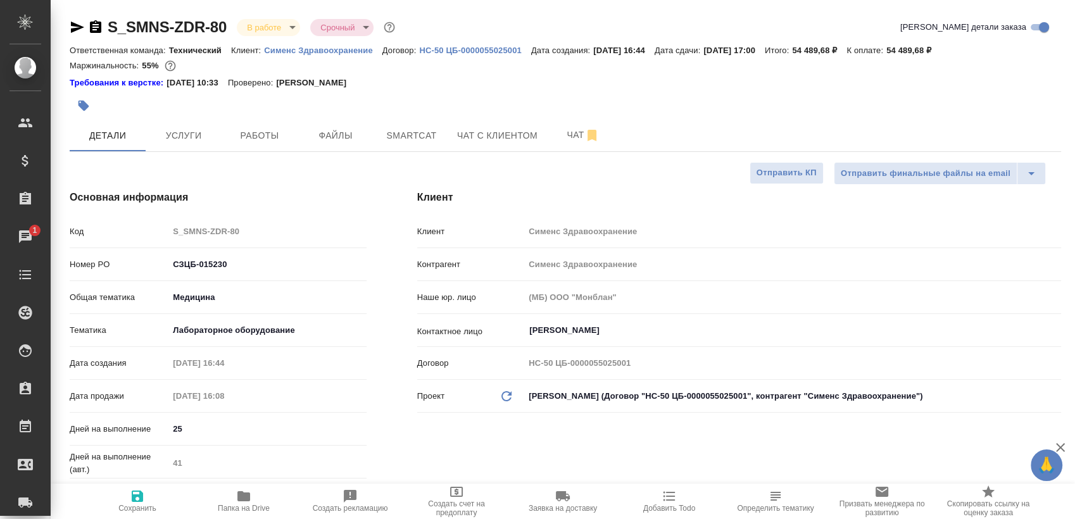
type textarea "x"
click at [238, 129] on span "Работы" at bounding box center [259, 136] width 61 height 16
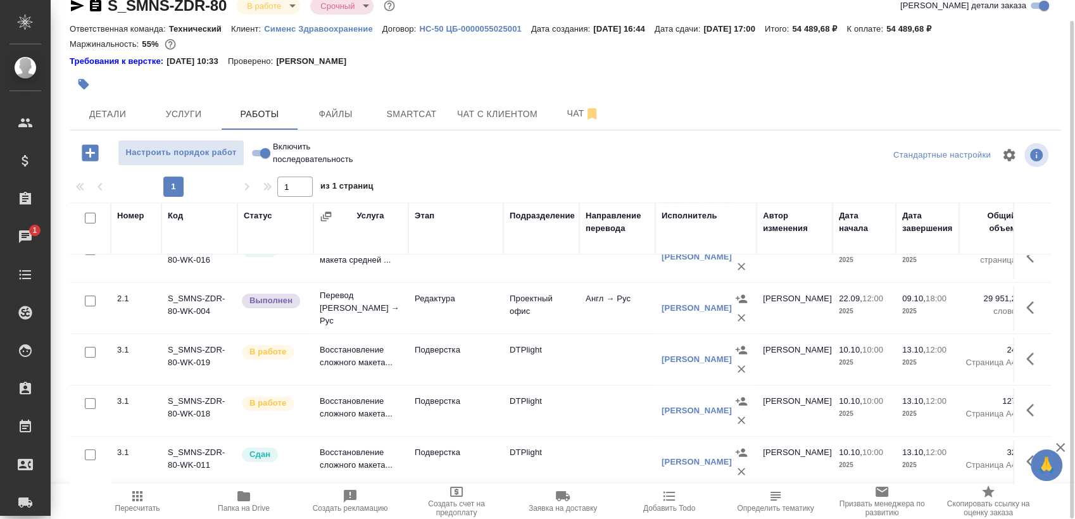
scroll to position [289, 0]
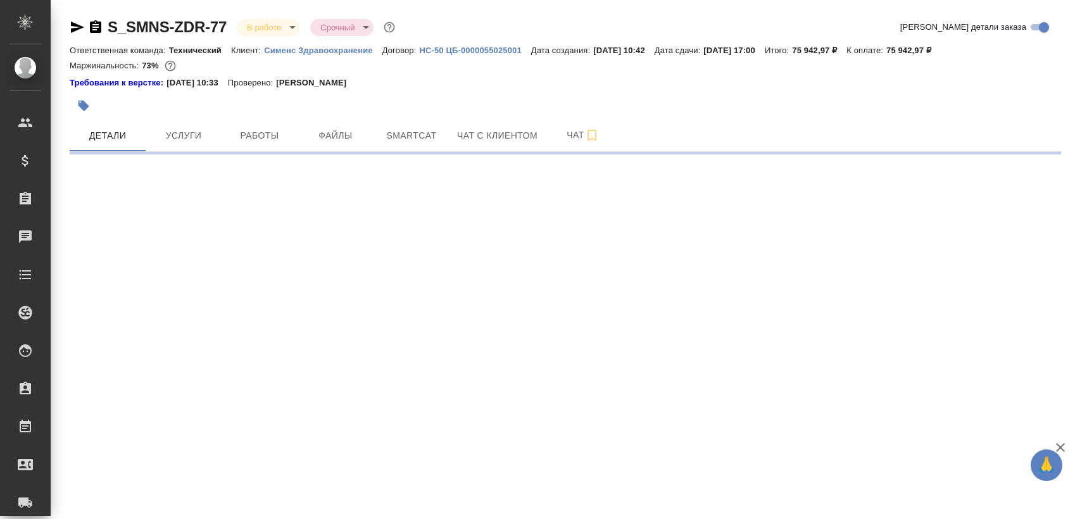
select select "RU"
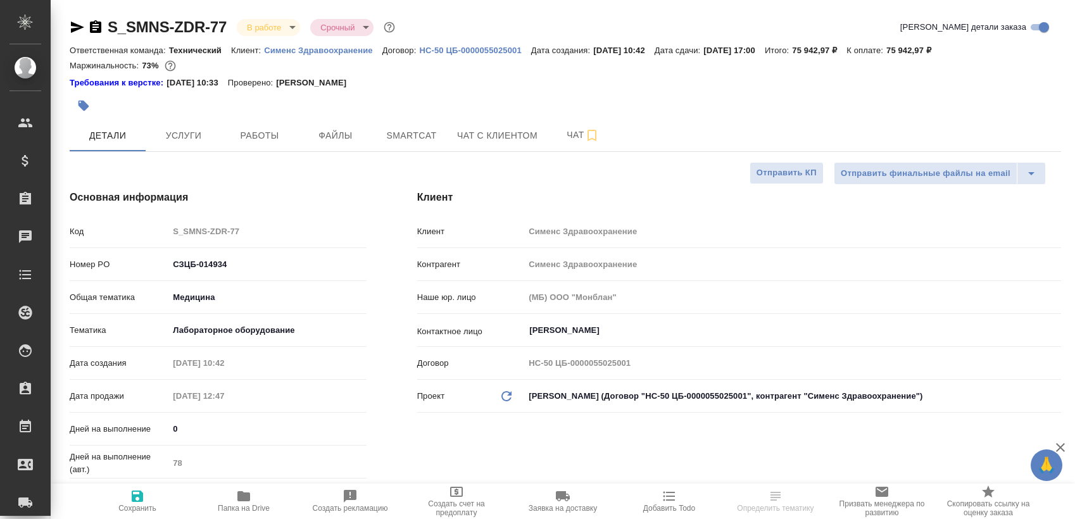
type textarea "x"
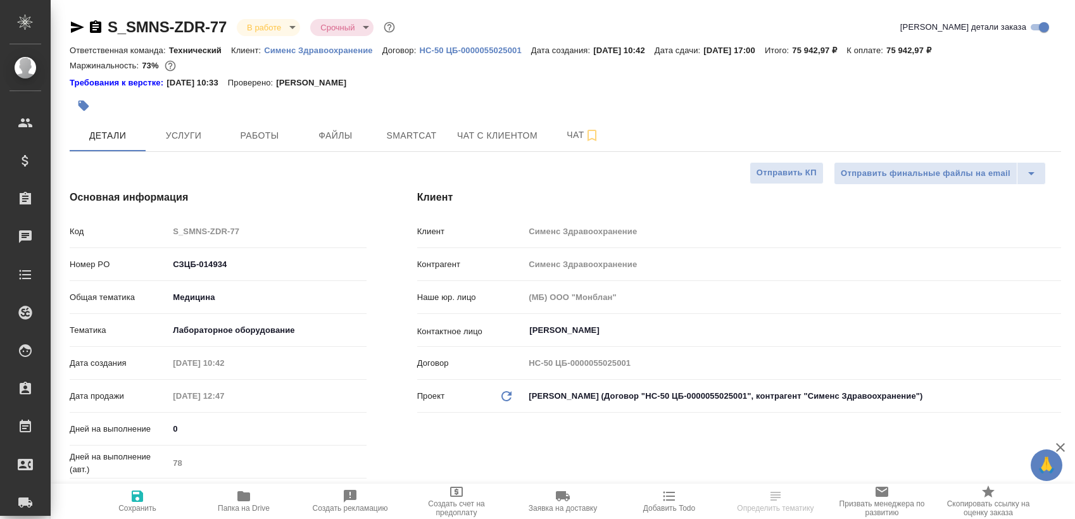
type textarea "x"
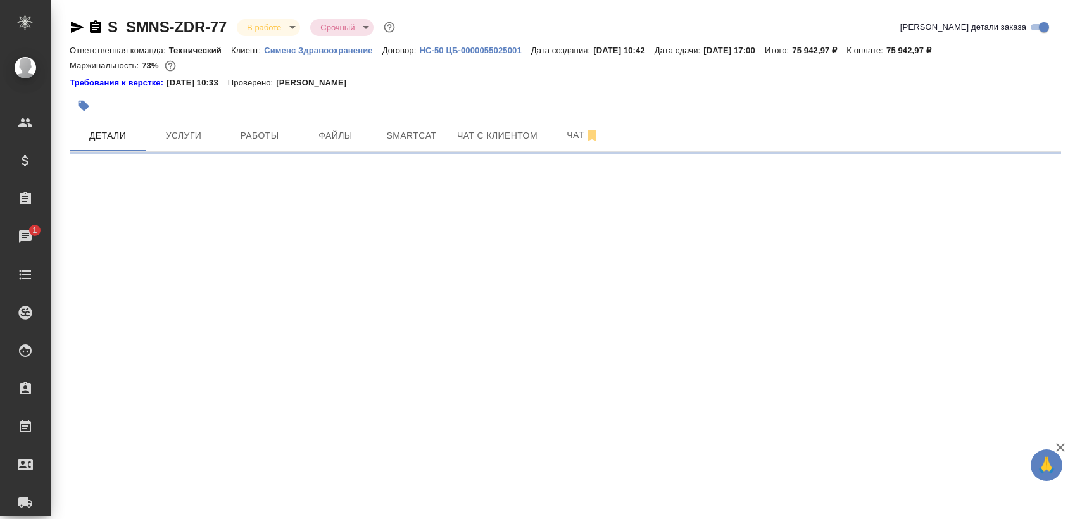
select select "RU"
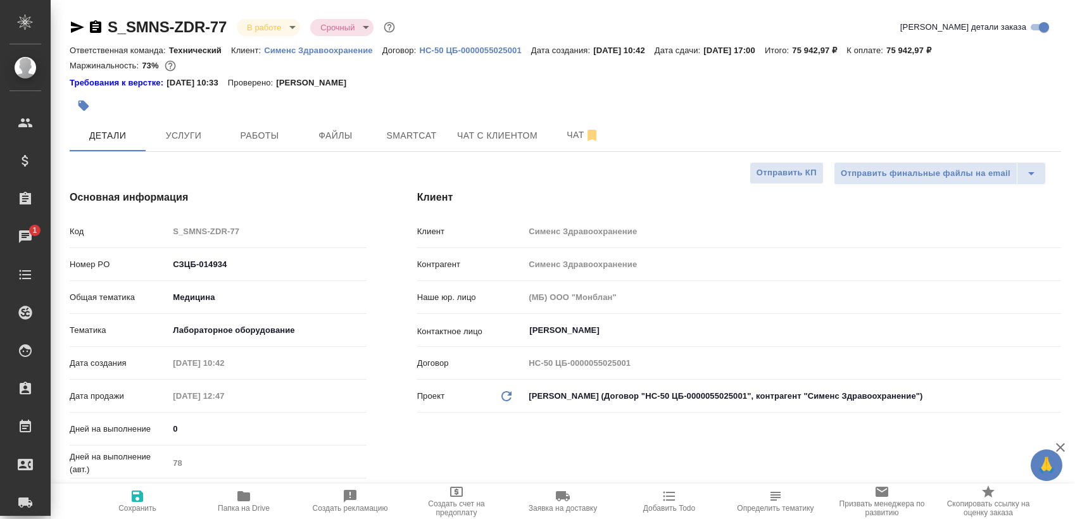
type textarea "x"
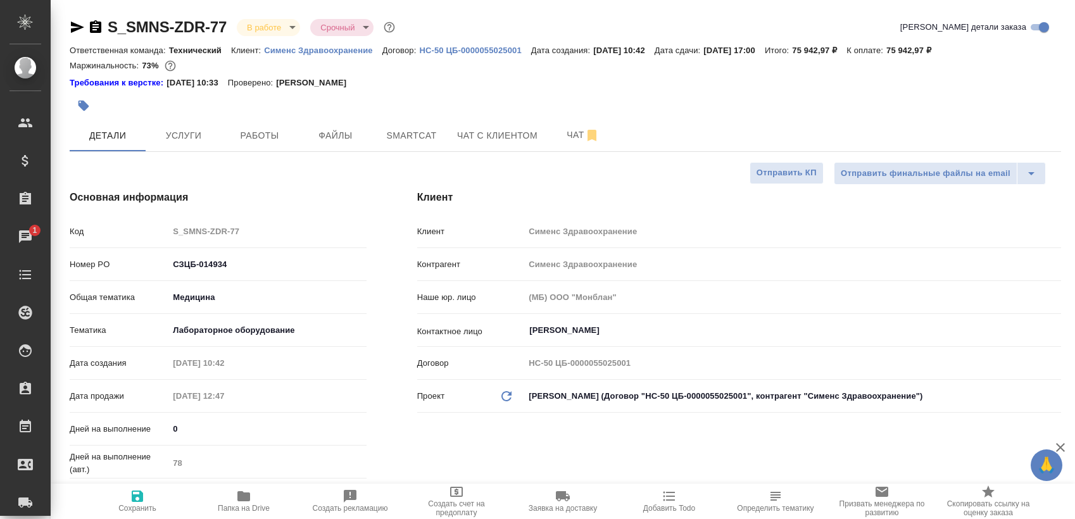
type textarea "x"
click at [284, 125] on button "Работы" at bounding box center [260, 136] width 76 height 32
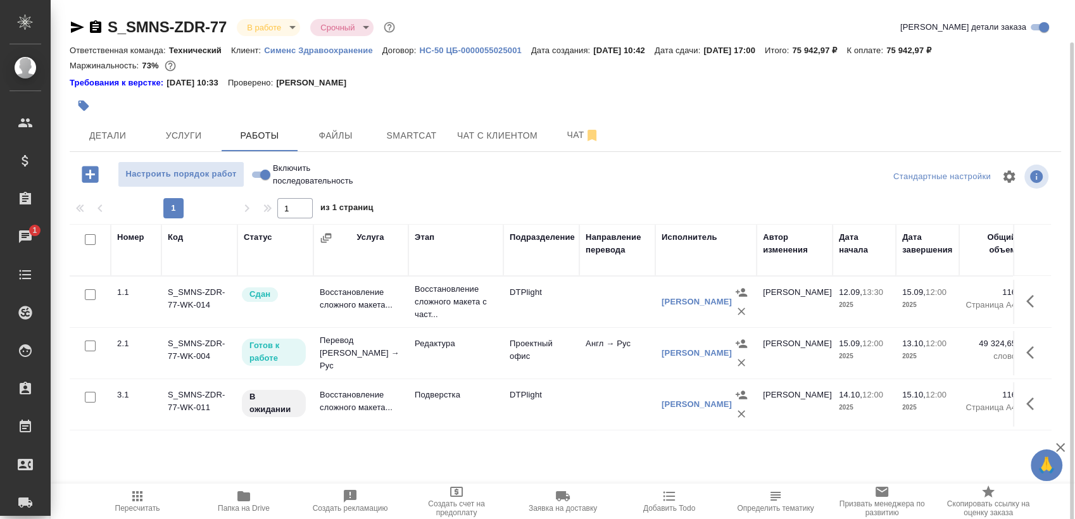
scroll to position [22, 0]
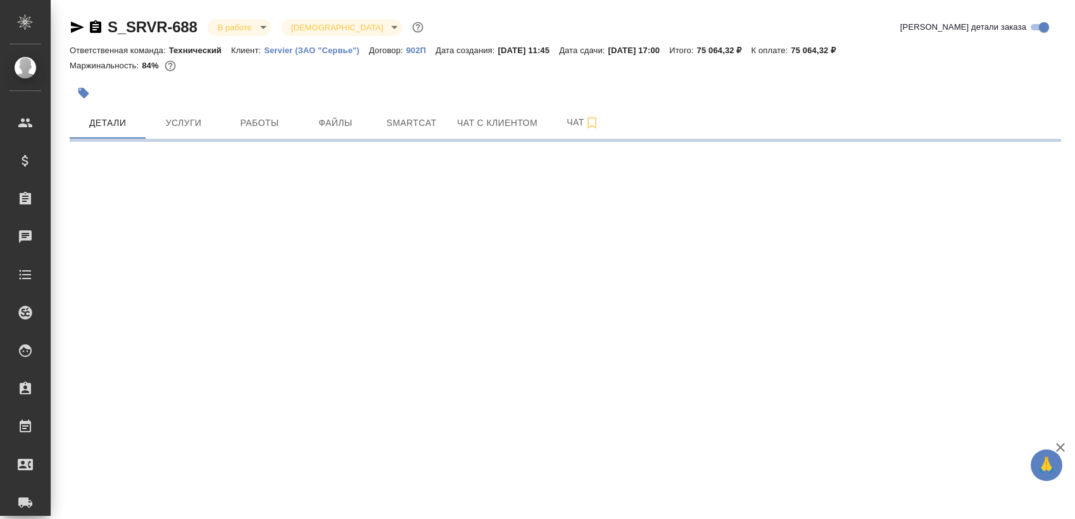
select select "RU"
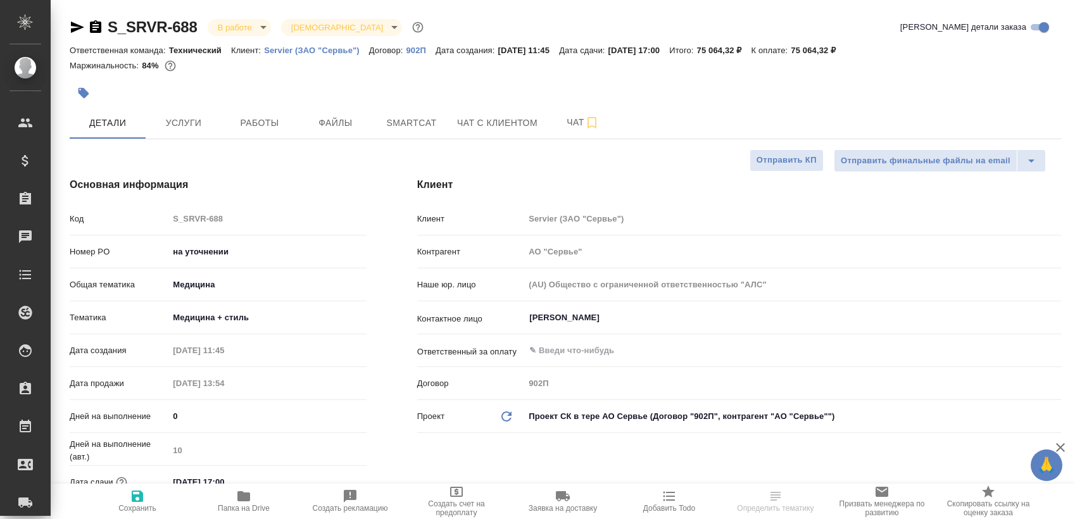
type textarea "x"
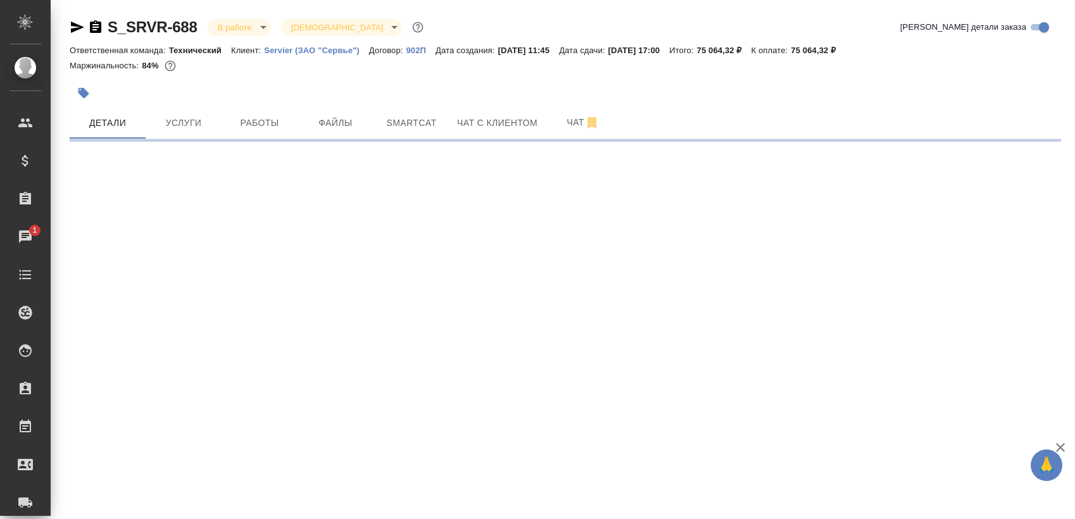
select select "RU"
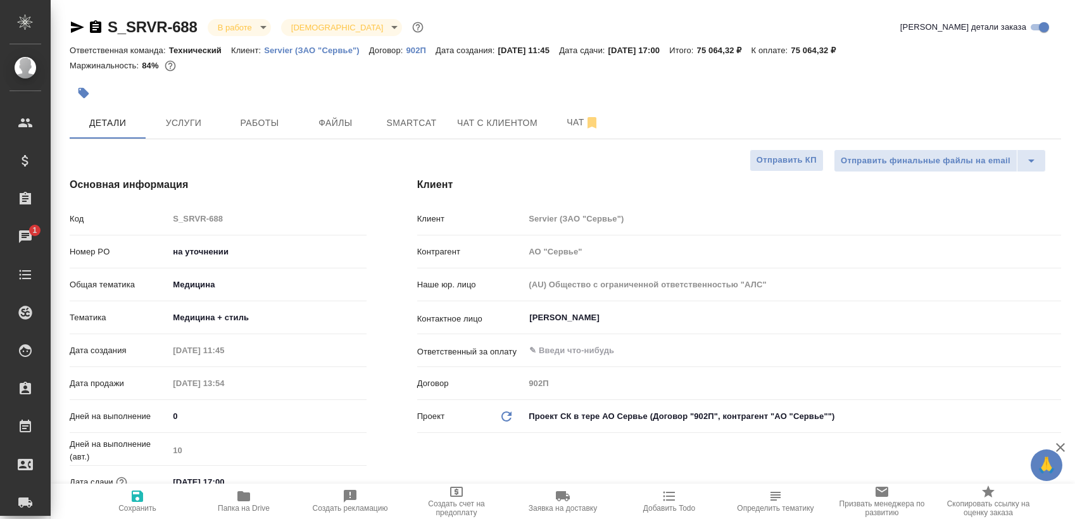
type textarea "x"
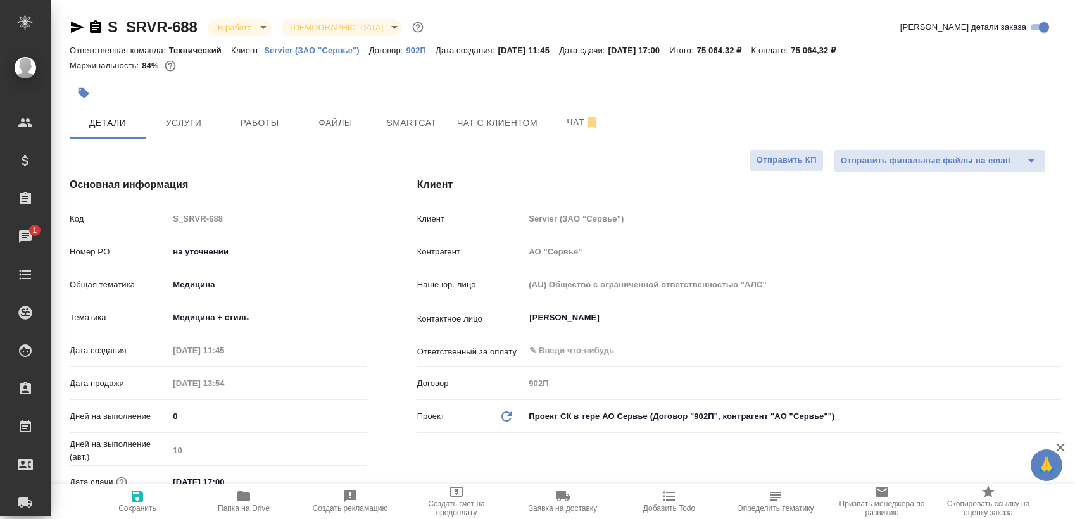
type textarea "x"
click at [275, 136] on button "Работы" at bounding box center [260, 123] width 76 height 32
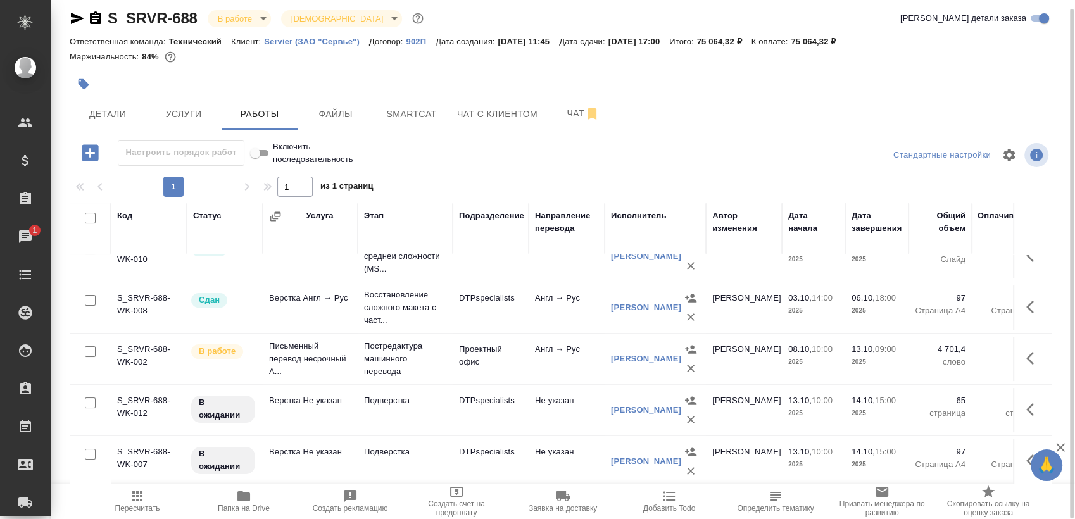
scroll to position [85, 0]
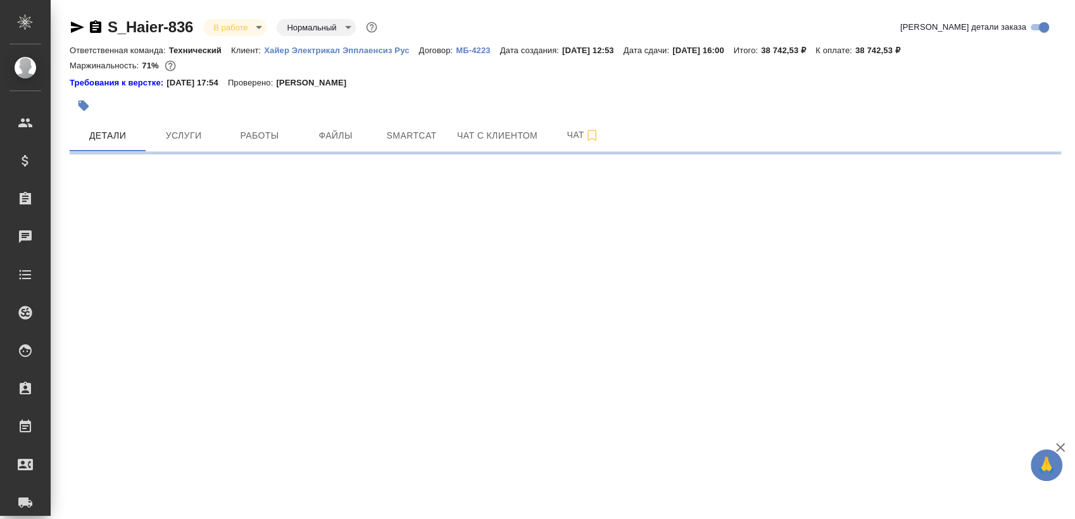
select select "RU"
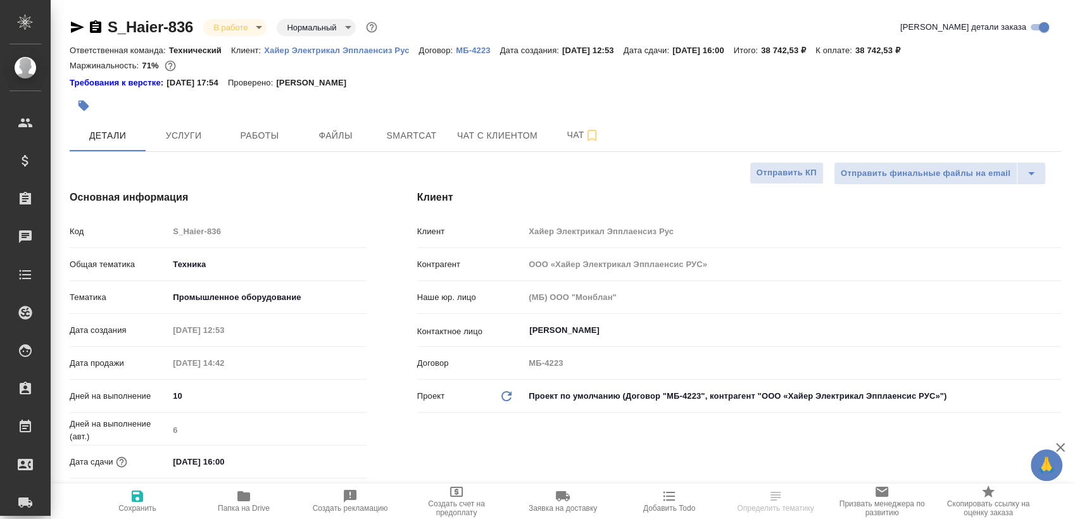
type textarea "x"
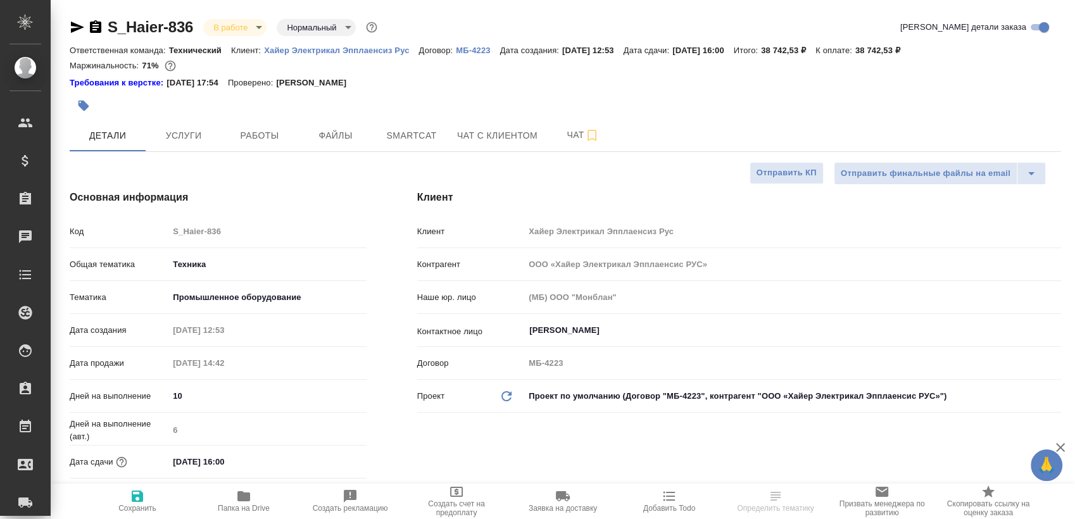
type textarea "x"
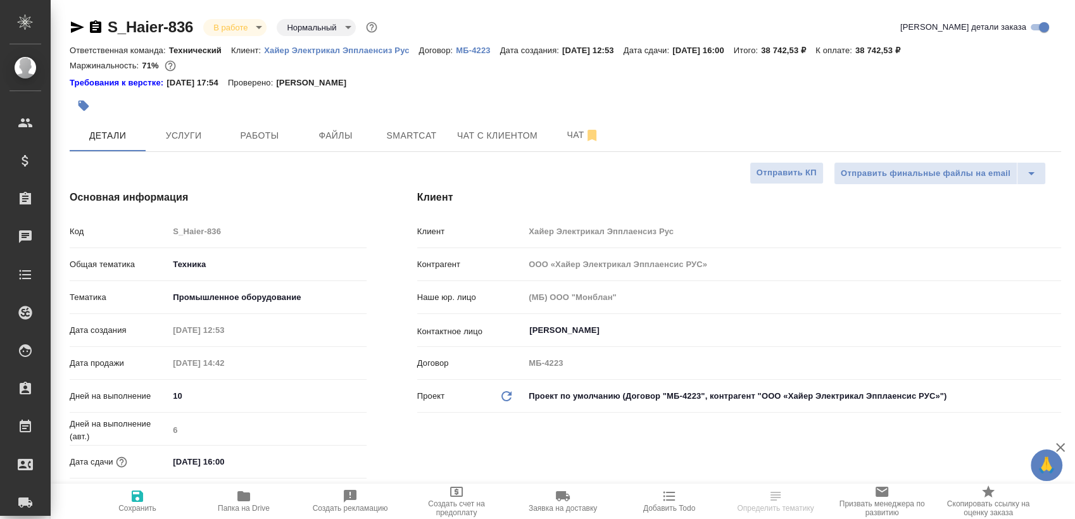
type textarea "x"
select select "RU"
type textarea "x"
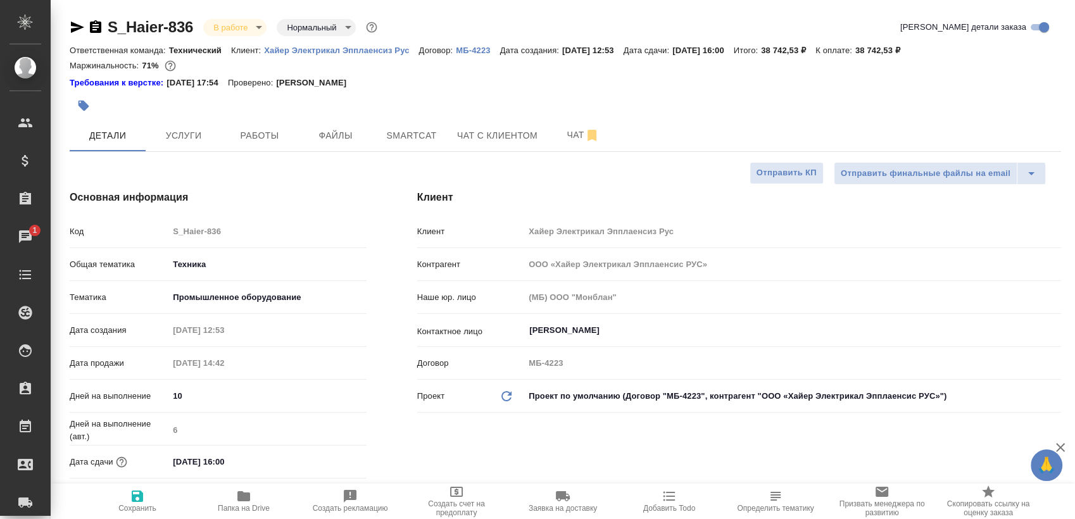
type textarea "x"
click at [252, 124] on button "Работы" at bounding box center [260, 136] width 76 height 32
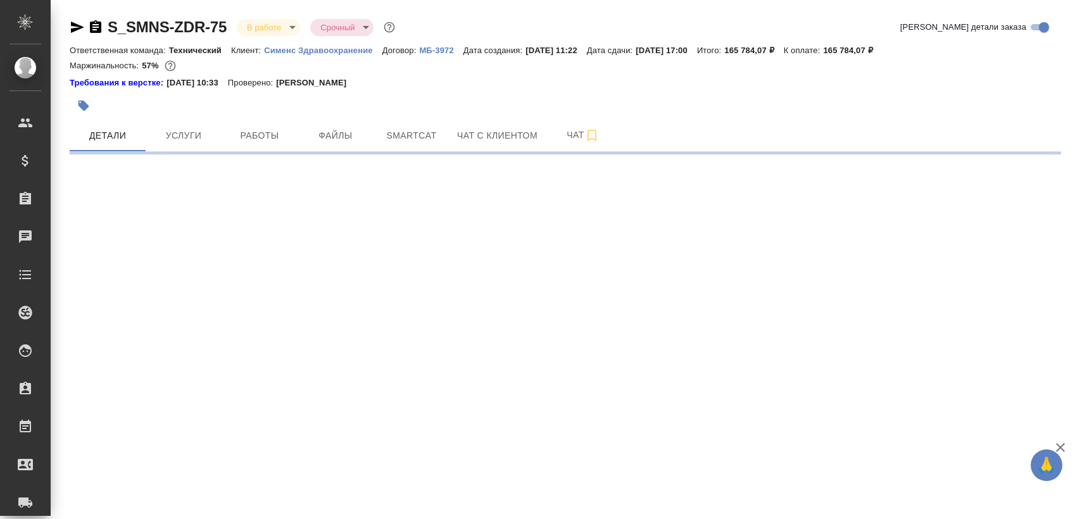
select select "RU"
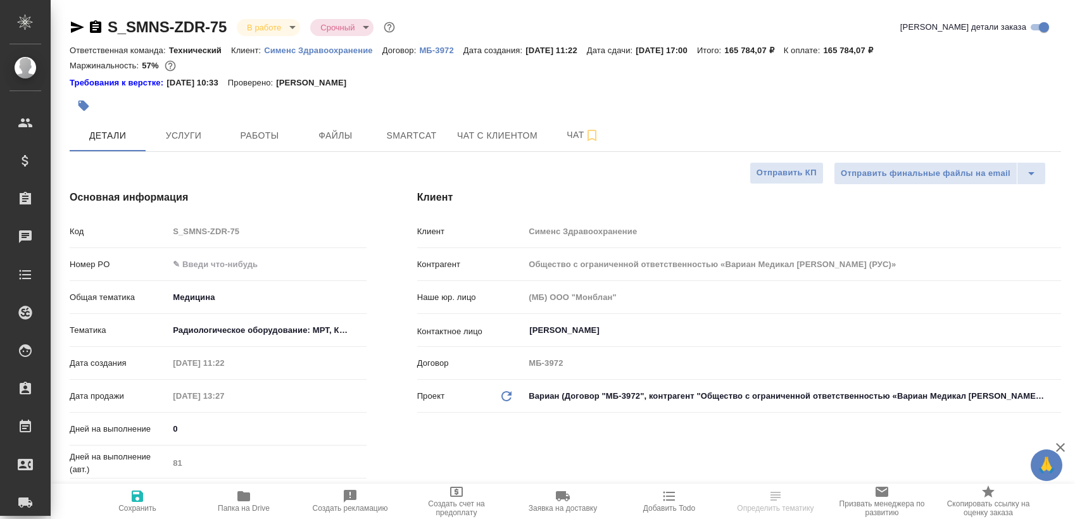
type textarea "x"
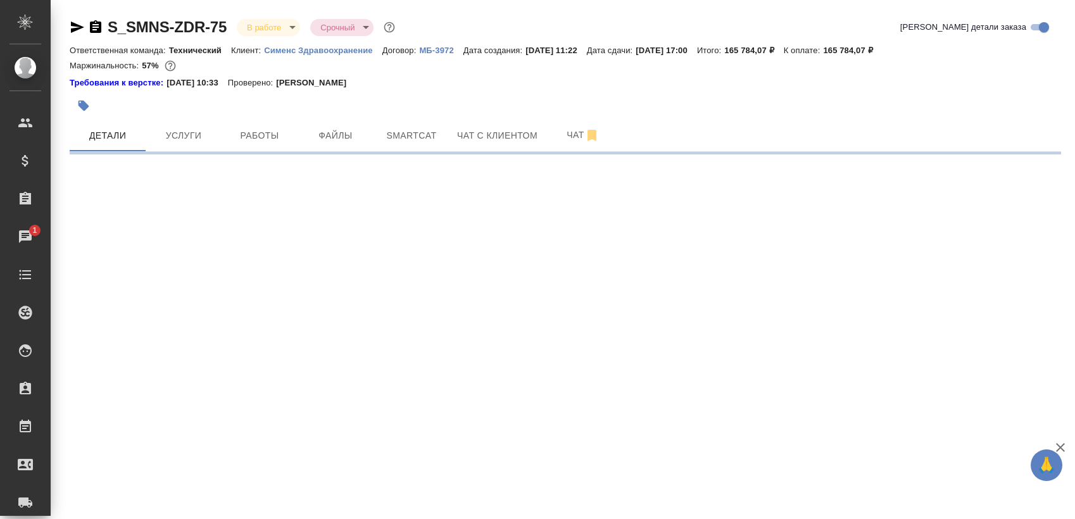
select select "RU"
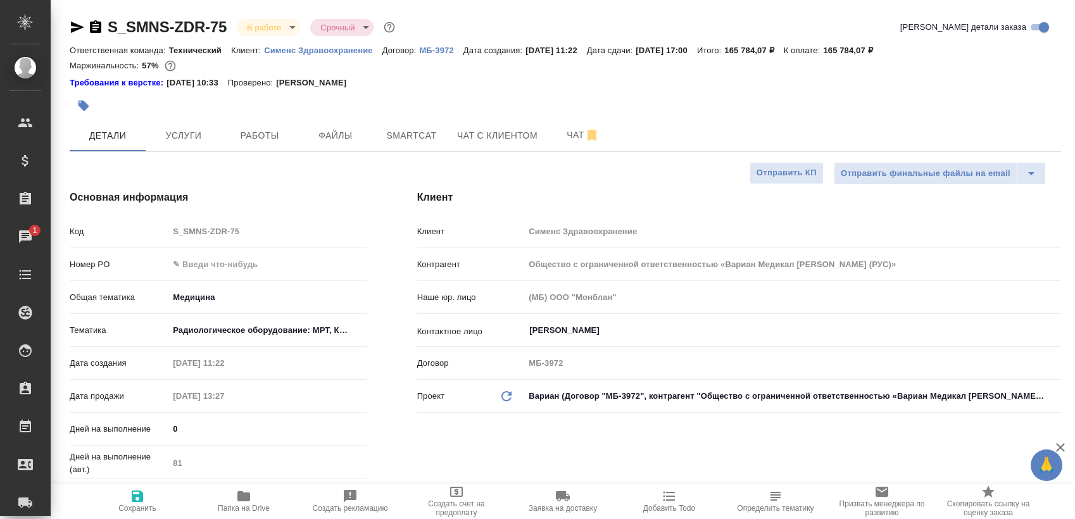
type textarea "x"
click at [237, 130] on span "Работы" at bounding box center [259, 136] width 61 height 16
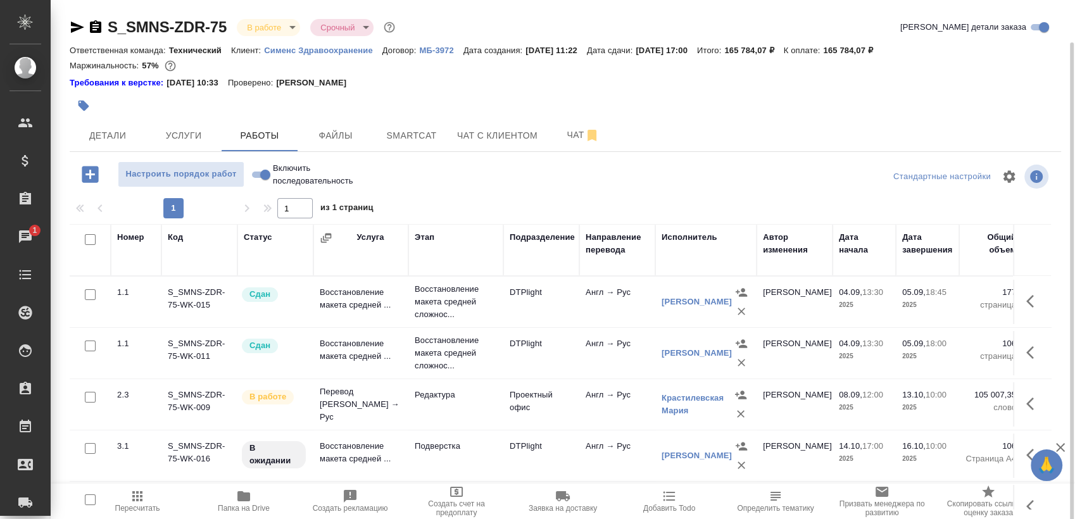
scroll to position [22, 0]
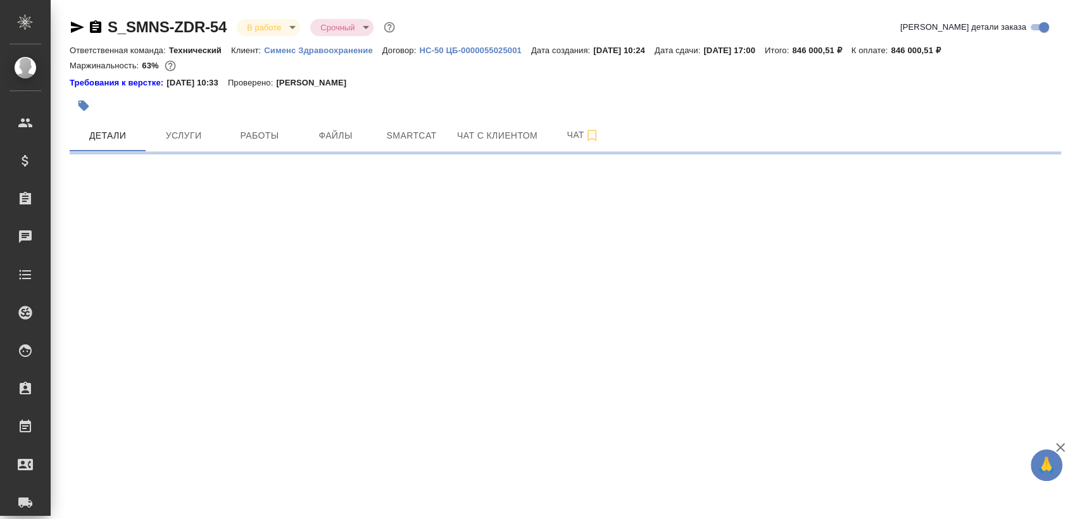
select select "RU"
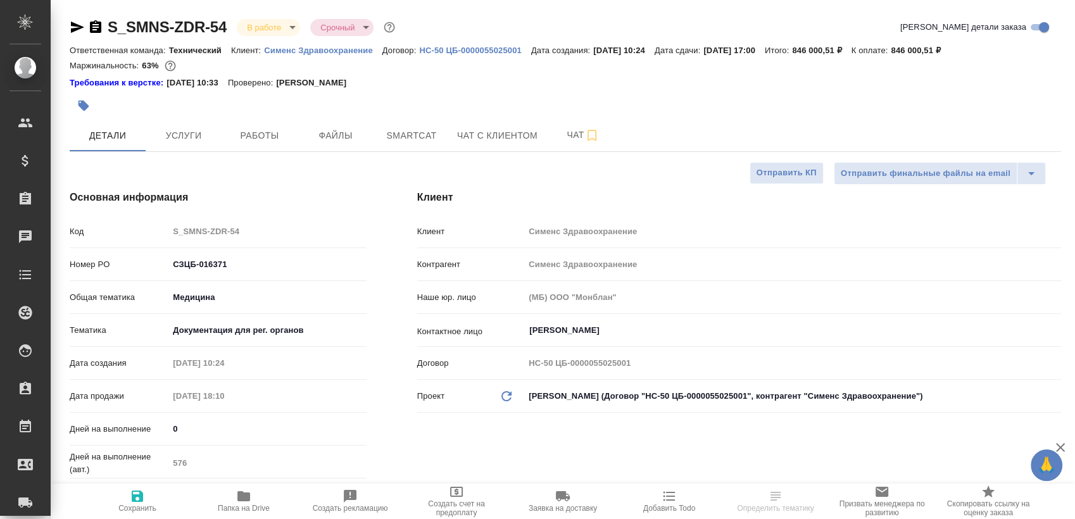
type textarea "x"
select select "RU"
type textarea "x"
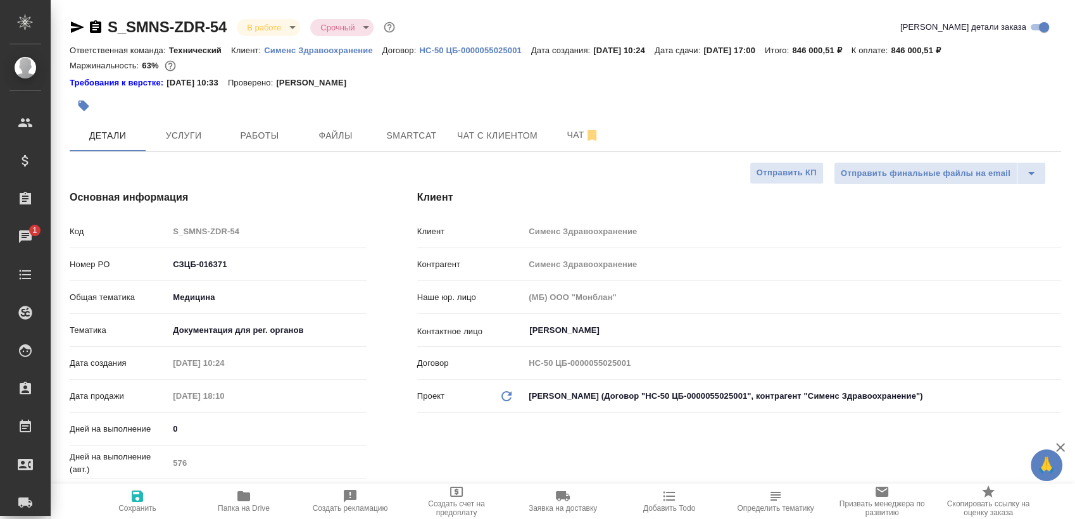
type textarea "x"
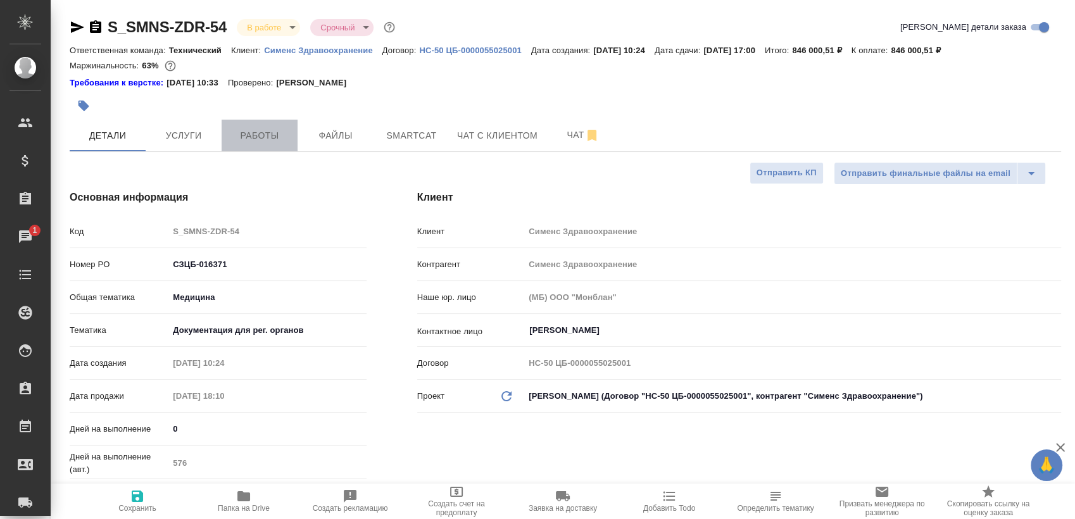
click at [270, 141] on span "Работы" at bounding box center [259, 136] width 61 height 16
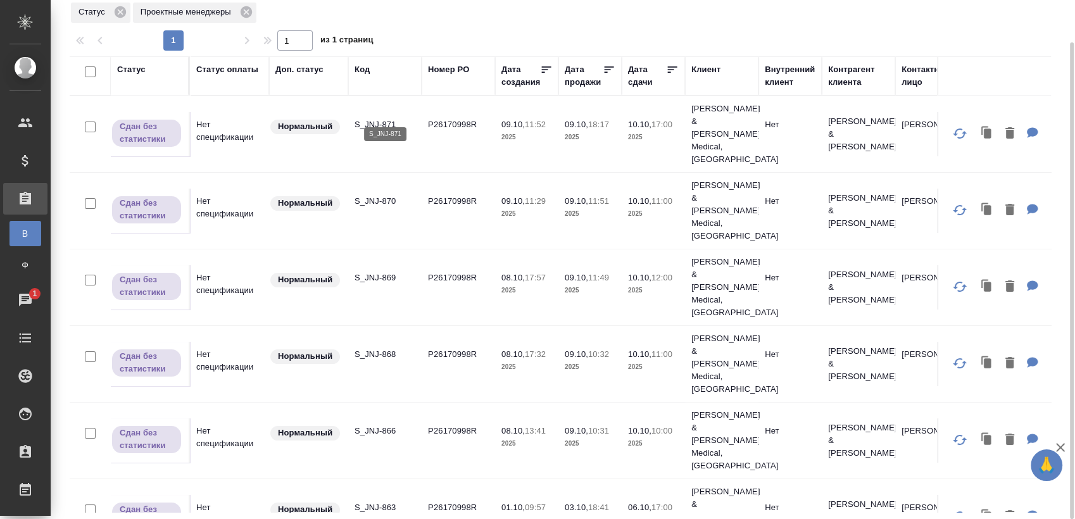
click at [382, 118] on p "S_JNJ-871" at bounding box center [385, 124] width 61 height 13
click at [370, 195] on p "S_JNJ-870" at bounding box center [385, 201] width 61 height 13
click at [377, 265] on td "S_JNJ-869" at bounding box center [384, 287] width 73 height 44
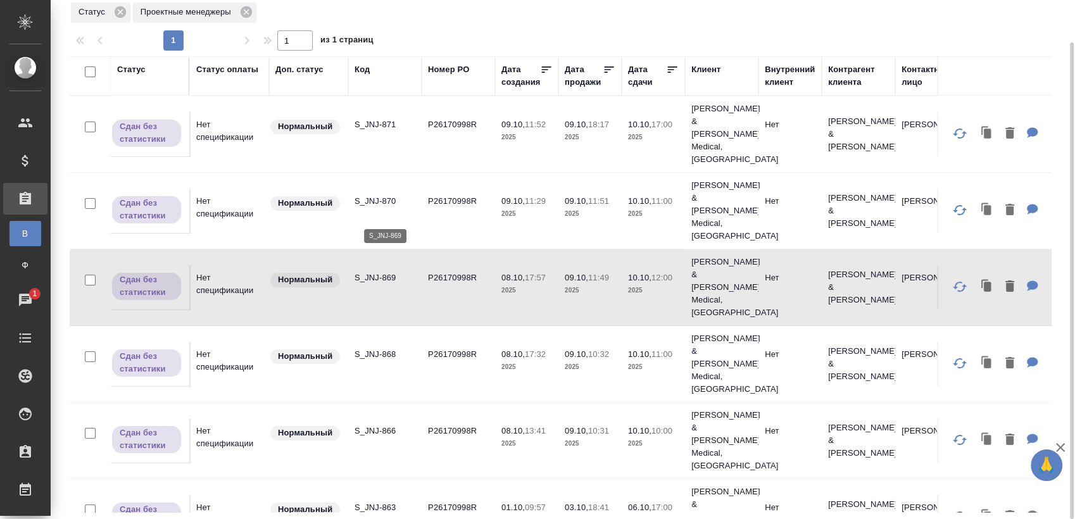
click at [391, 272] on p "S_JNJ-869" at bounding box center [385, 278] width 61 height 13
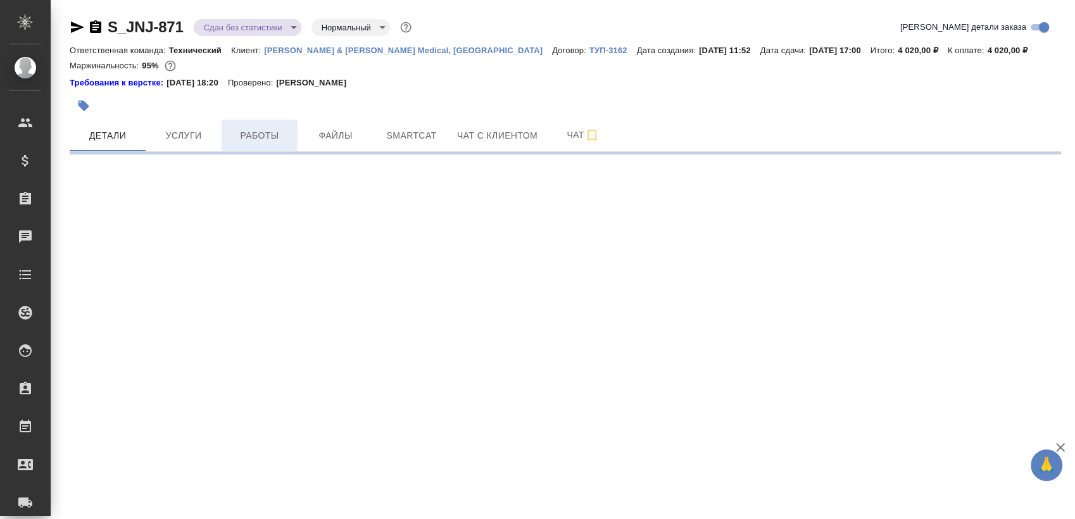
click at [273, 139] on span "Работы" at bounding box center [259, 136] width 61 height 16
select select "RU"
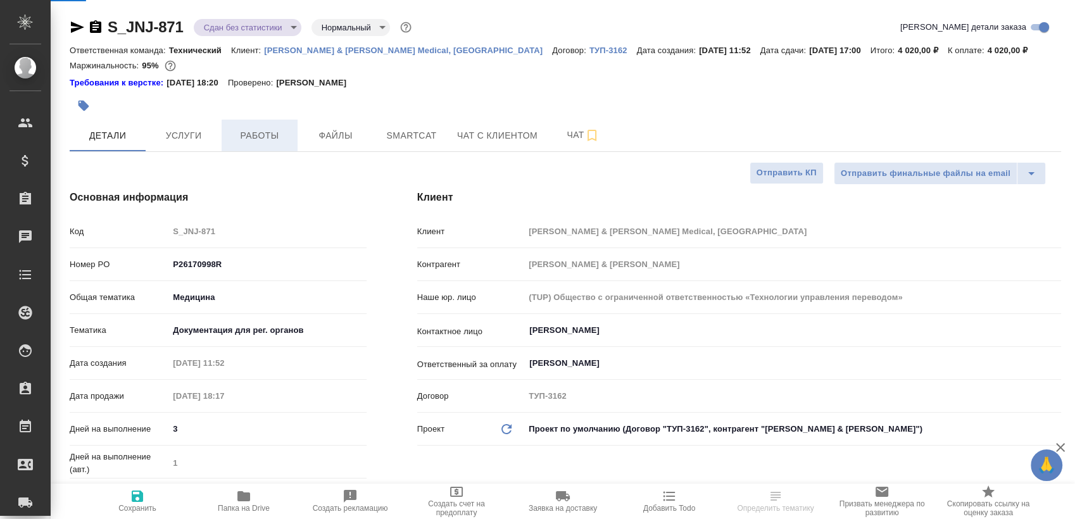
type textarea "x"
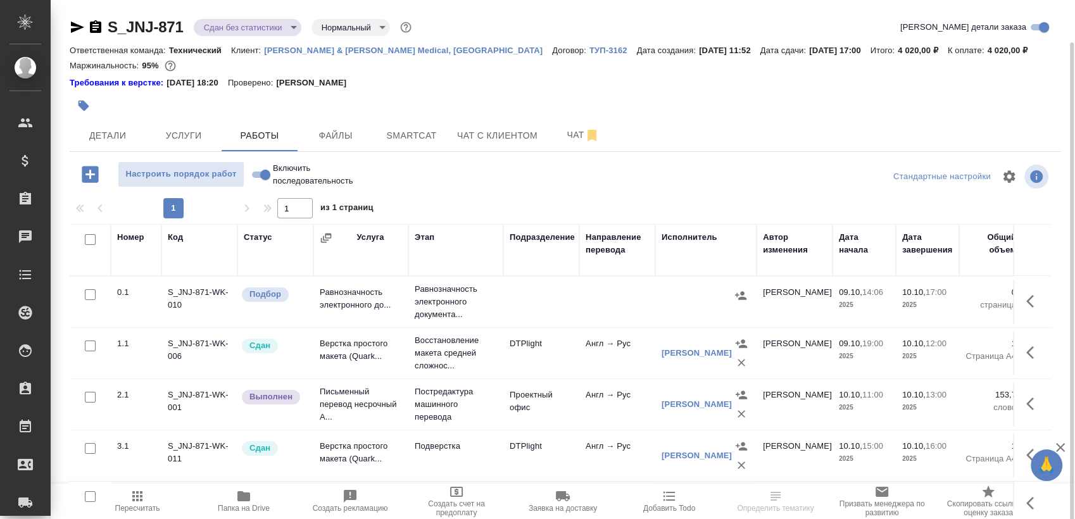
scroll to position [22, 0]
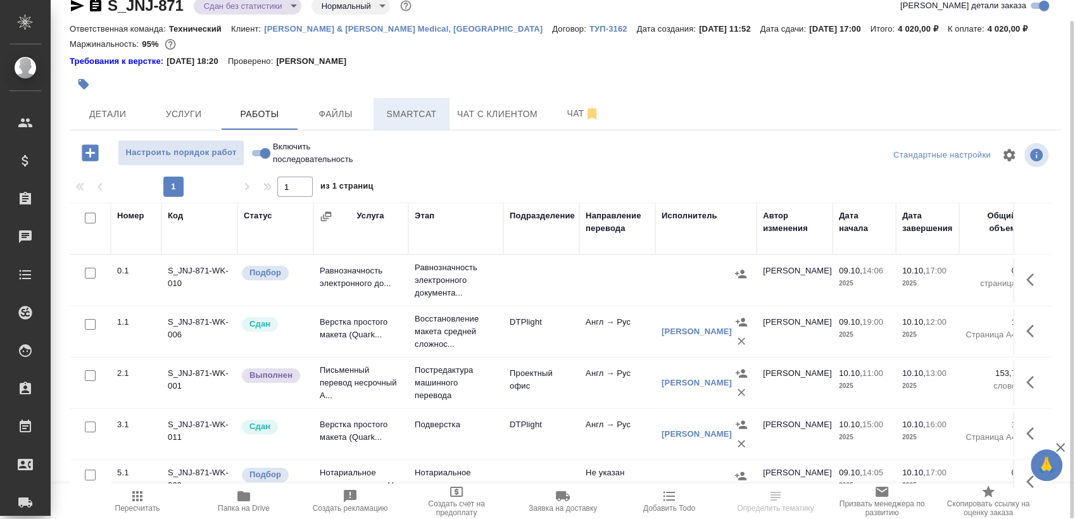
click at [433, 99] on button "Smartcat" at bounding box center [412, 114] width 76 height 32
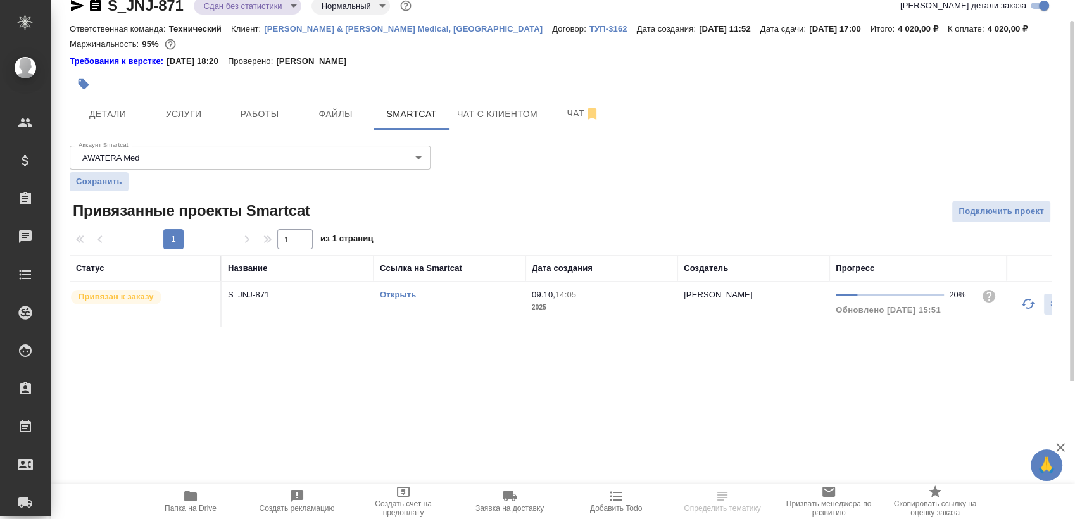
click at [433, 305] on td "Открыть" at bounding box center [450, 304] width 152 height 44
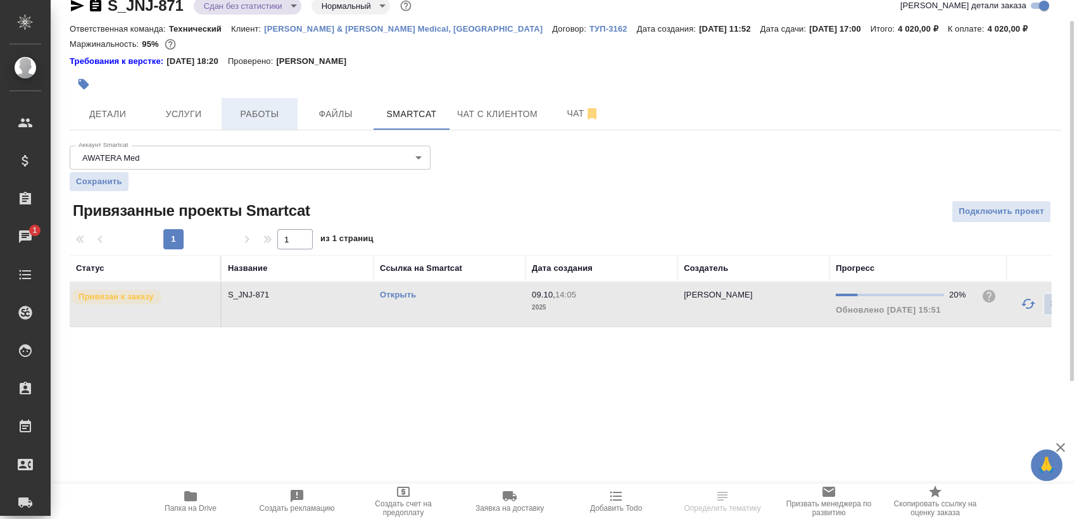
click at [284, 117] on span "Работы" at bounding box center [259, 114] width 61 height 16
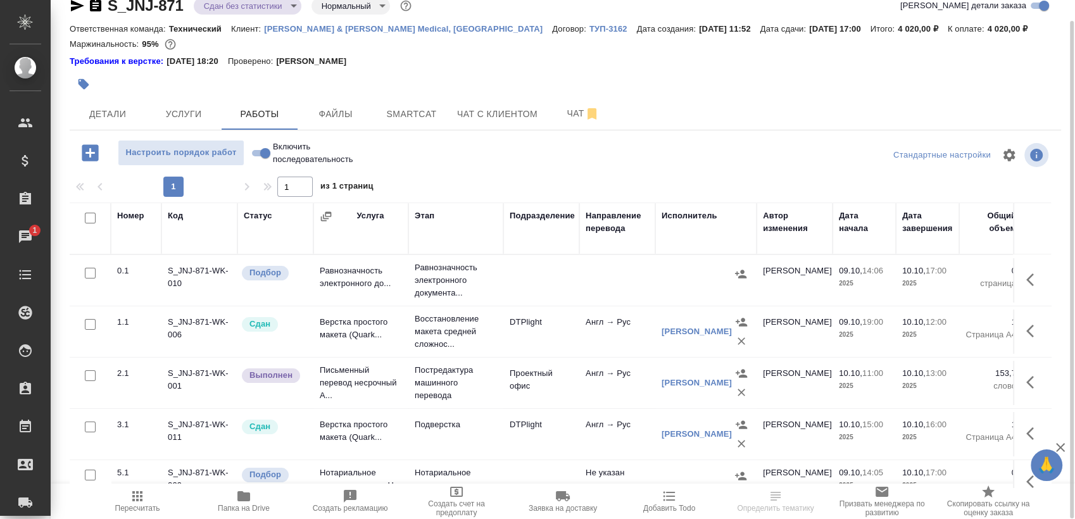
click at [144, 510] on span "Пересчитать" at bounding box center [137, 508] width 45 height 9
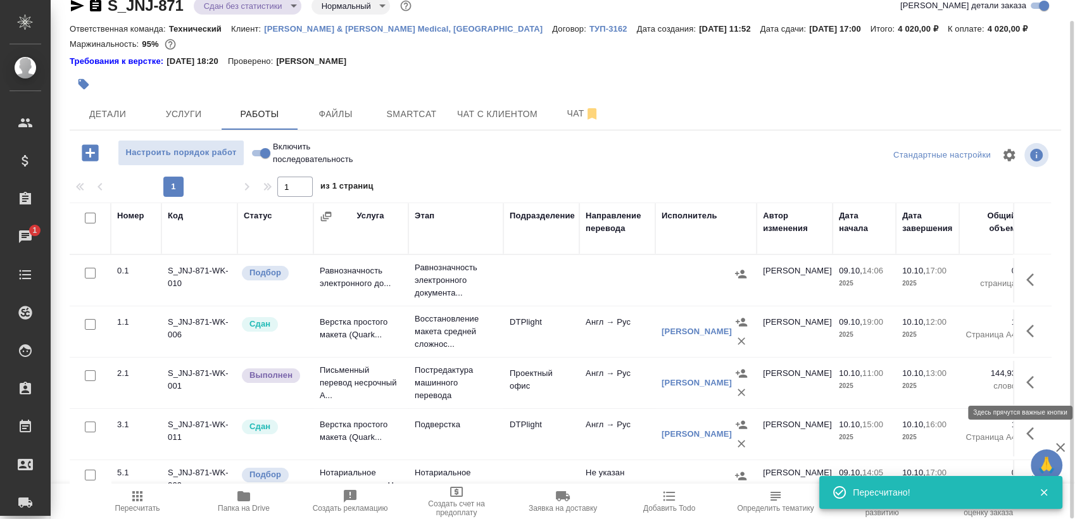
click at [1026, 383] on icon "button" at bounding box center [1033, 382] width 15 height 15
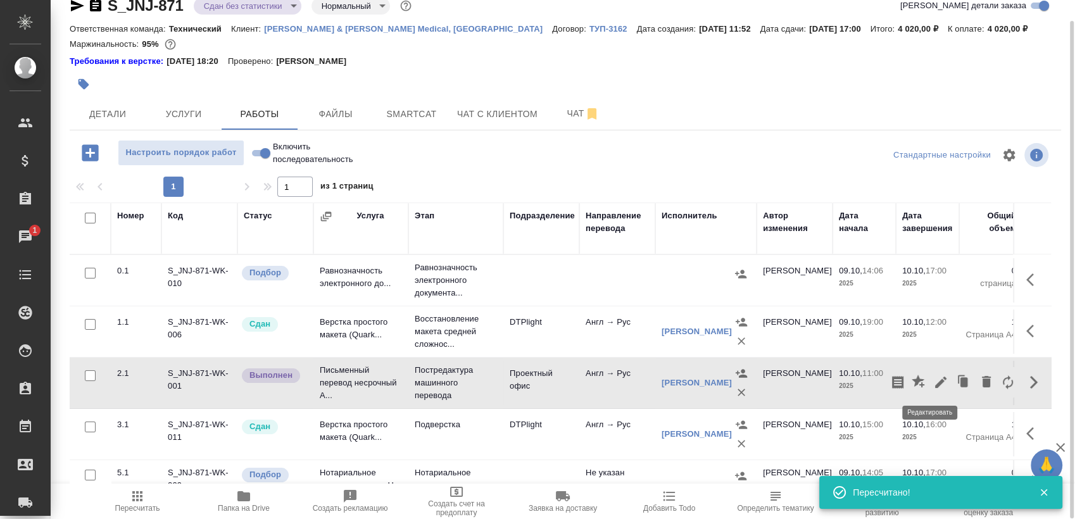
click at [933, 379] on icon "button" at bounding box center [940, 382] width 15 height 15
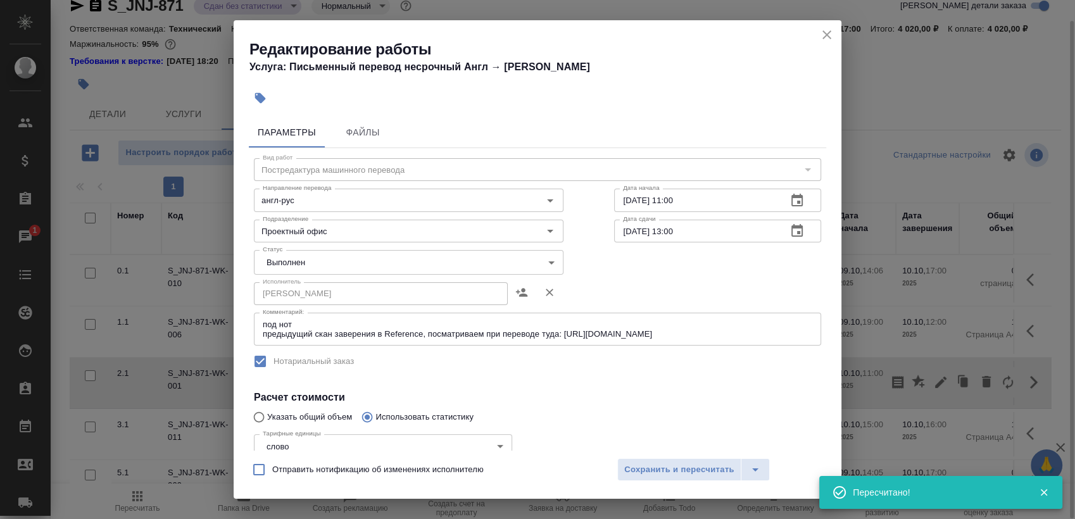
click at [333, 267] on body "🙏 .cls-1 fill:#fff; AWATERA Sergeeva Anastasia Клиенты Спецификации Заказы 1 Ча…" at bounding box center [537, 259] width 1075 height 519
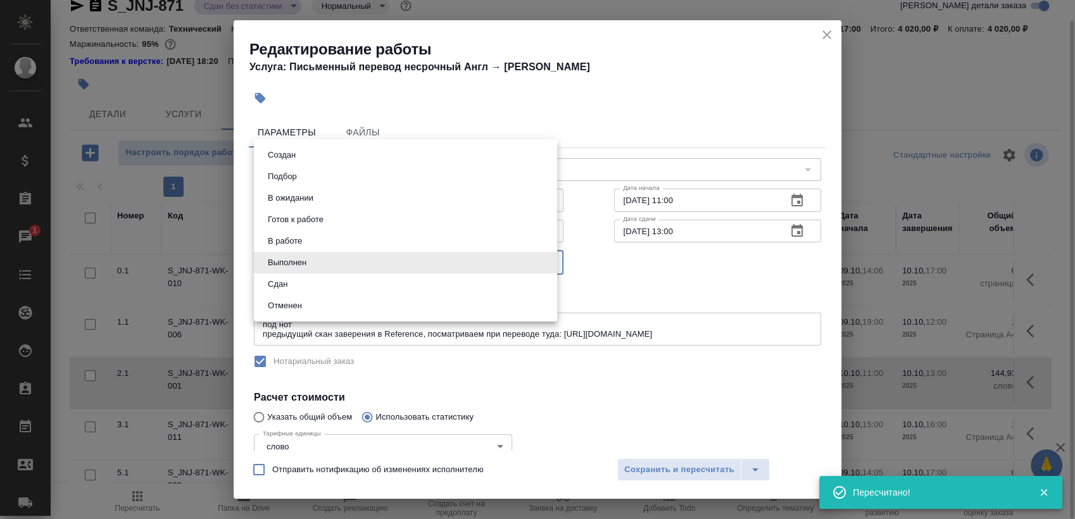
click at [300, 289] on li "Сдан" at bounding box center [405, 284] width 303 height 22
type input "closed"
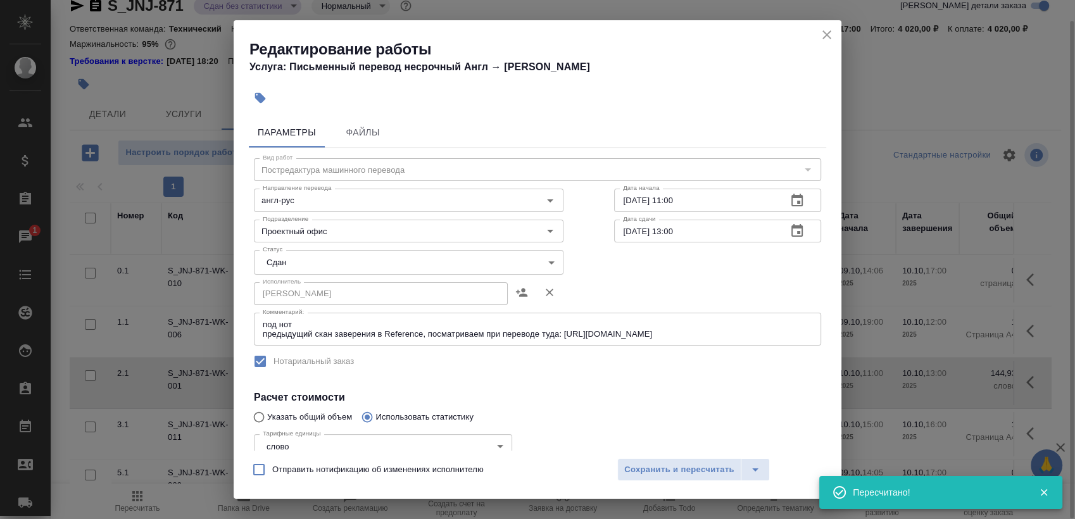
click at [693, 484] on div "Отправить нотификацию об изменениях исполнителю Сохранить и пересчитать" at bounding box center [538, 474] width 608 height 49
click at [695, 475] on span "Сохранить и пересчитать" at bounding box center [679, 470] width 110 height 15
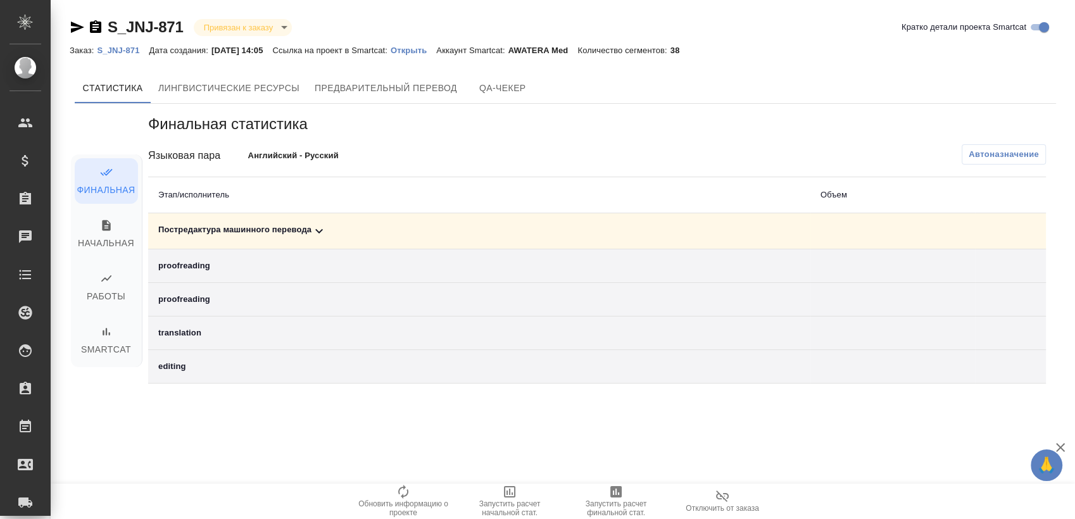
click at [310, 231] on div "Постредактура машинного перевода" at bounding box center [479, 230] width 642 height 15
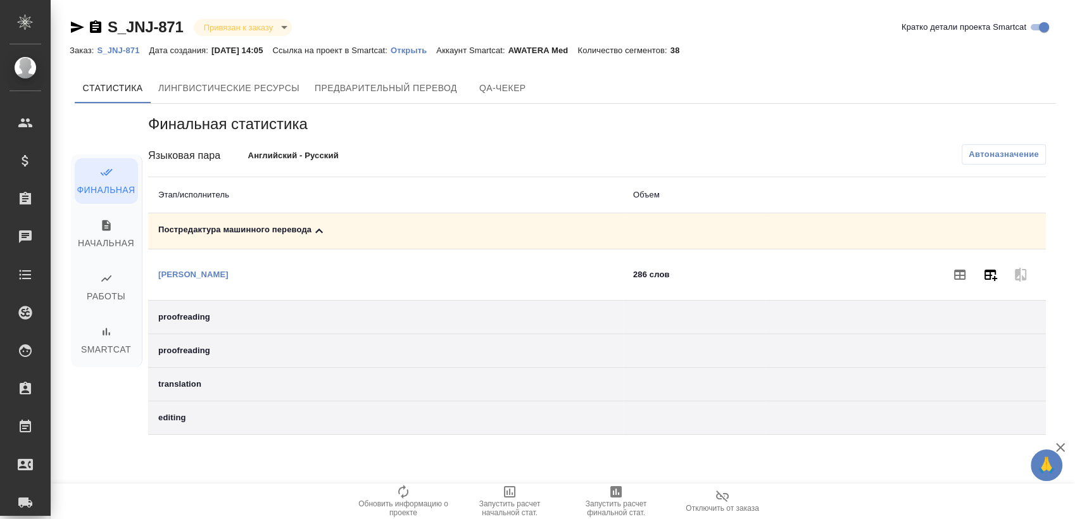
click at [998, 266] on button "button" at bounding box center [990, 275] width 30 height 30
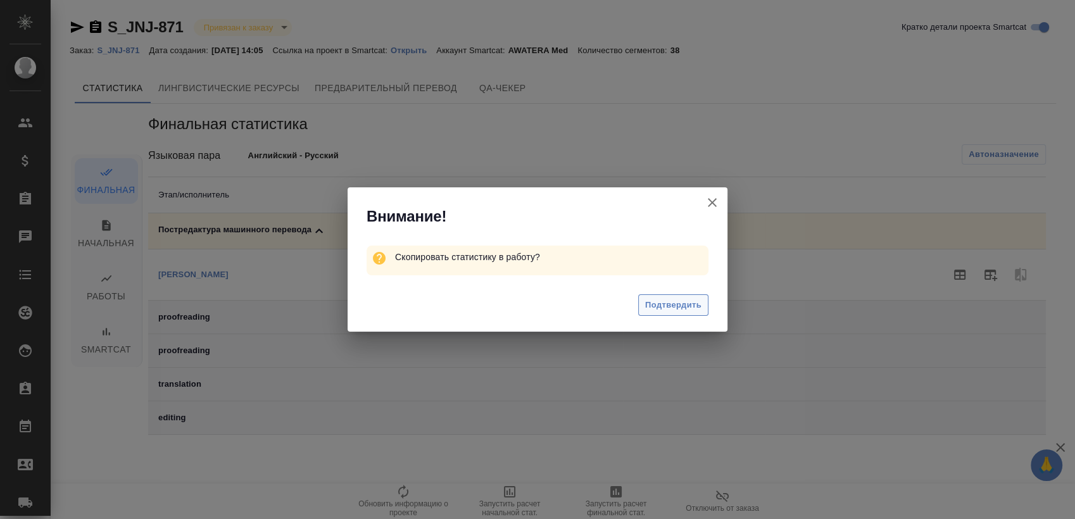
click at [694, 299] on span "Подтвердить" at bounding box center [673, 305] width 56 height 15
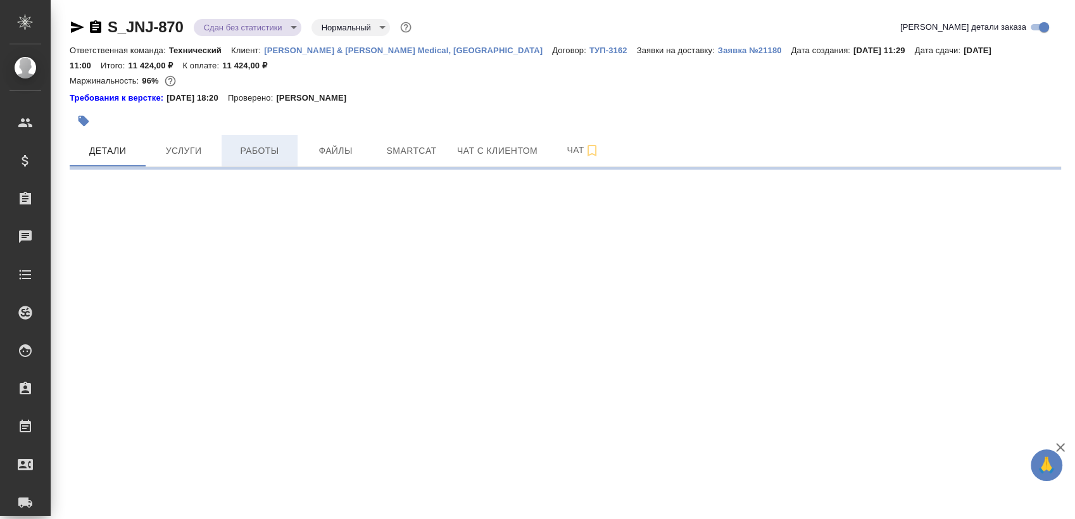
select select "RU"
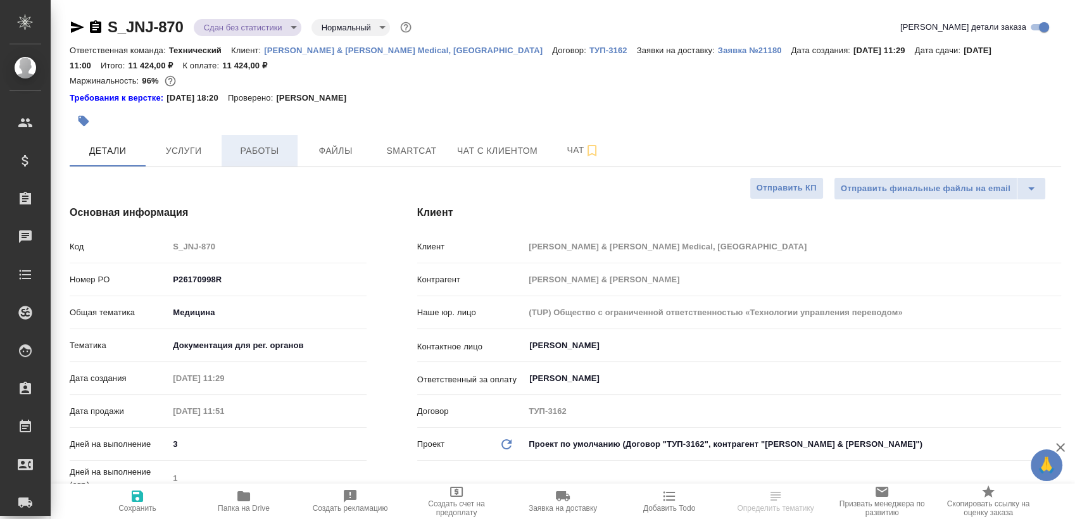
type textarea "x"
click at [267, 148] on span "Работы" at bounding box center [259, 151] width 61 height 16
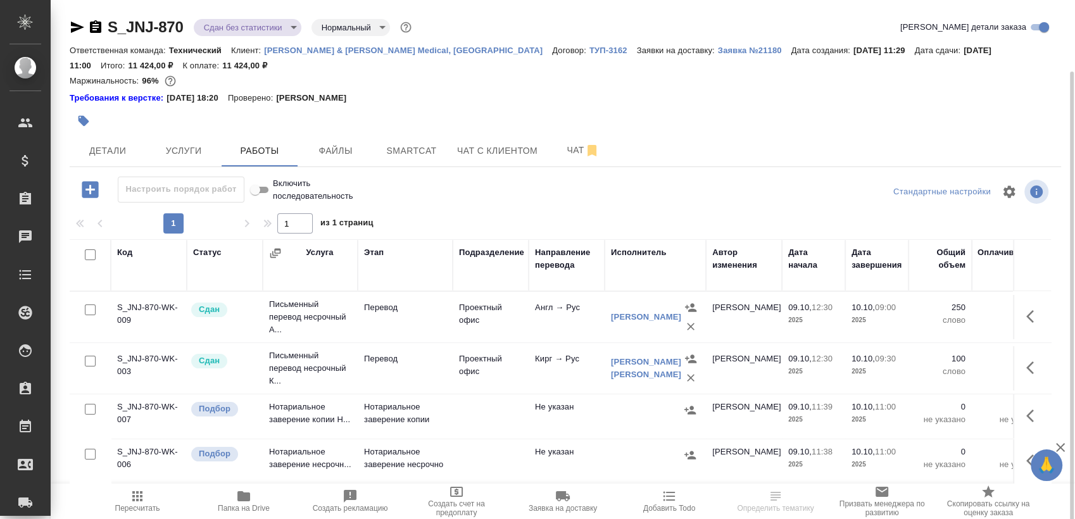
scroll to position [37, 0]
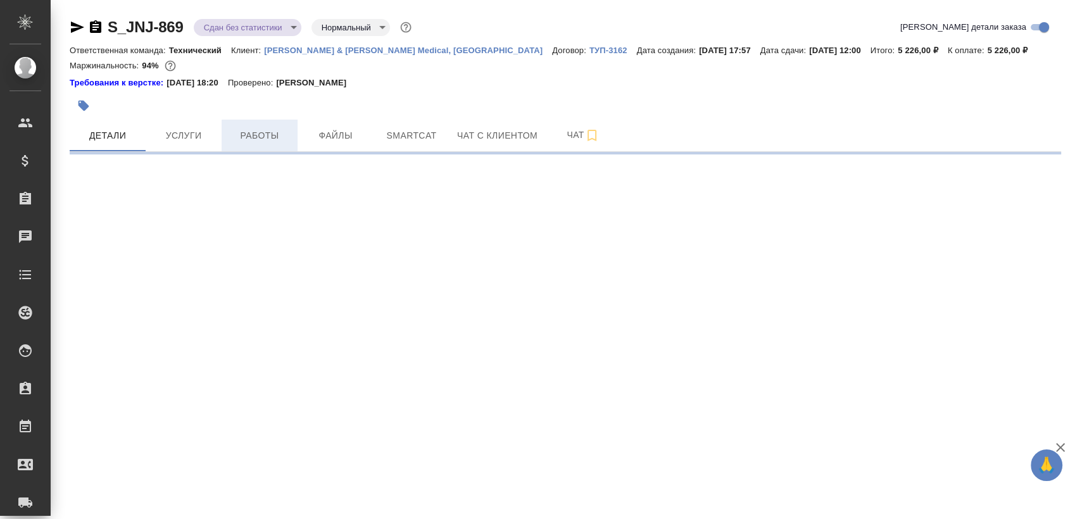
select select "RU"
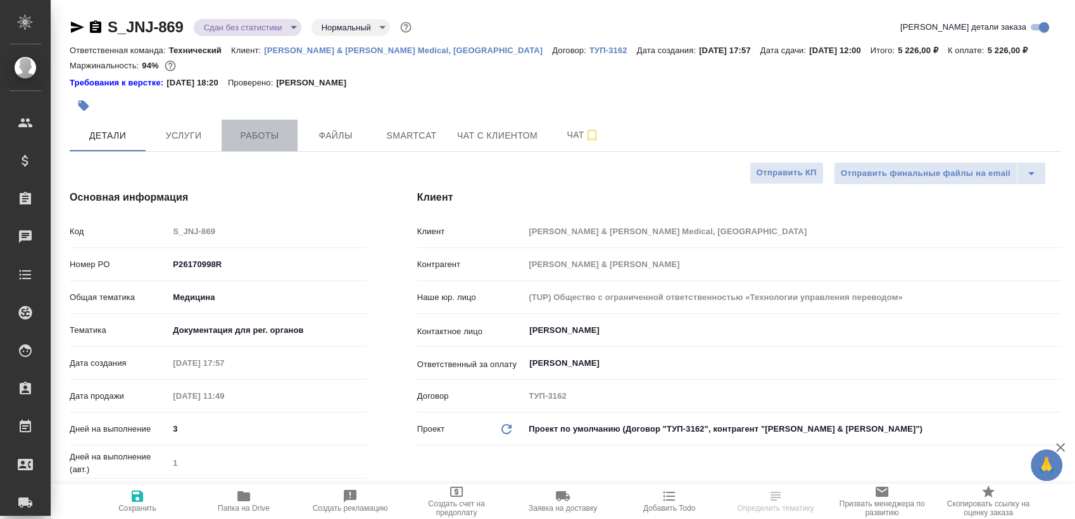
click at [288, 148] on button "Работы" at bounding box center [260, 136] width 76 height 32
type textarea "x"
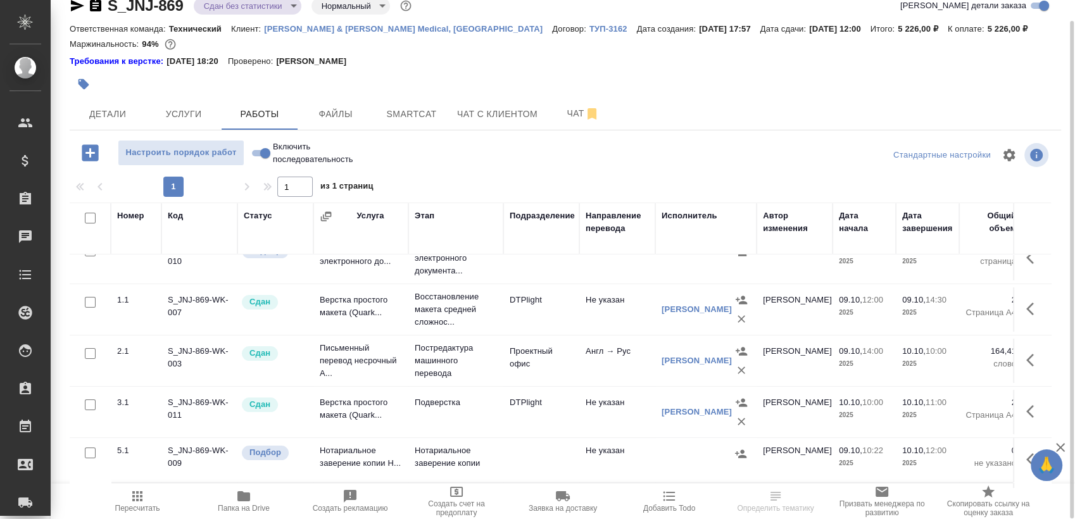
scroll to position [72, 0]
